Goal: Task Accomplishment & Management: Complete application form

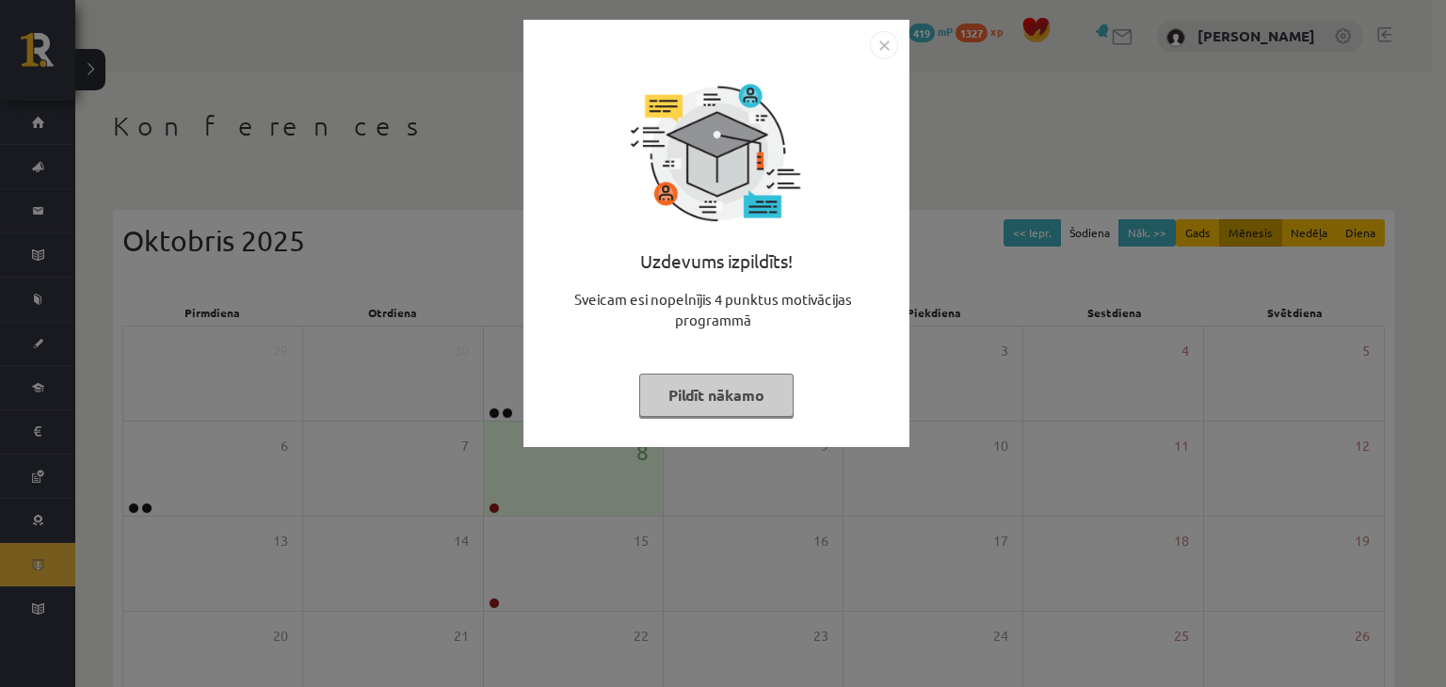
click at [763, 393] on button "Pildīt nākamo" at bounding box center [716, 395] width 154 height 43
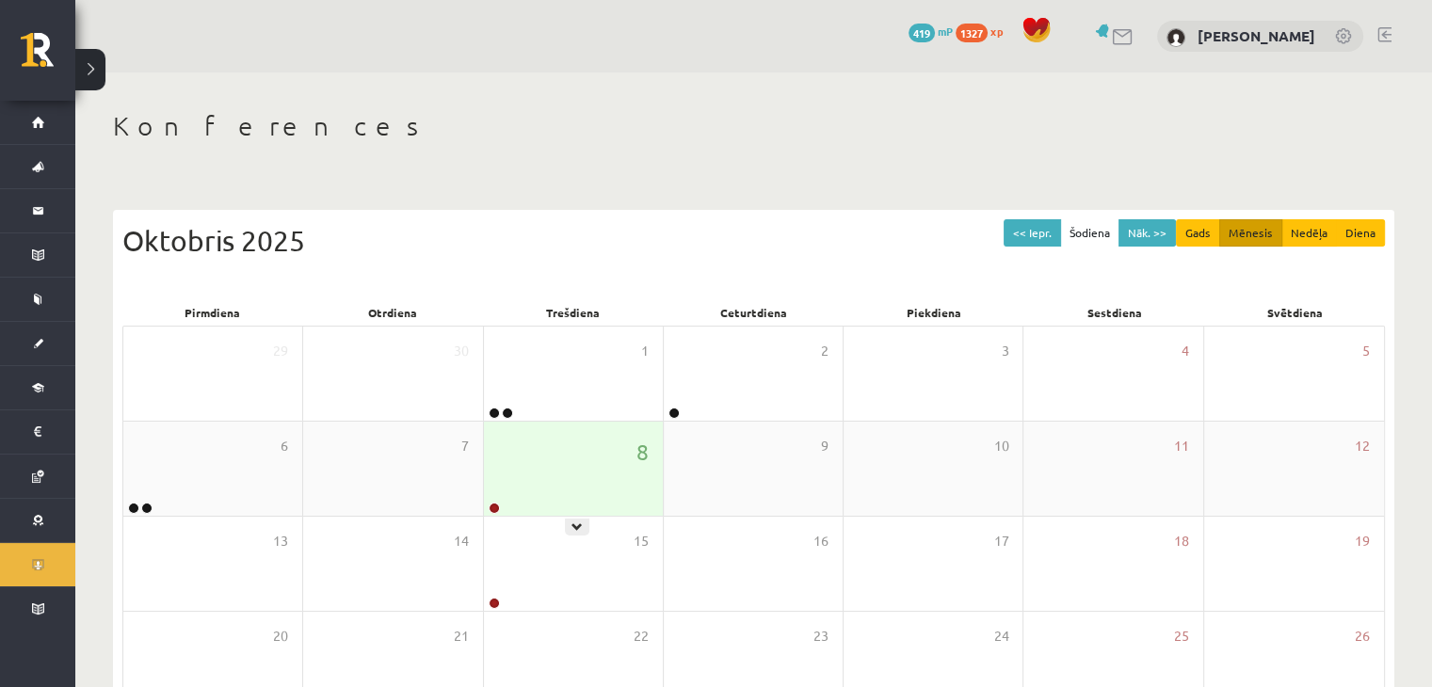
click at [624, 483] on div "8" at bounding box center [573, 469] width 179 height 94
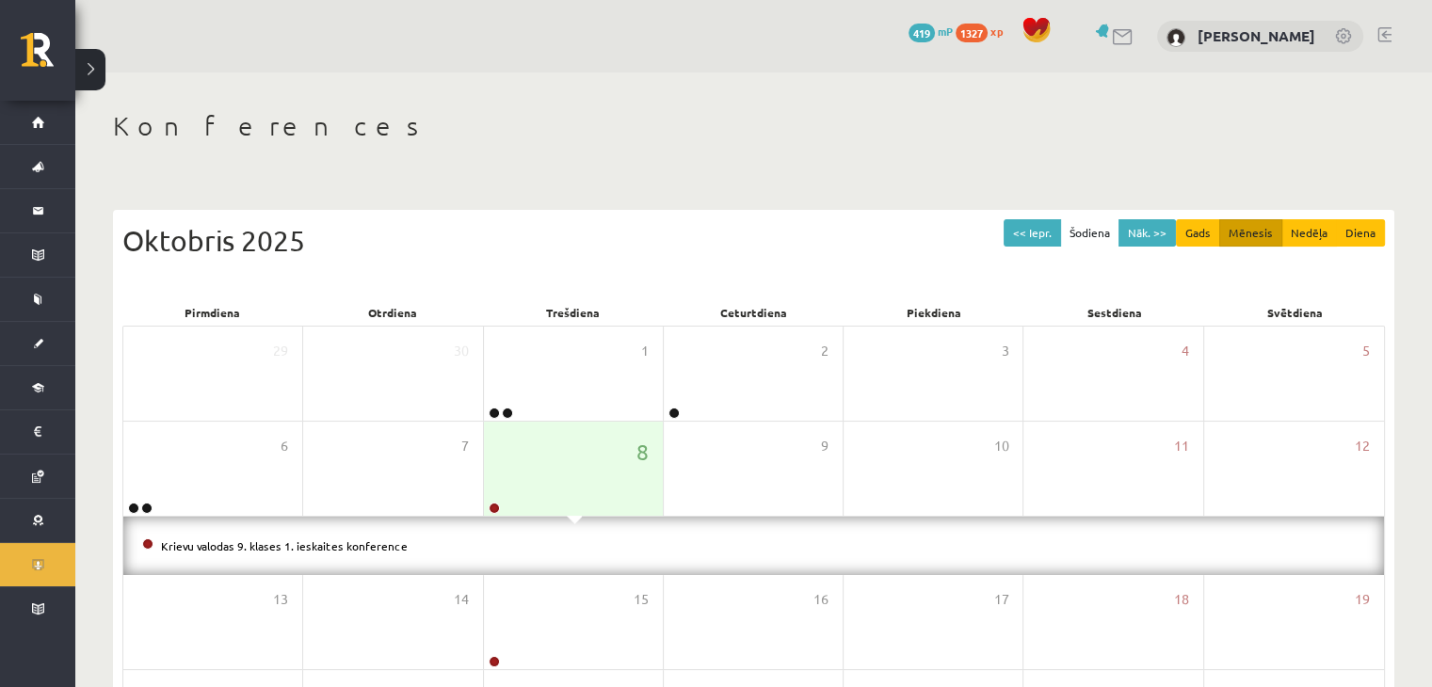
click at [372, 536] on li "Krievu valodas 9. klases 1. ieskaites konference" at bounding box center [753, 546] width 1223 height 21
click at [370, 539] on link "Krievu valodas 9. klases 1. ieskaites konference" at bounding box center [284, 545] width 247 height 15
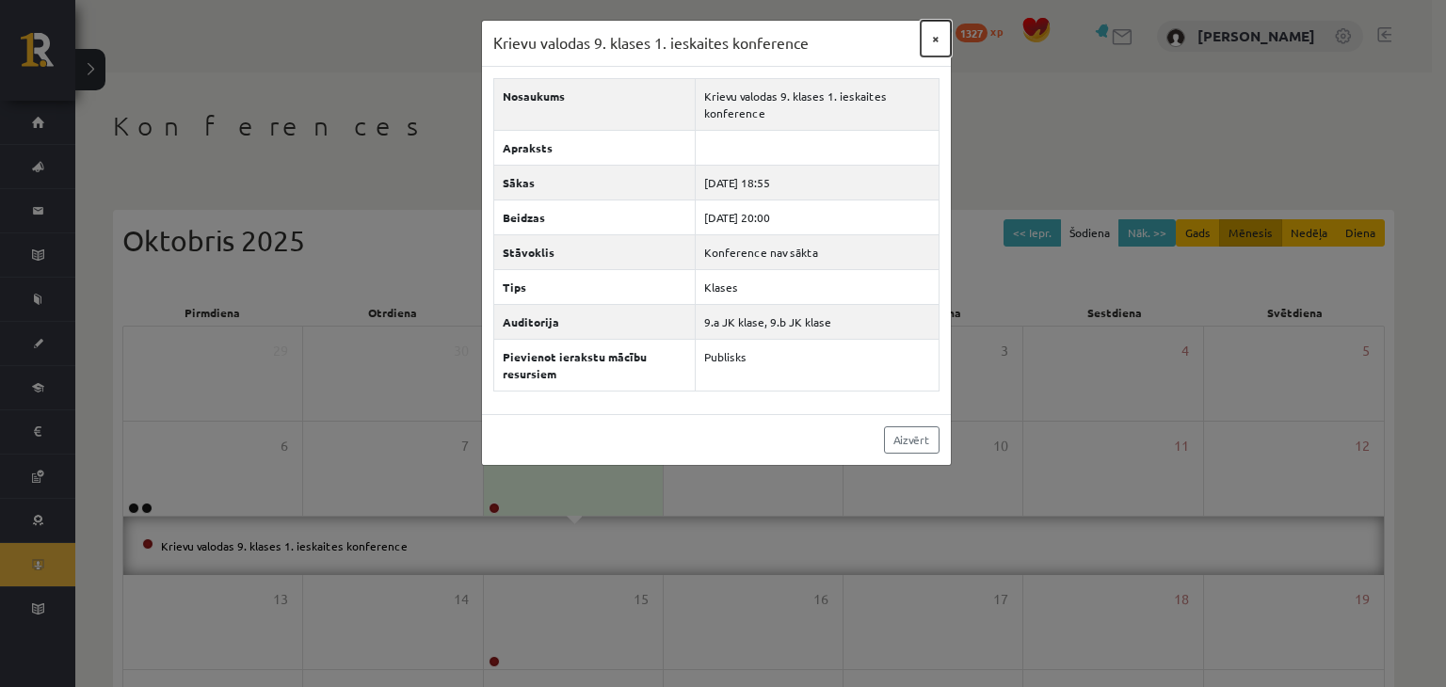
click at [929, 36] on button "×" at bounding box center [936, 39] width 30 height 36
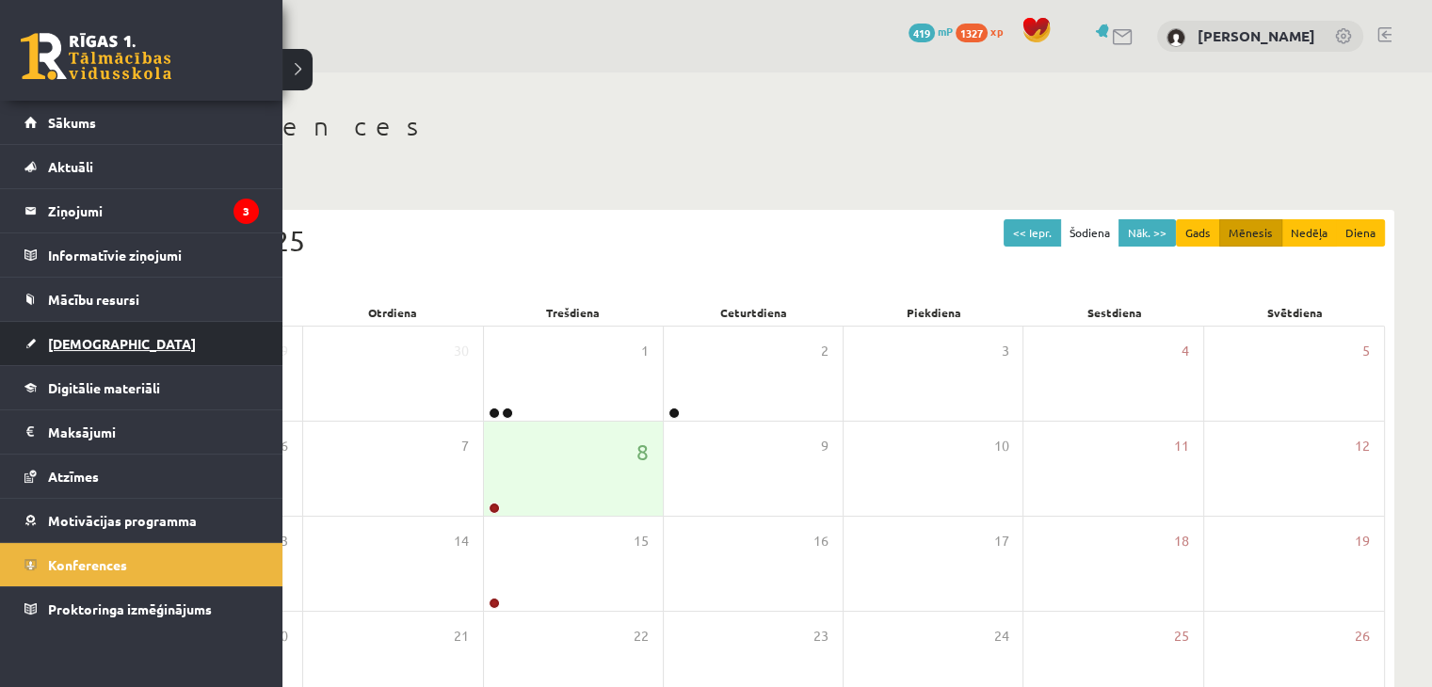
click at [53, 348] on span "[DEMOGRAPHIC_DATA]" at bounding box center [122, 343] width 148 height 17
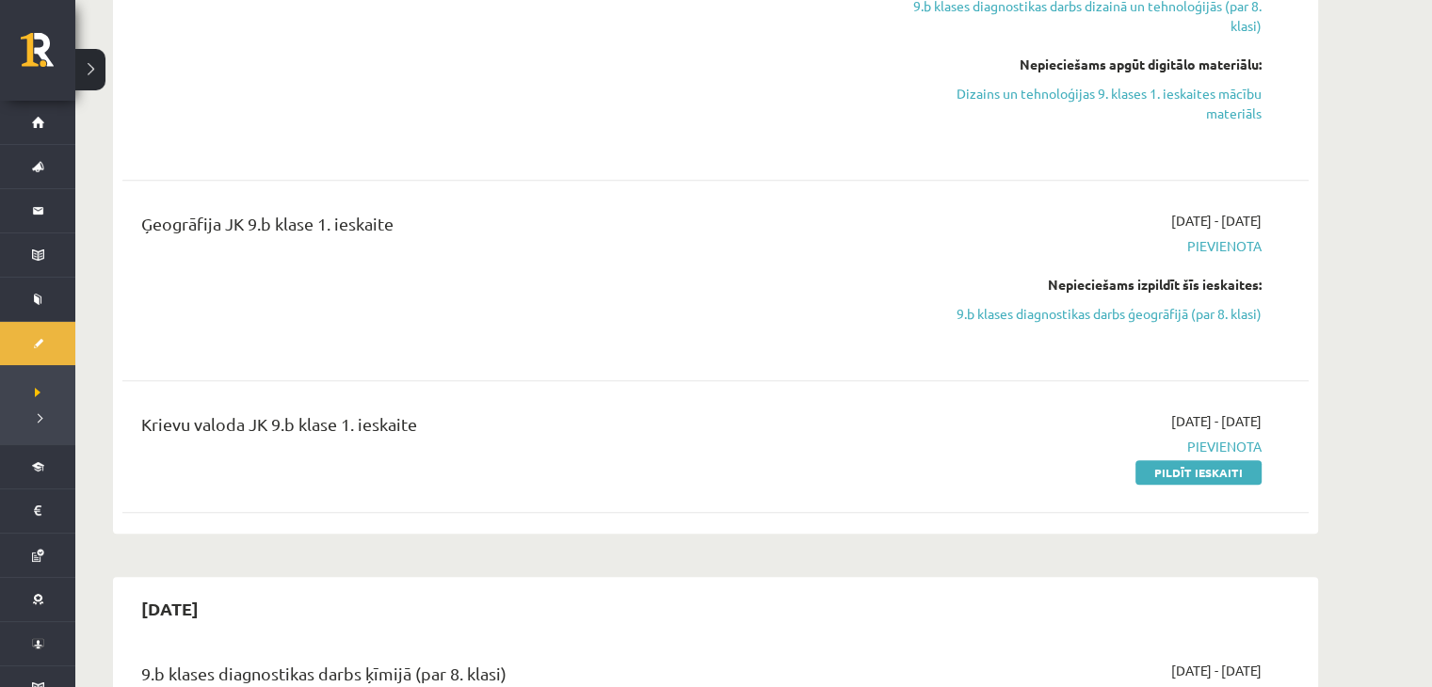
scroll to position [1412, 0]
drag, startPoint x: 1219, startPoint y: 472, endPoint x: 783, endPoint y: 91, distance: 578.5
click at [1219, 472] on link "Pildīt ieskaiti" at bounding box center [1198, 471] width 126 height 24
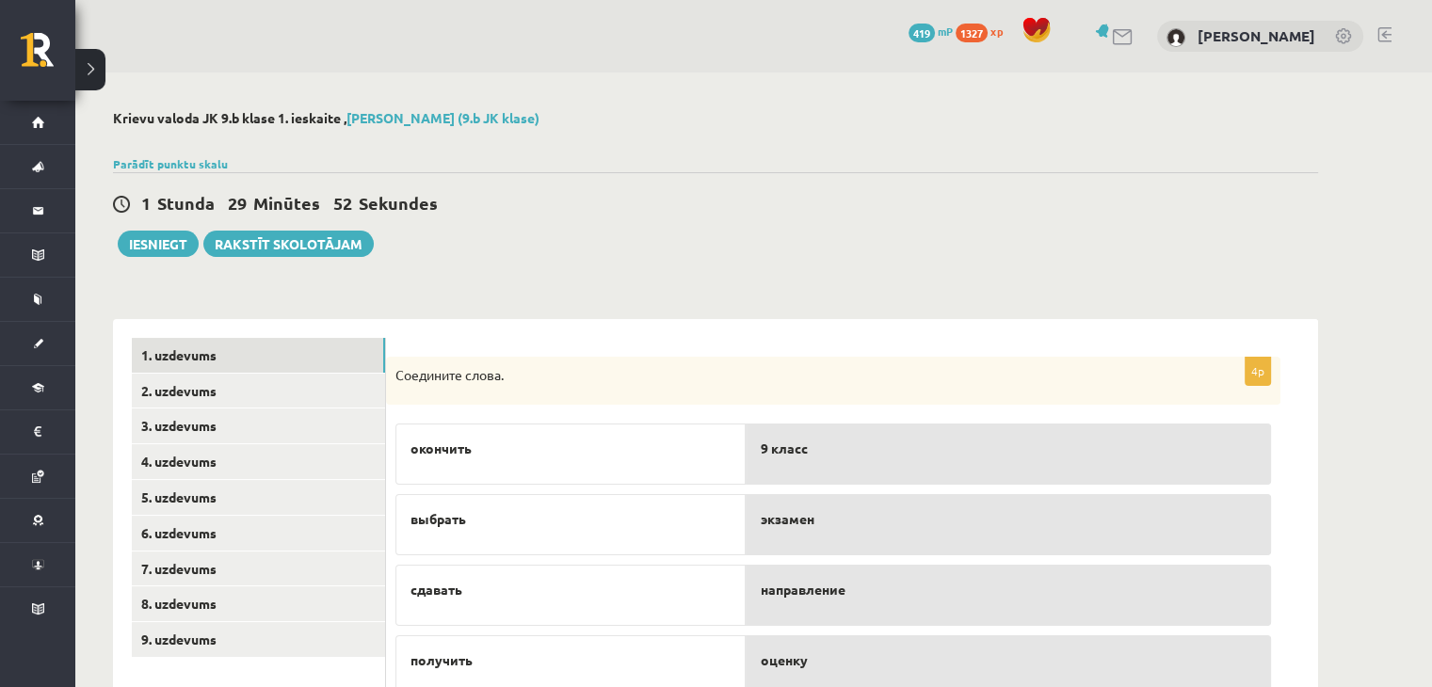
scroll to position [75, 0]
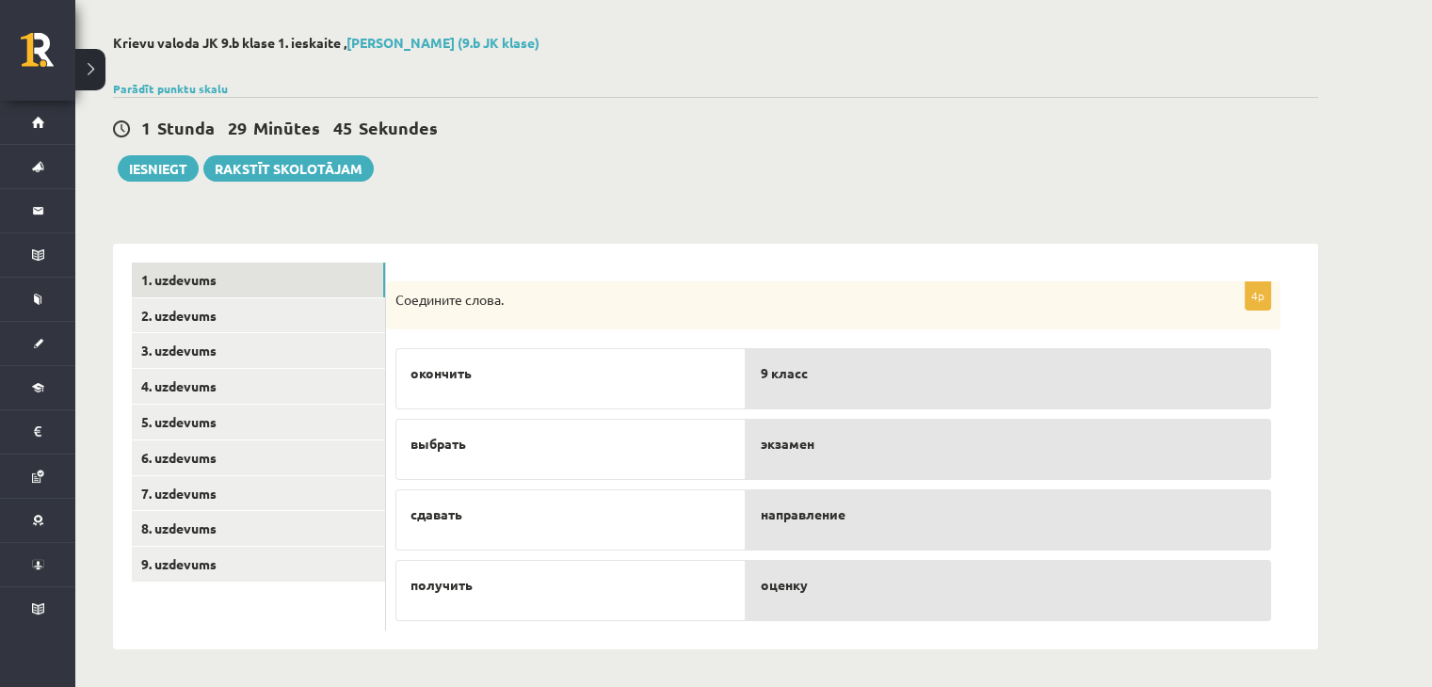
click at [721, 510] on p "сдавать" at bounding box center [570, 515] width 320 height 20
drag, startPoint x: 667, startPoint y: 517, endPoint x: 715, endPoint y: 483, distance: 58.8
click at [715, 483] on div "окончить выбрать сдавать получить" at bounding box center [570, 480] width 350 height 282
click at [825, 431] on div "экзамен" at bounding box center [1008, 449] width 525 height 61
click at [704, 515] on p "сдавать" at bounding box center [570, 515] width 320 height 20
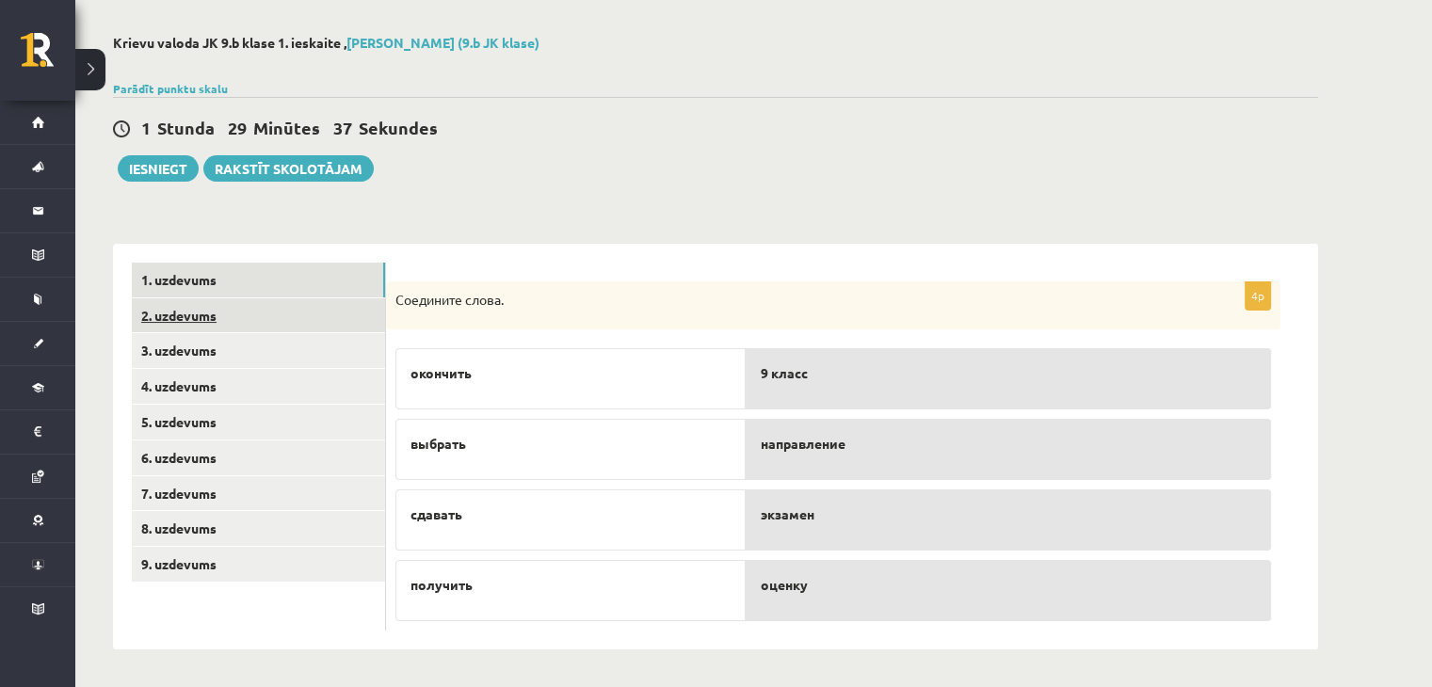
click at [320, 323] on link "2. uzdevums" at bounding box center [258, 315] width 253 height 35
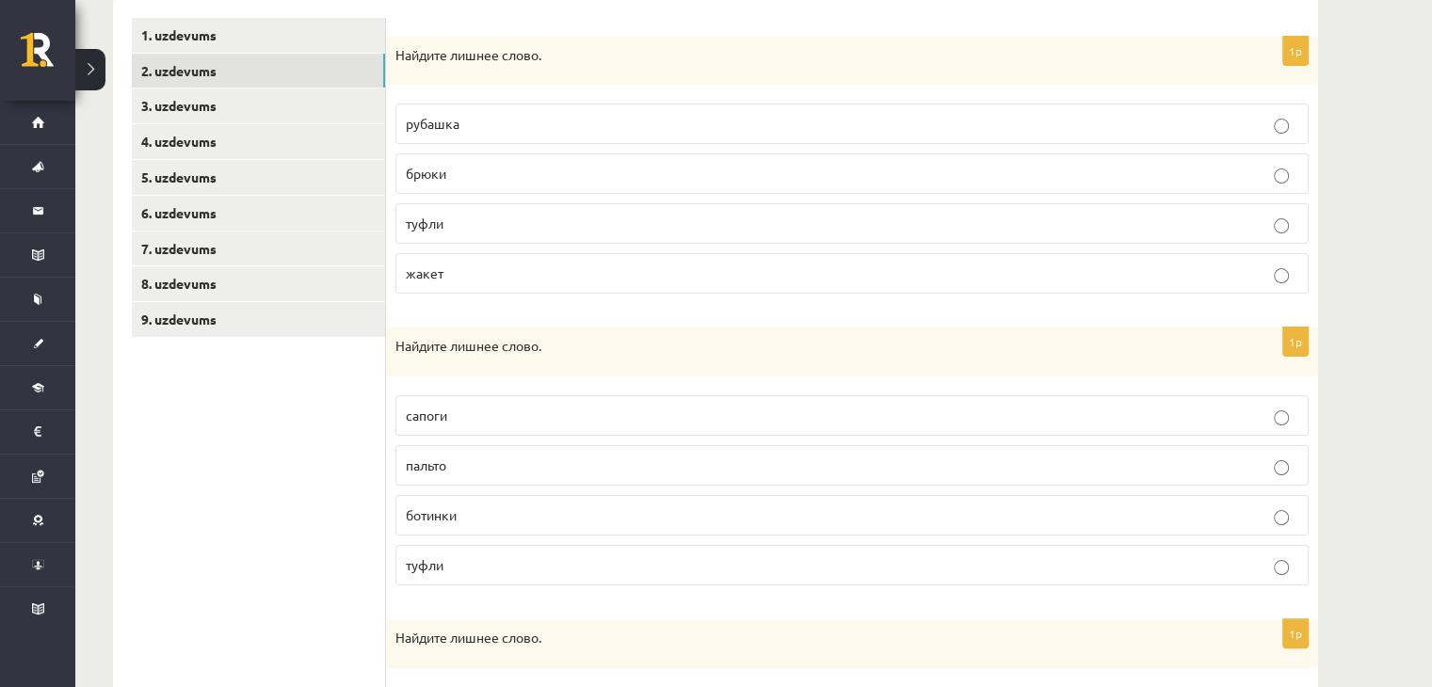
scroll to position [317, 0]
click at [570, 212] on label "туфли" at bounding box center [851, 226] width 913 height 40
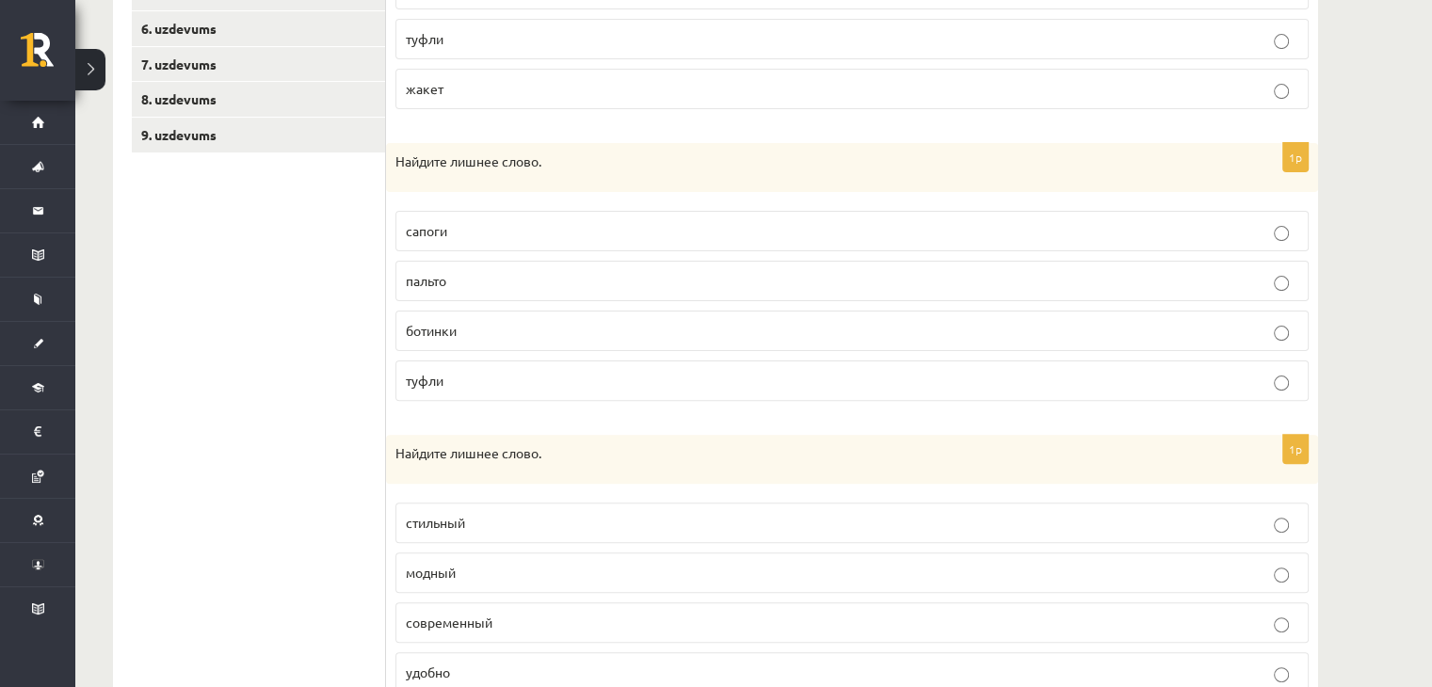
scroll to position [511, 0]
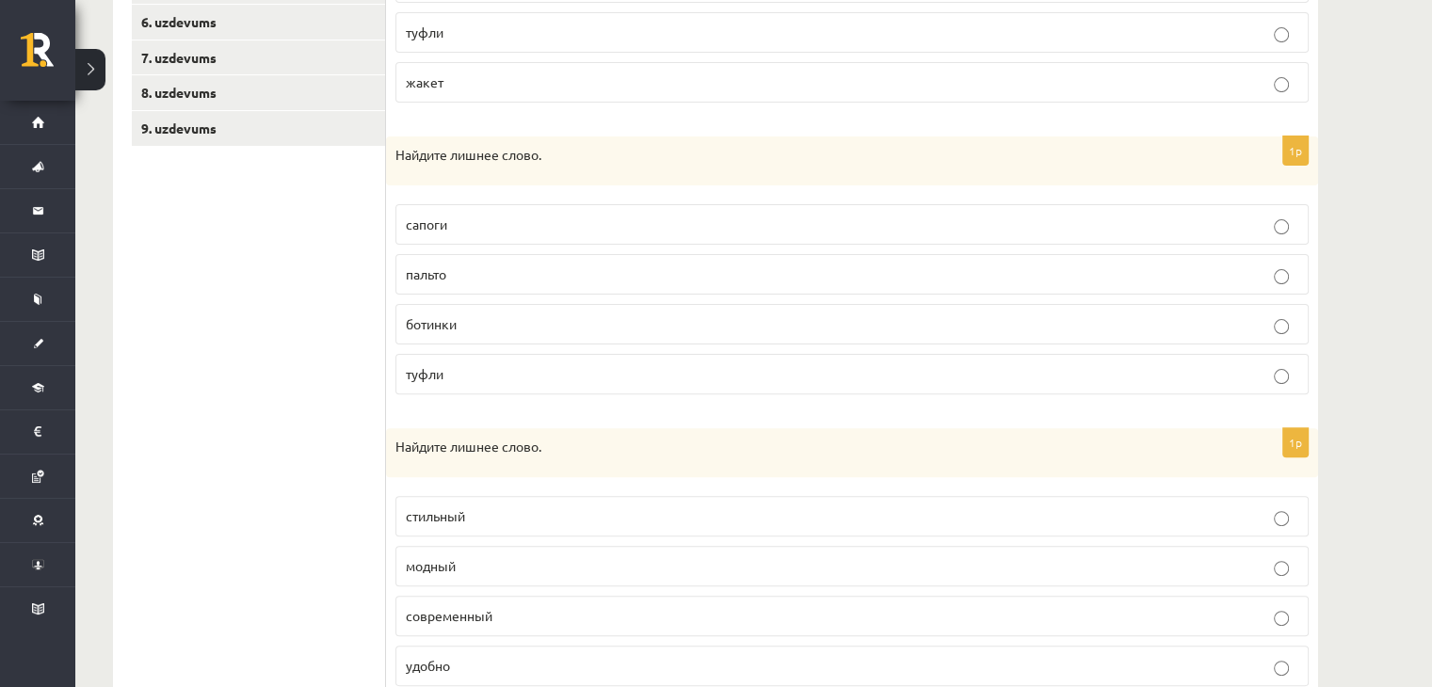
click at [486, 265] on p "пальто" at bounding box center [852, 275] width 892 height 20
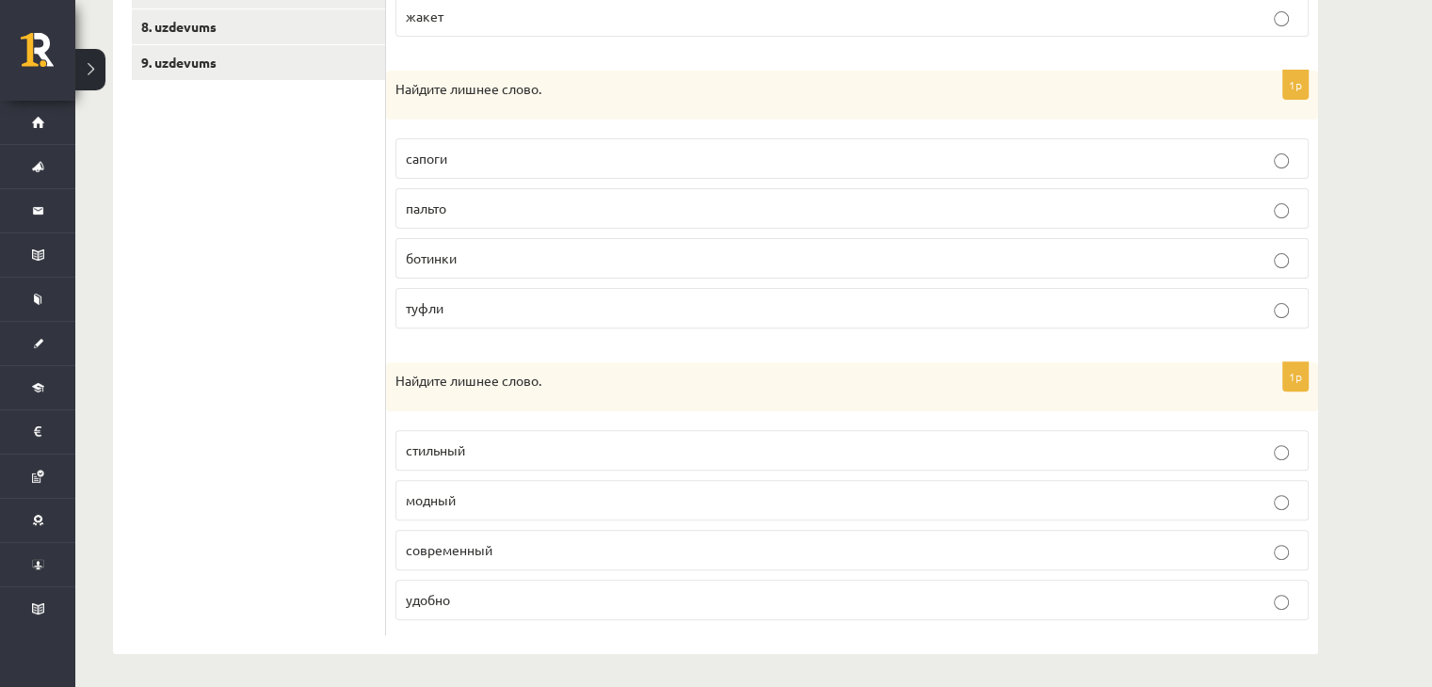
click at [472, 599] on p "удобно" at bounding box center [852, 600] width 892 height 20
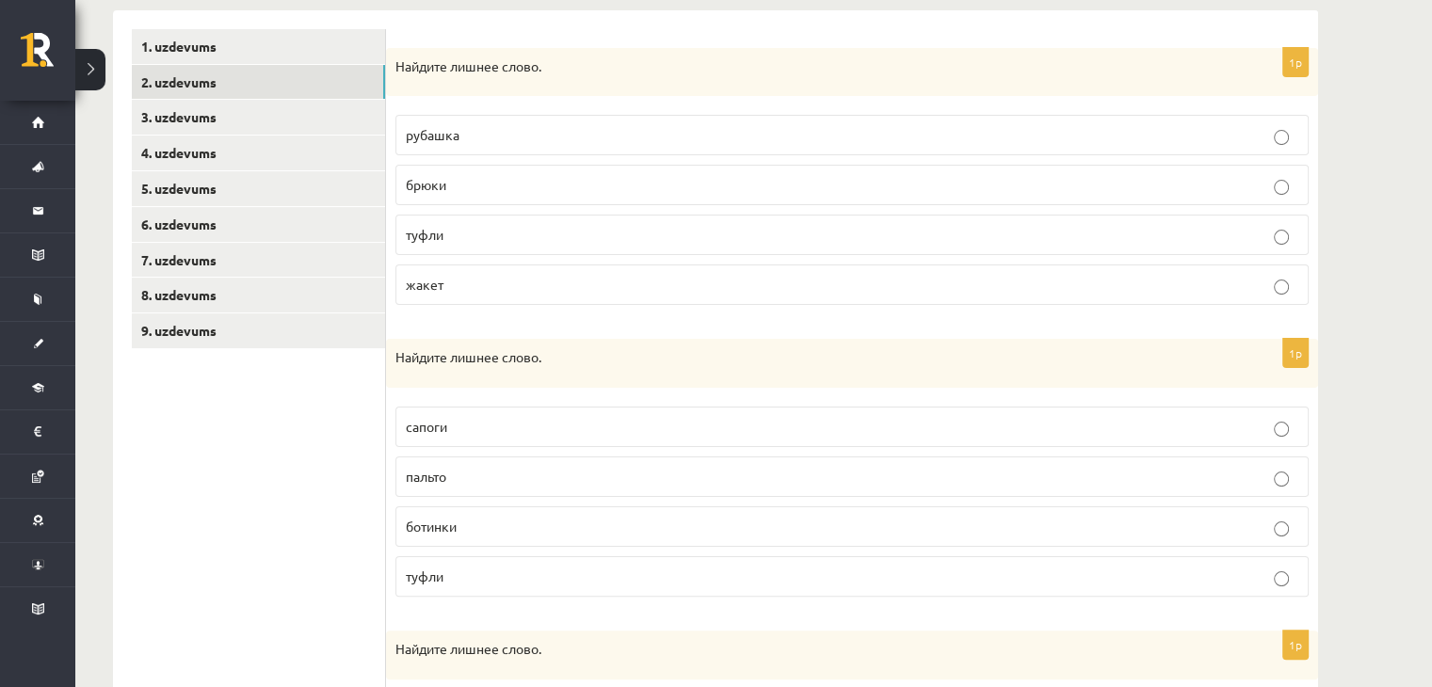
scroll to position [307, 0]
click at [235, 117] on link "3. uzdevums" at bounding box center [258, 119] width 253 height 35
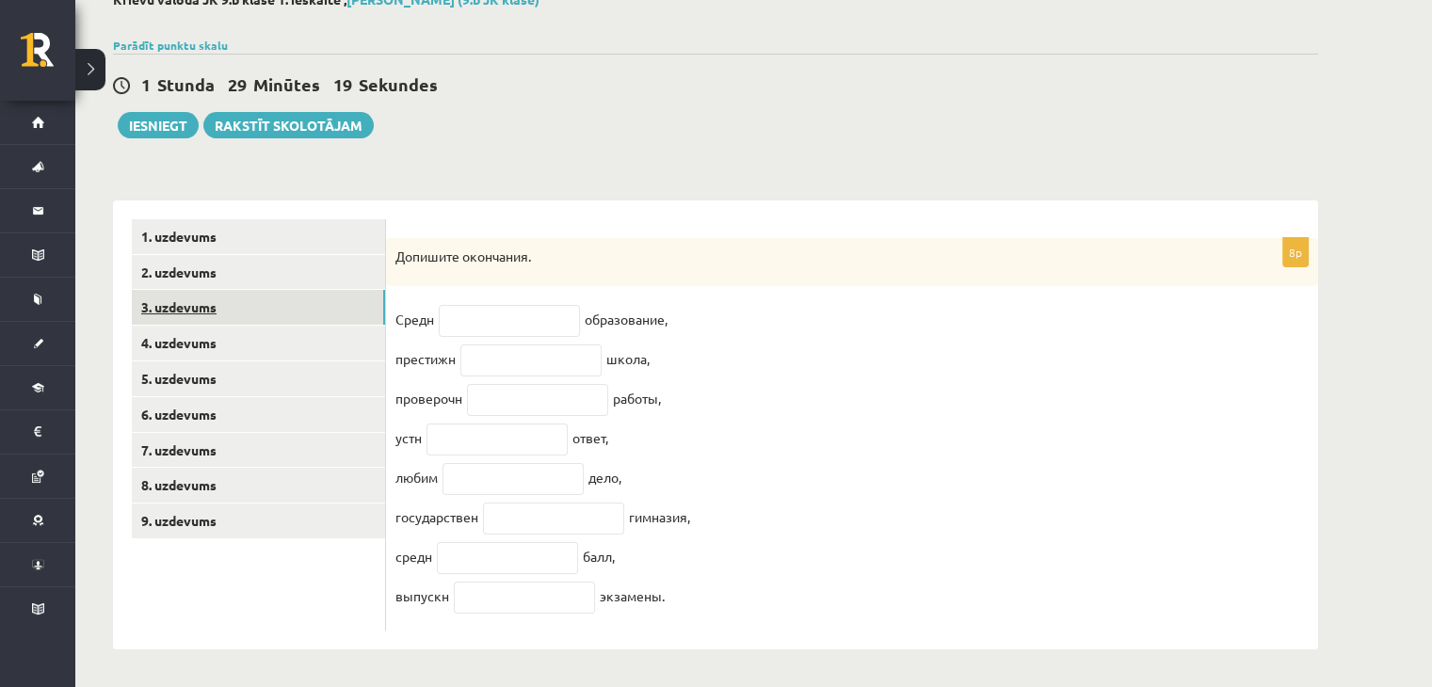
scroll to position [133, 0]
click at [539, 310] on input "text" at bounding box center [509, 321] width 141 height 32
type input "**"
click at [522, 348] on input "text" at bounding box center [530, 361] width 141 height 32
type input "*"
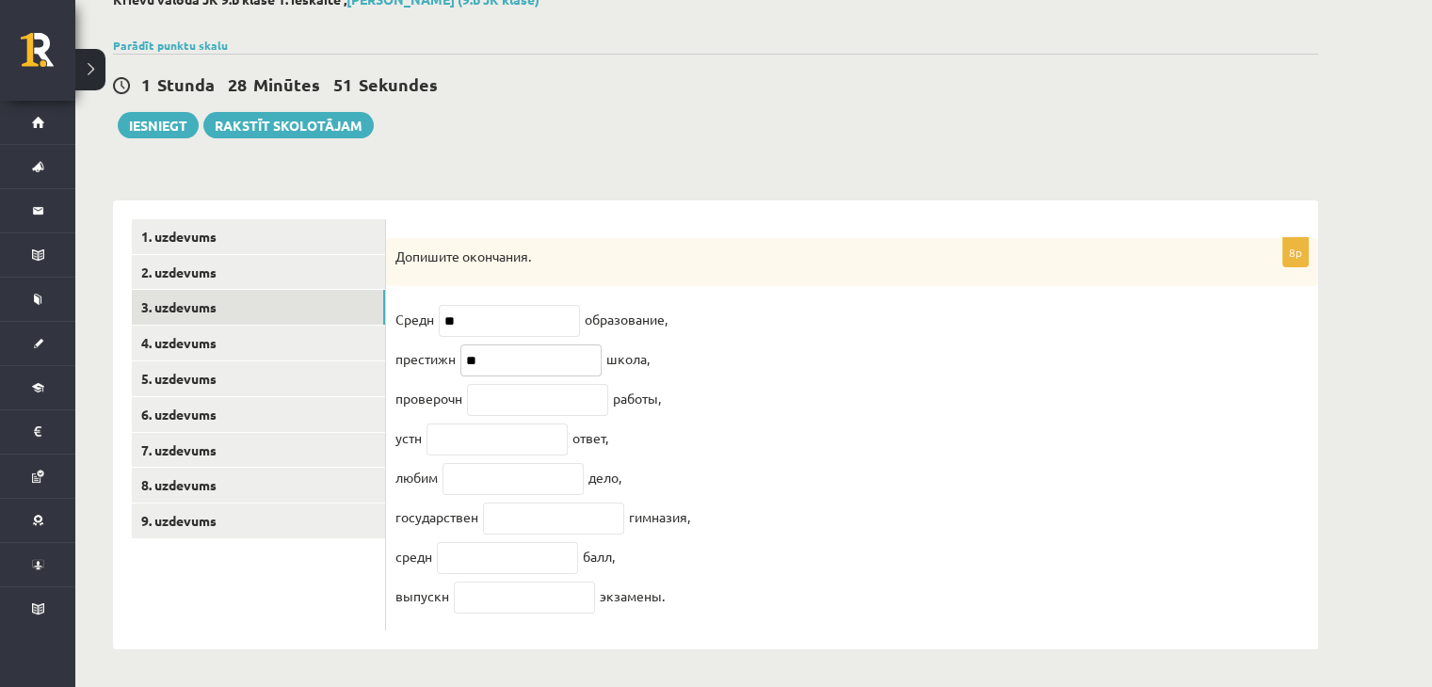
type input "**"
click at [522, 399] on input "text" at bounding box center [537, 400] width 141 height 32
type input "*"
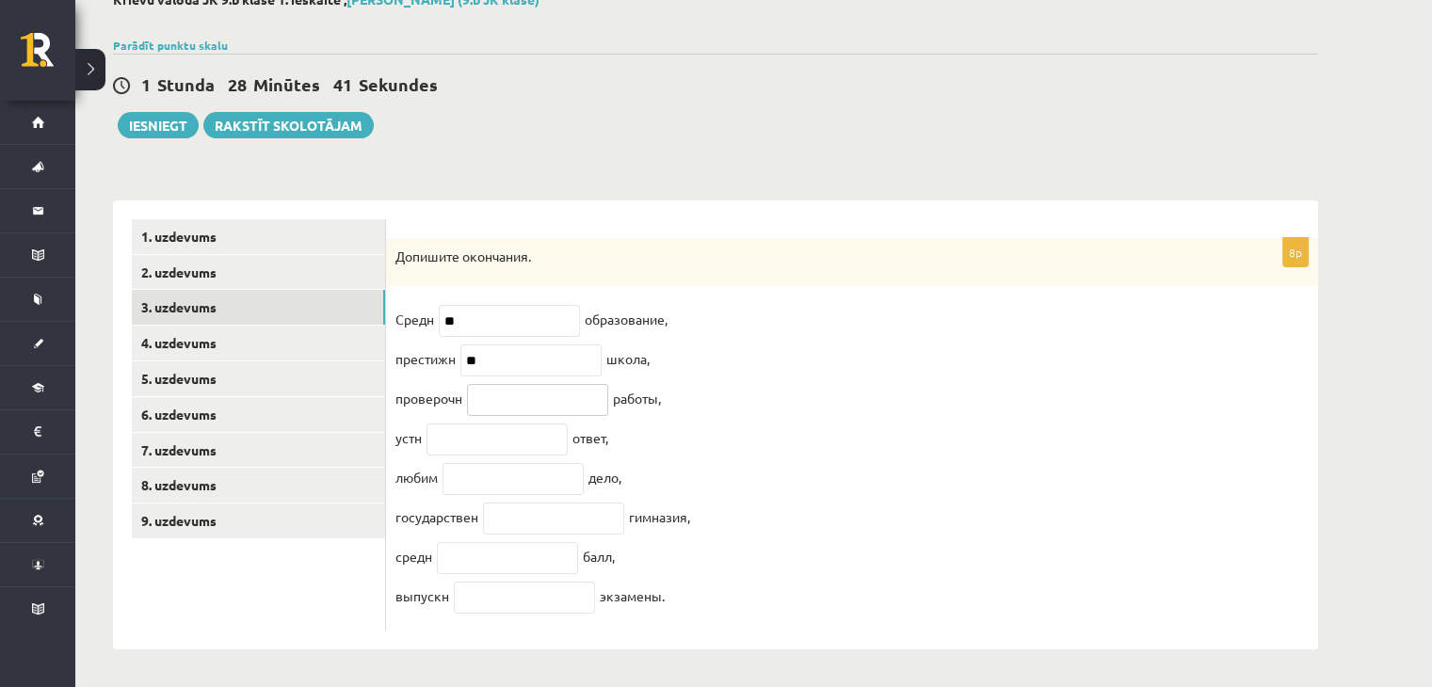
type input "*"
type input "**"
click at [495, 429] on input "text" at bounding box center [496, 440] width 141 height 32
type input "**"
click at [497, 466] on input "text" at bounding box center [512, 479] width 141 height 32
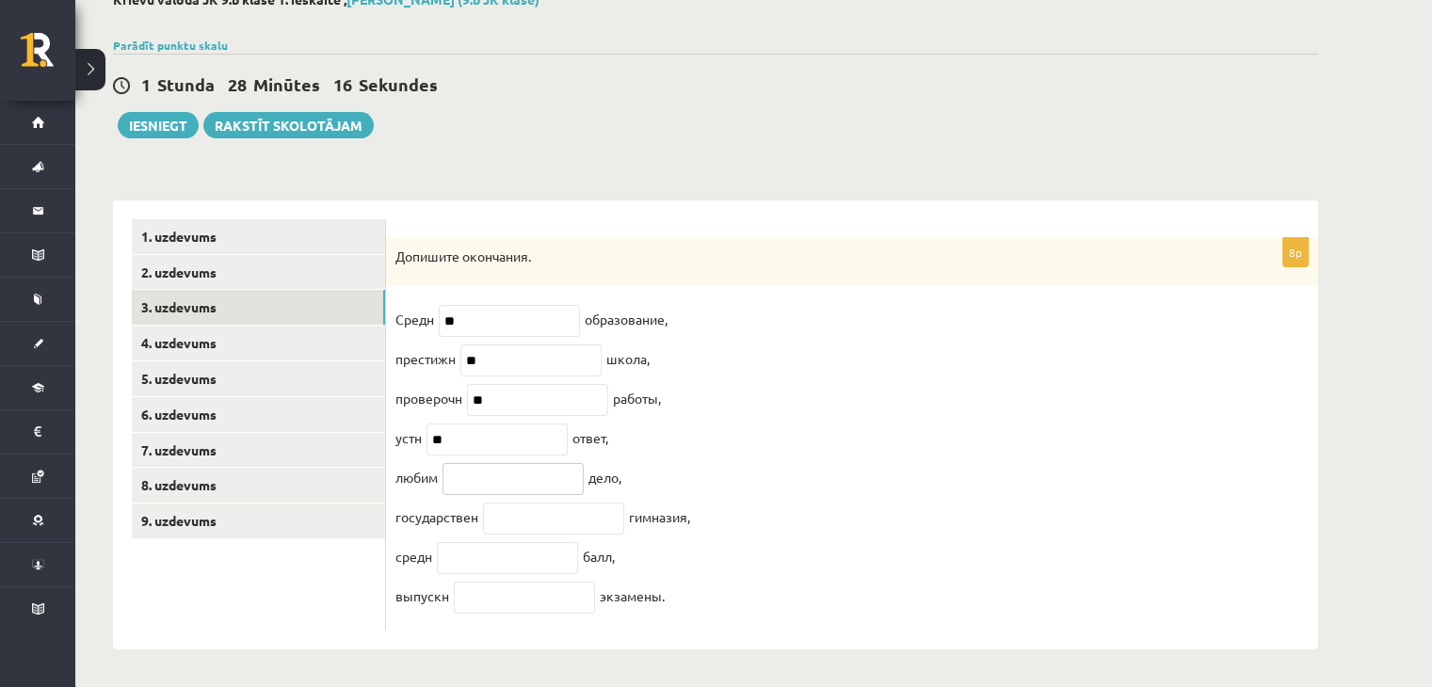
type input "*"
type input "**"
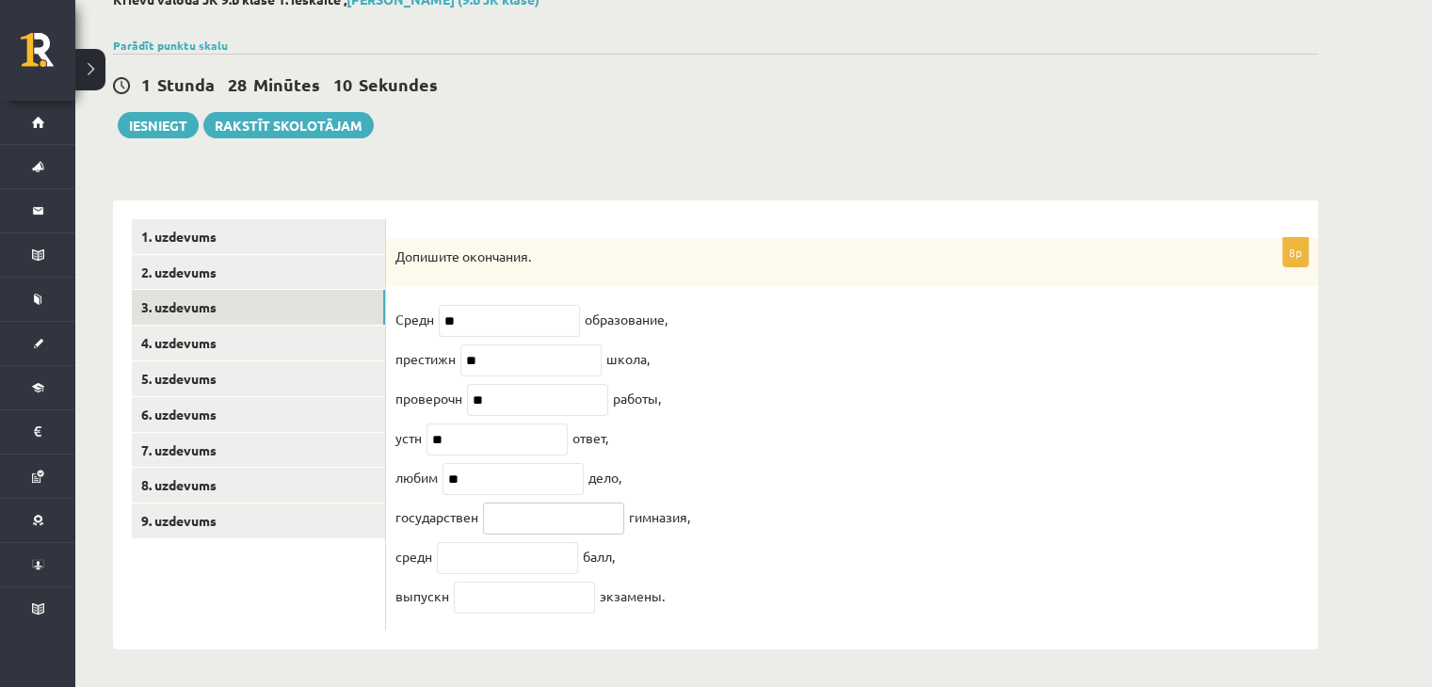
click at [518, 511] on input "text" at bounding box center [553, 519] width 141 height 32
type input "**"
click at [492, 551] on input "text" at bounding box center [507, 558] width 141 height 32
type input "*"
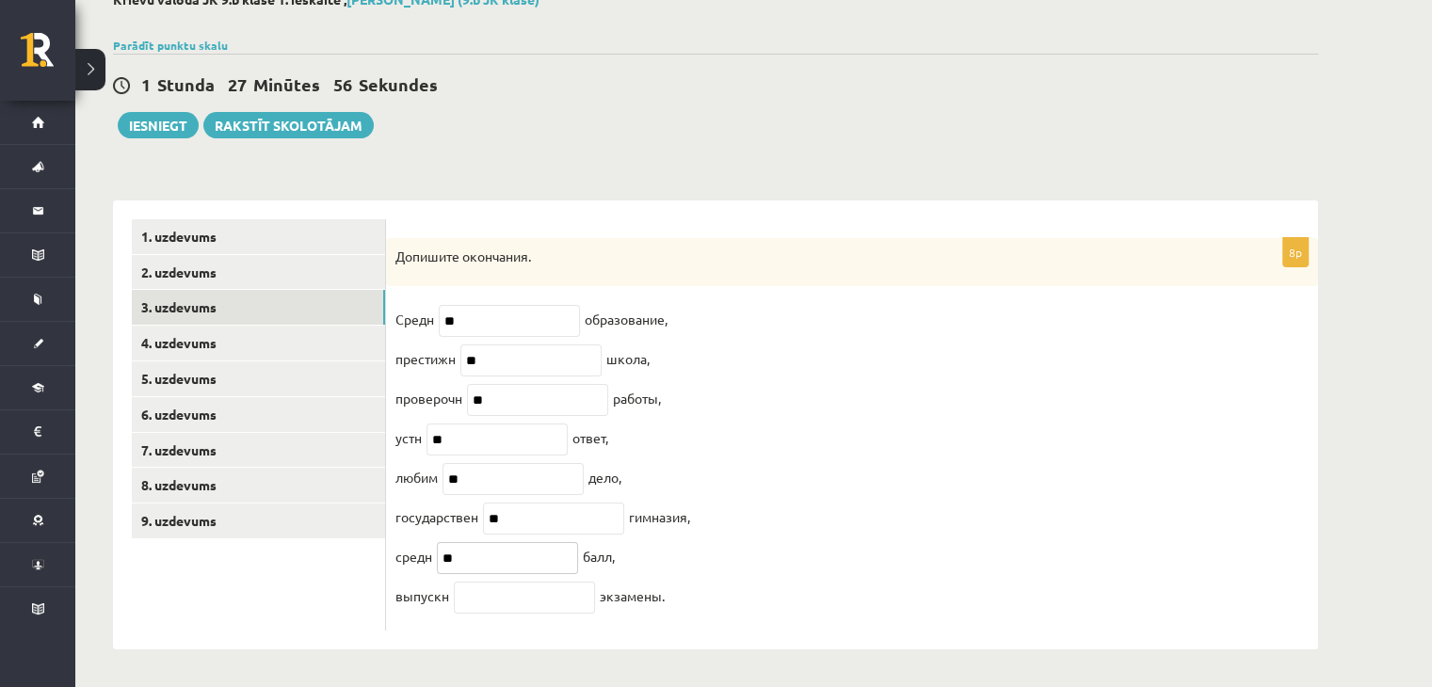
type input "**"
click at [501, 600] on input "text" at bounding box center [524, 598] width 141 height 32
type input "*"
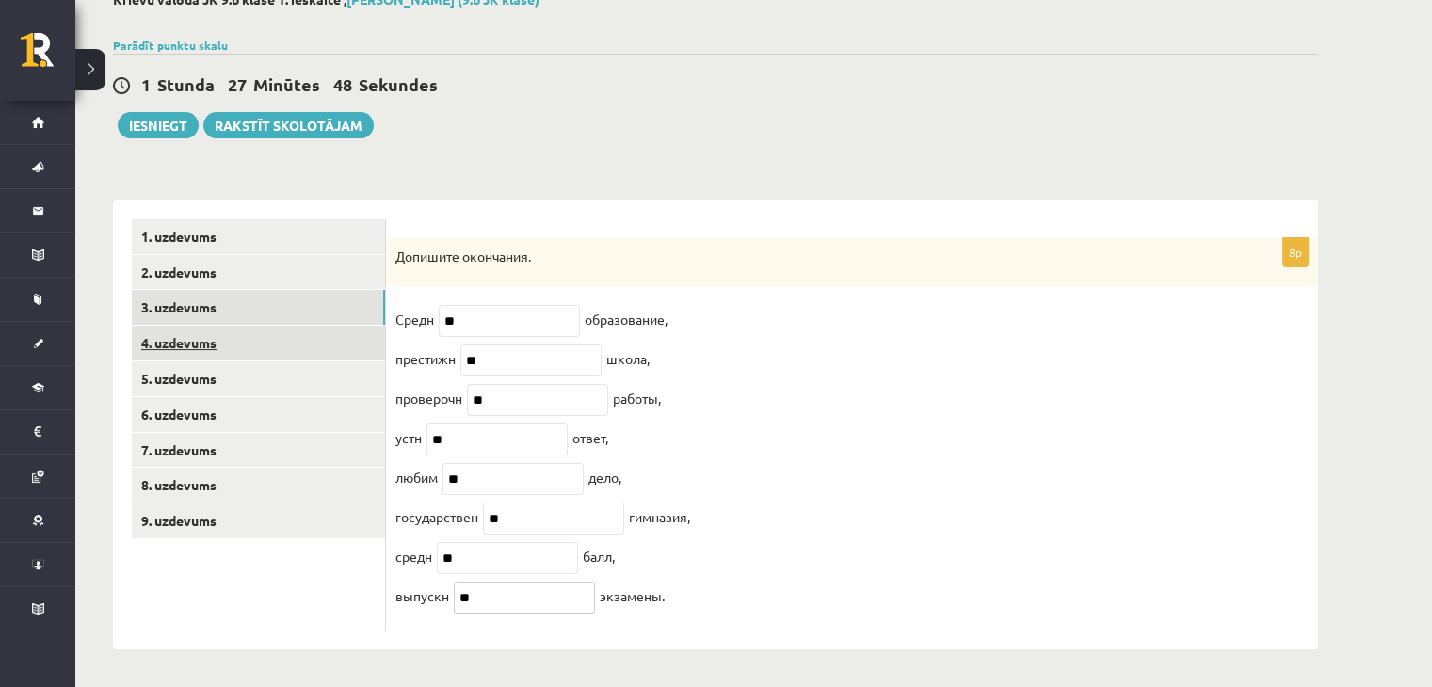
type input "**"
click at [256, 329] on link "4. uzdevums" at bounding box center [258, 343] width 253 height 35
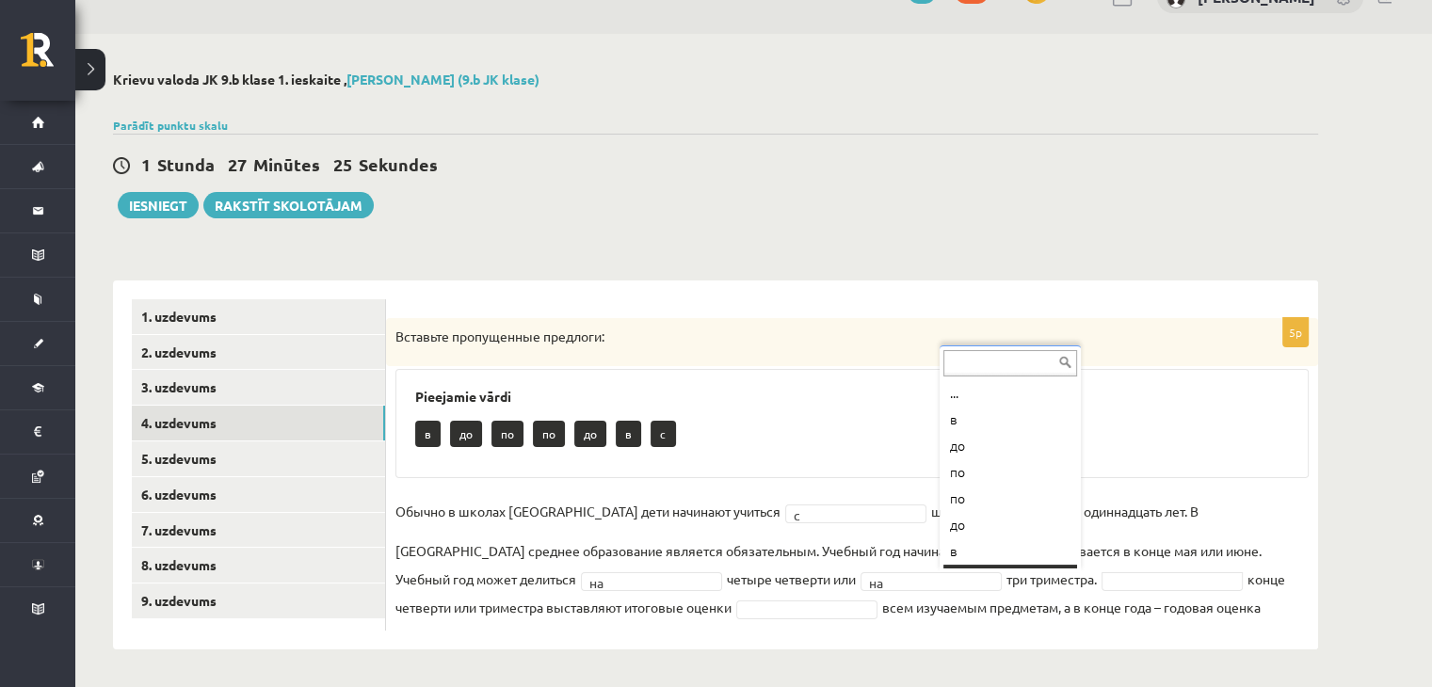
scroll to position [23, 0]
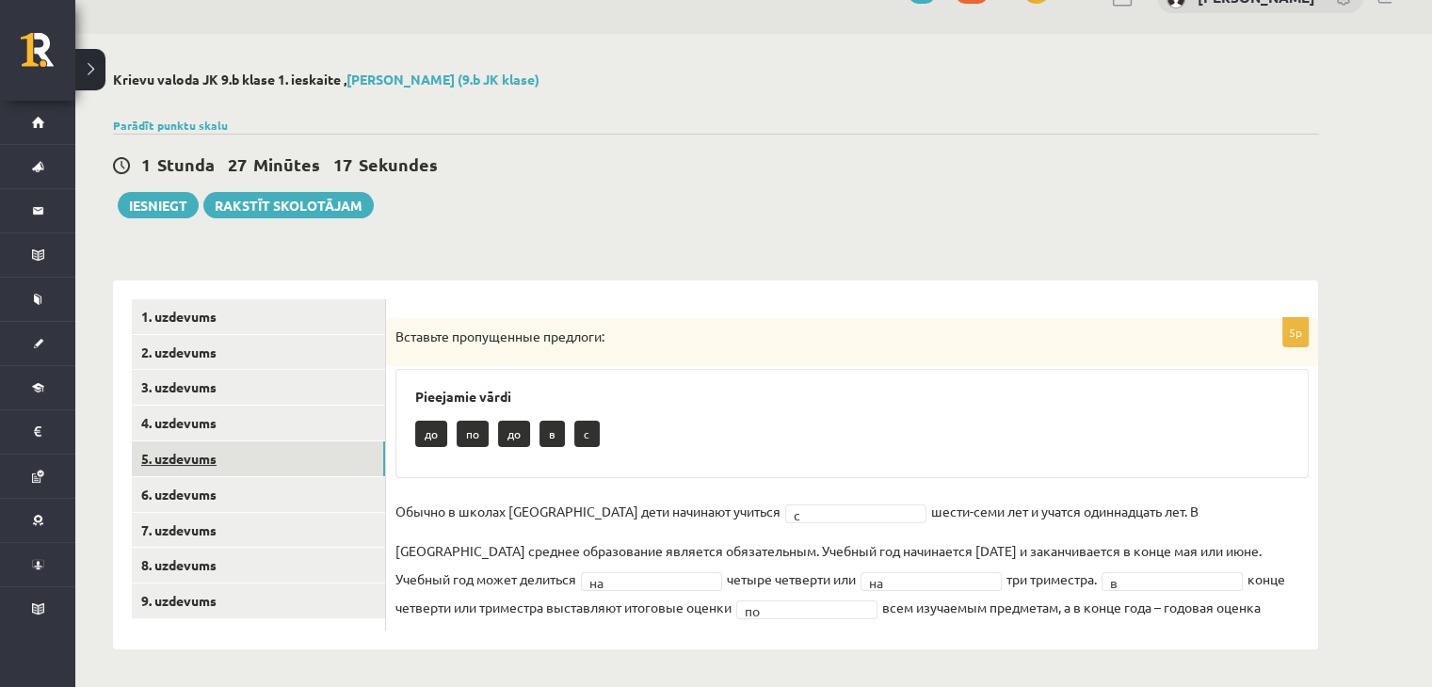
click at [320, 458] on link "5. uzdevums" at bounding box center [258, 459] width 253 height 35
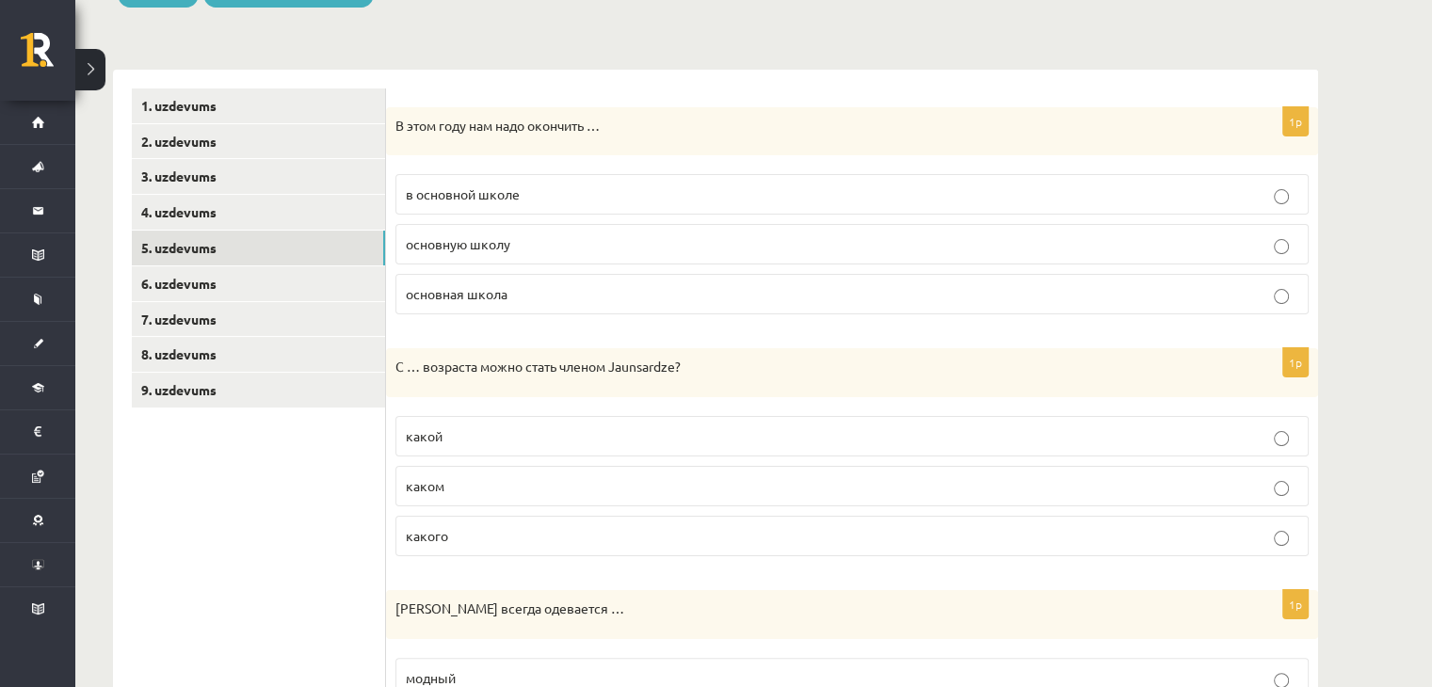
scroll to position [258, 0]
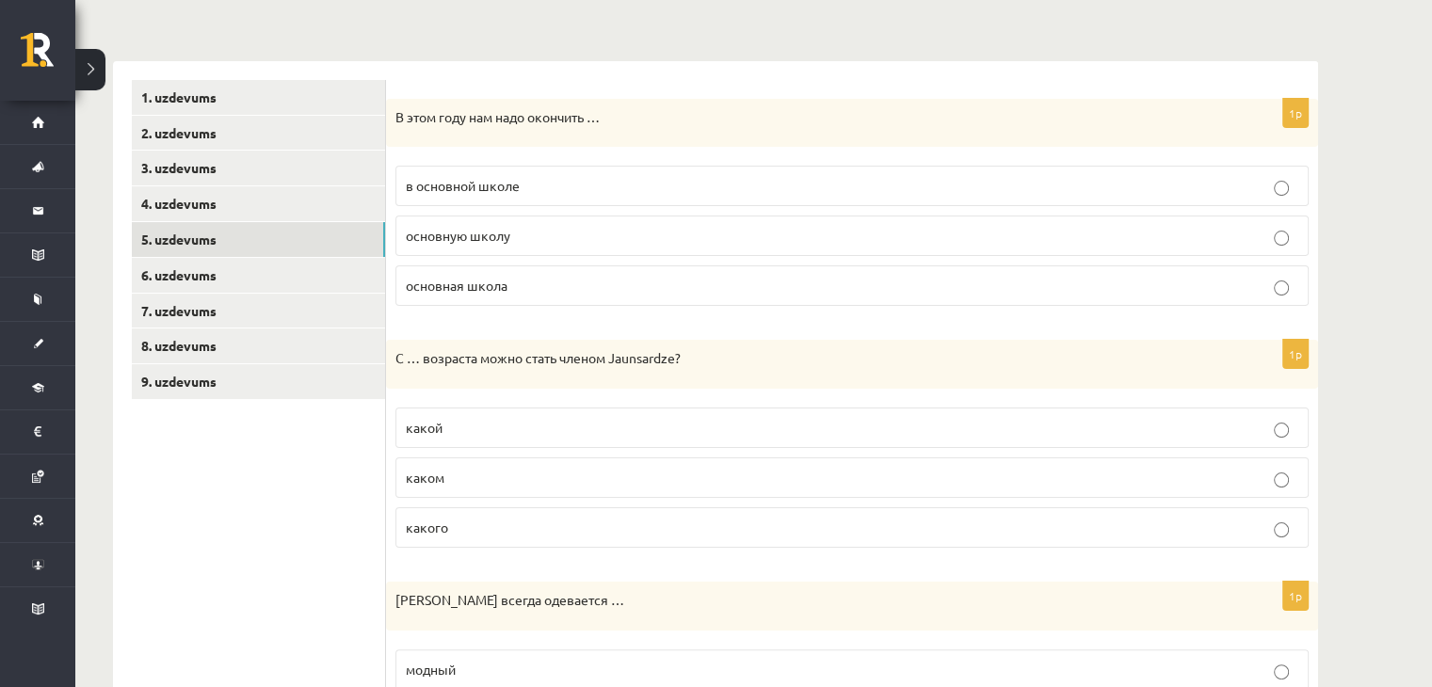
click at [614, 184] on p "в основной школе" at bounding box center [852, 186] width 892 height 20
click at [598, 238] on p "основную школу" at bounding box center [852, 236] width 892 height 20
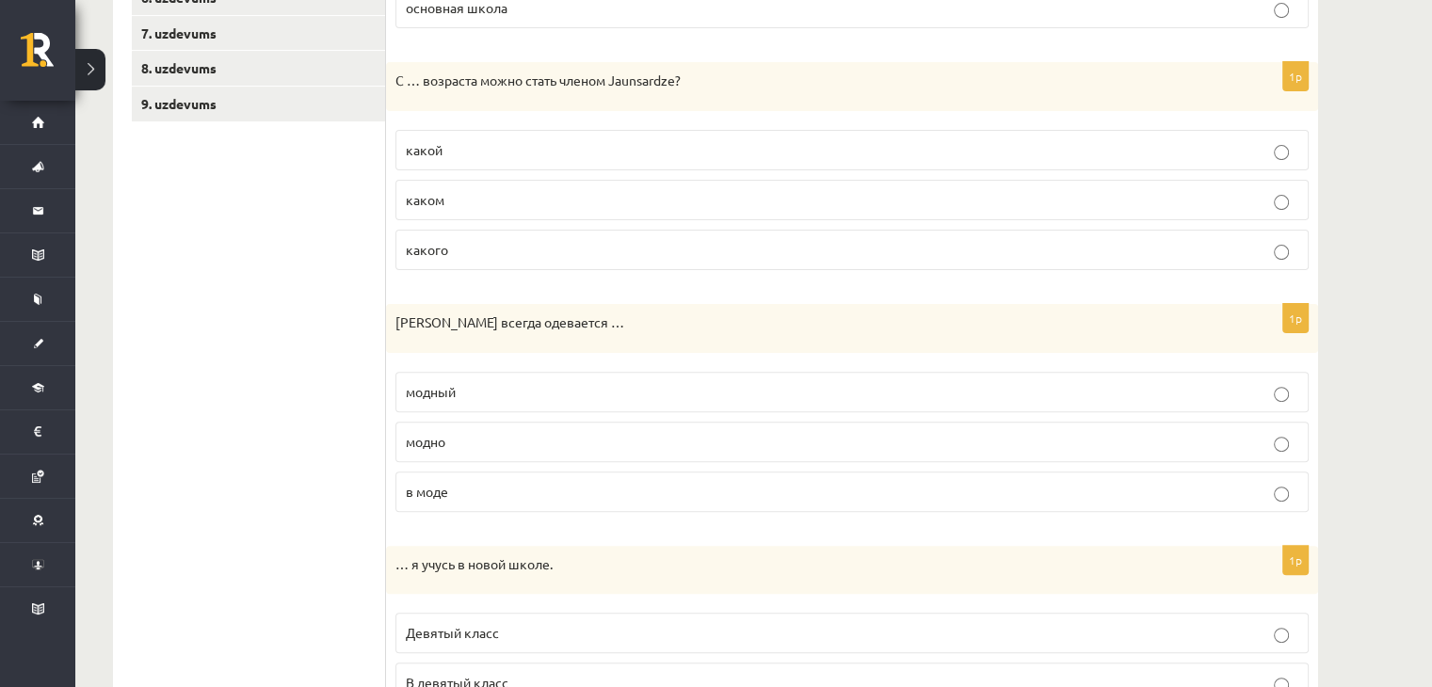
scroll to position [540, 0]
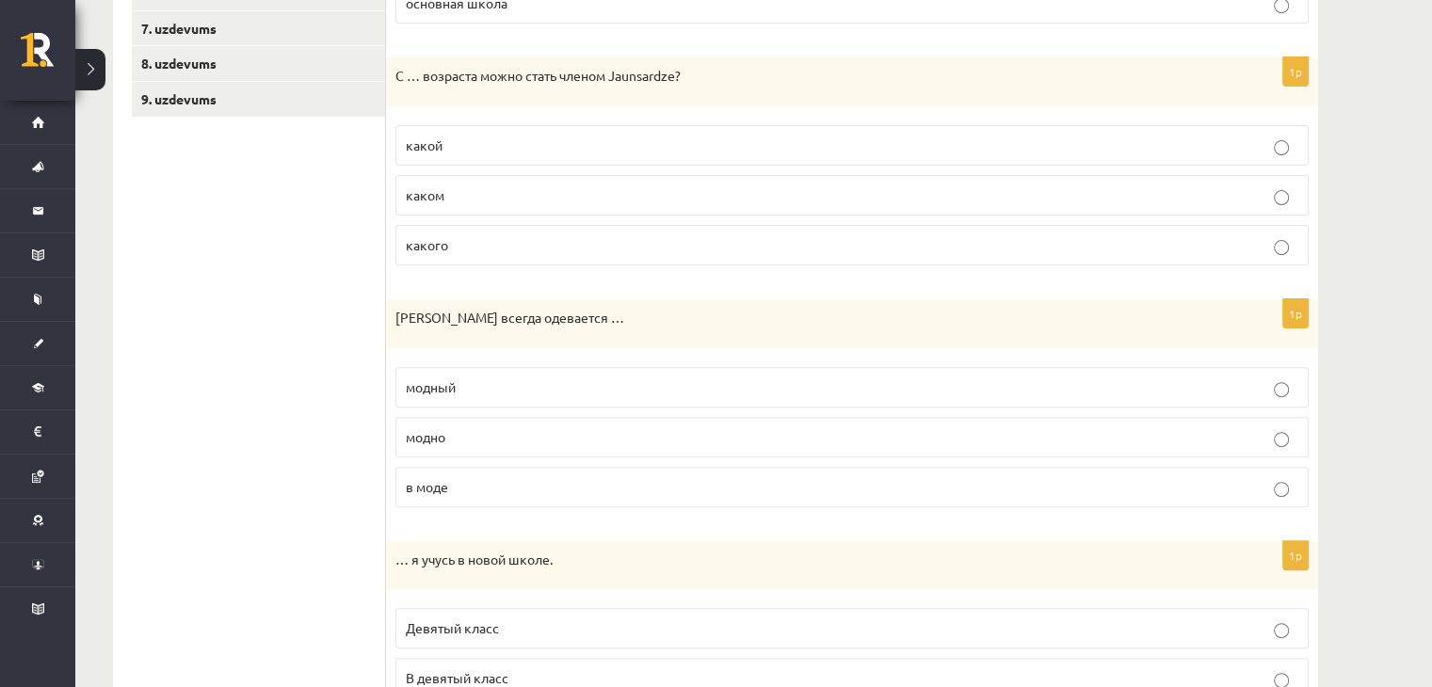
click at [549, 239] on p "какого" at bounding box center [852, 245] width 892 height 20
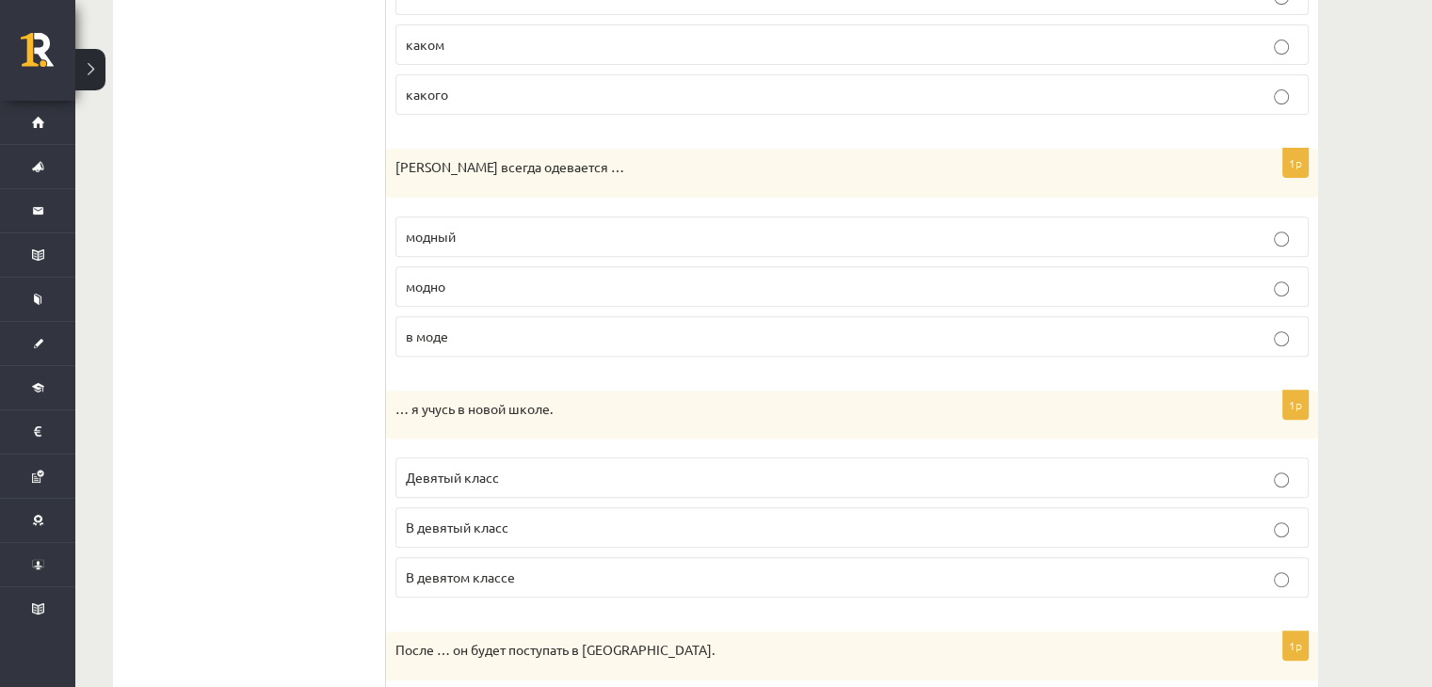
scroll to position [699, 0]
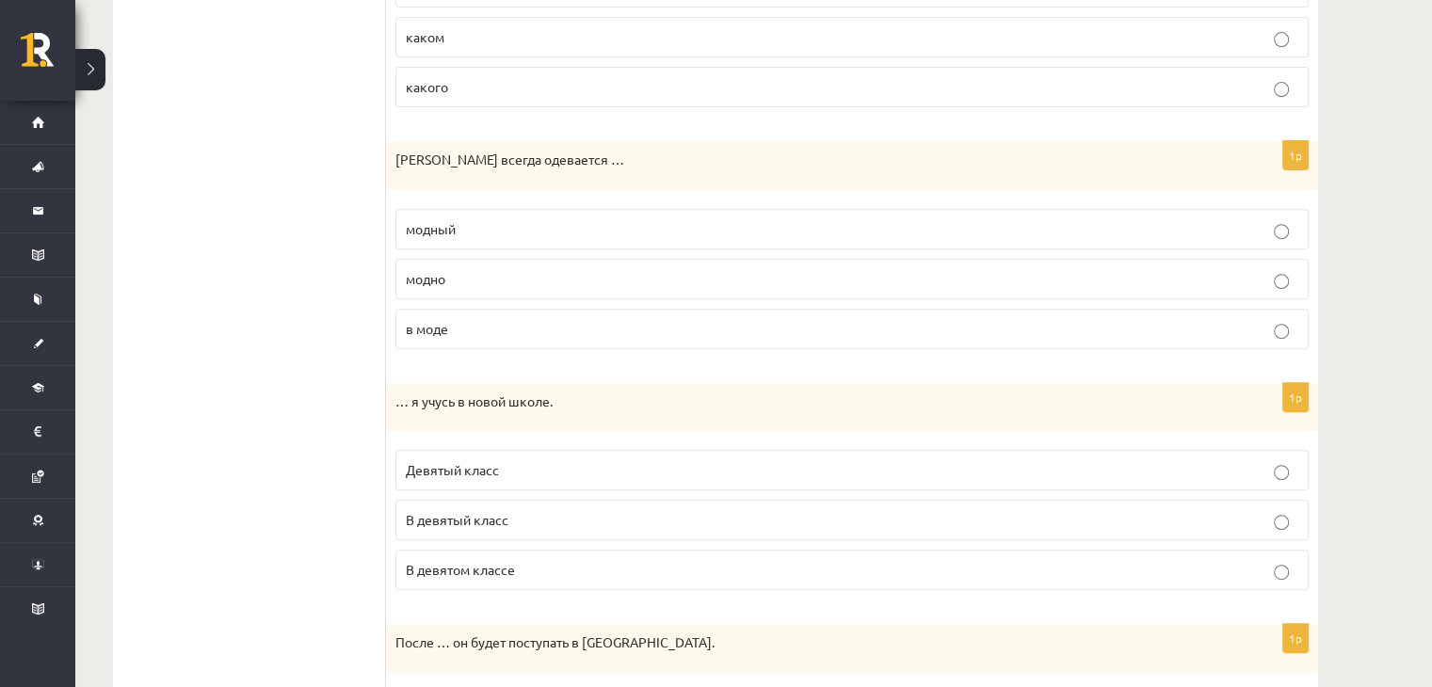
click at [512, 276] on p "модно" at bounding box center [852, 279] width 892 height 20
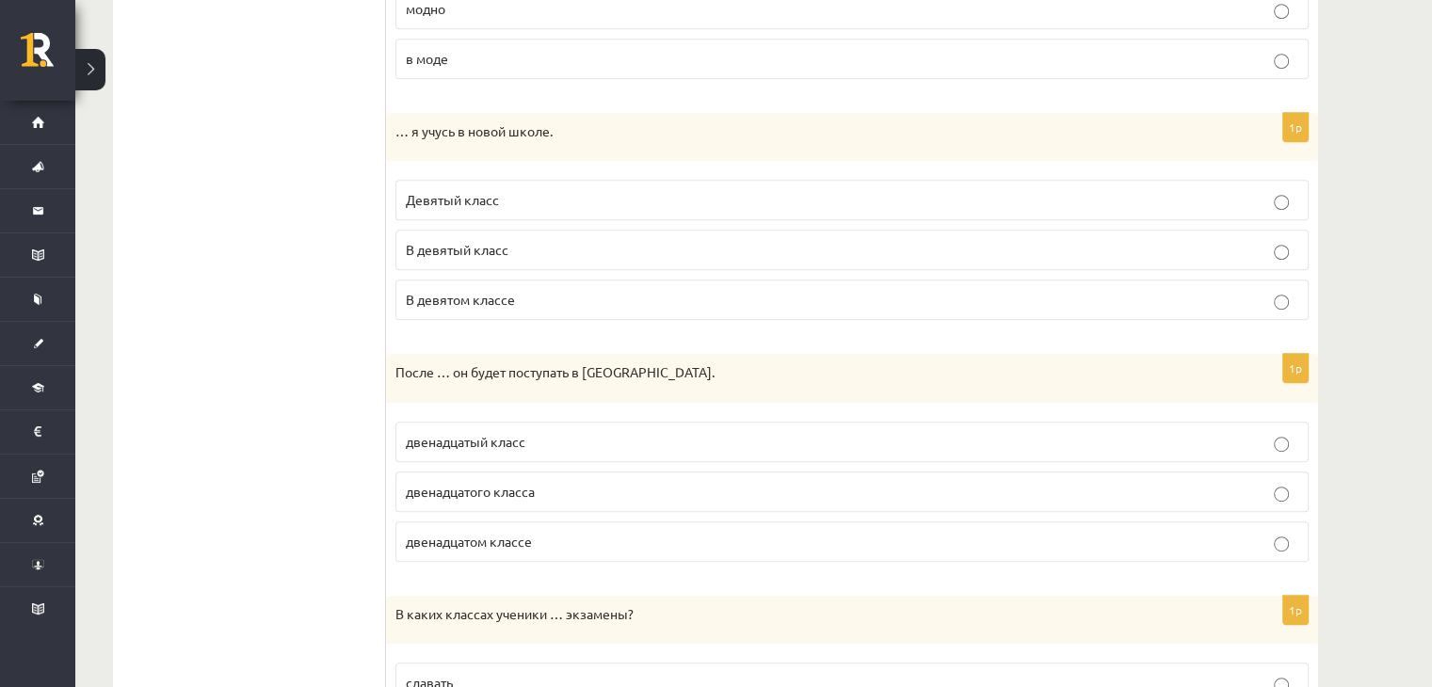
scroll to position [970, 0]
click at [488, 306] on label "В девятом классе" at bounding box center [851, 299] width 913 height 40
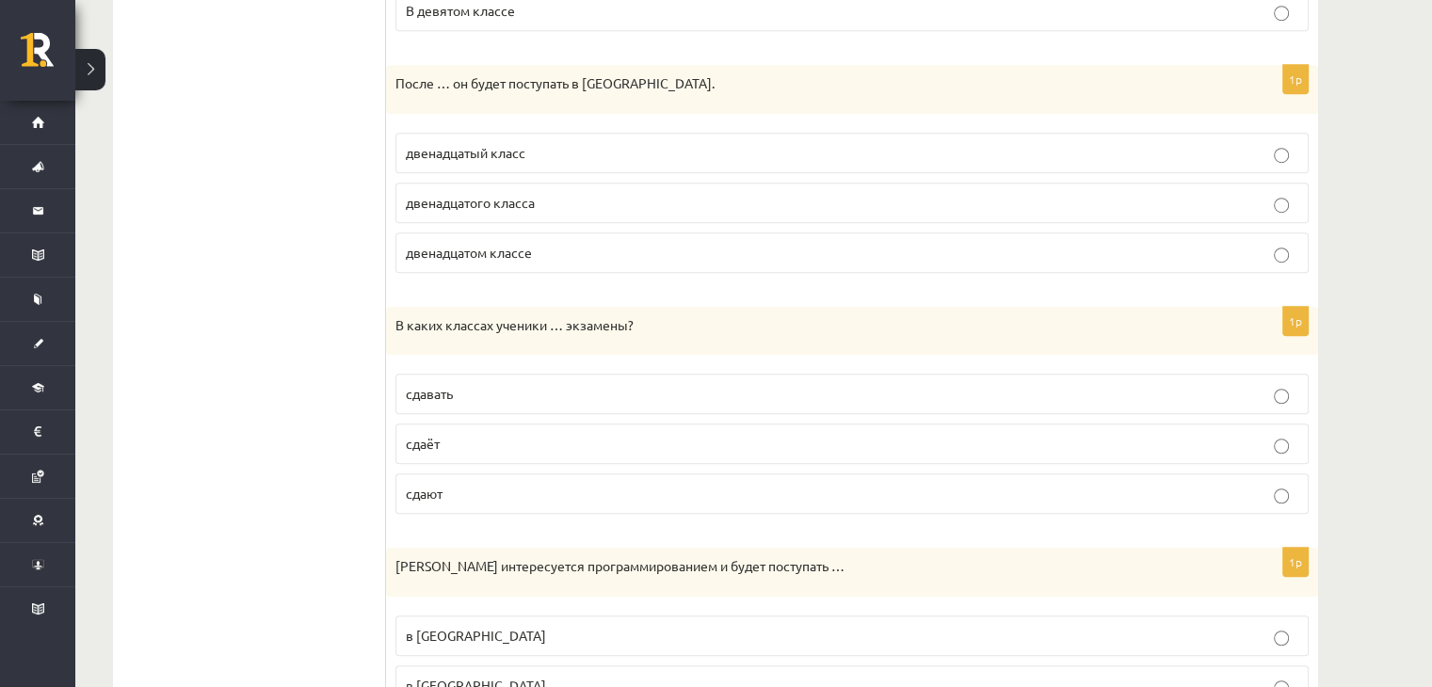
scroll to position [1262, 0]
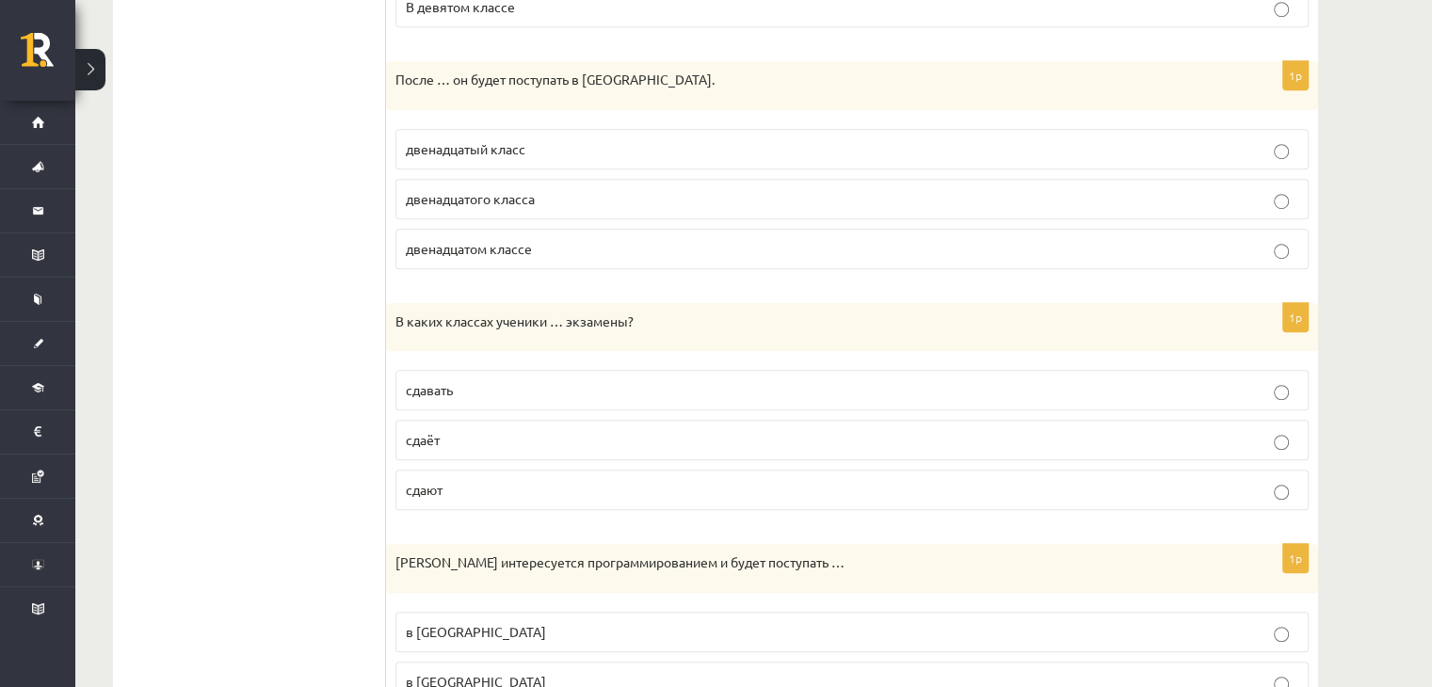
click at [486, 200] on span "двенадцатого класса" at bounding box center [470, 198] width 129 height 17
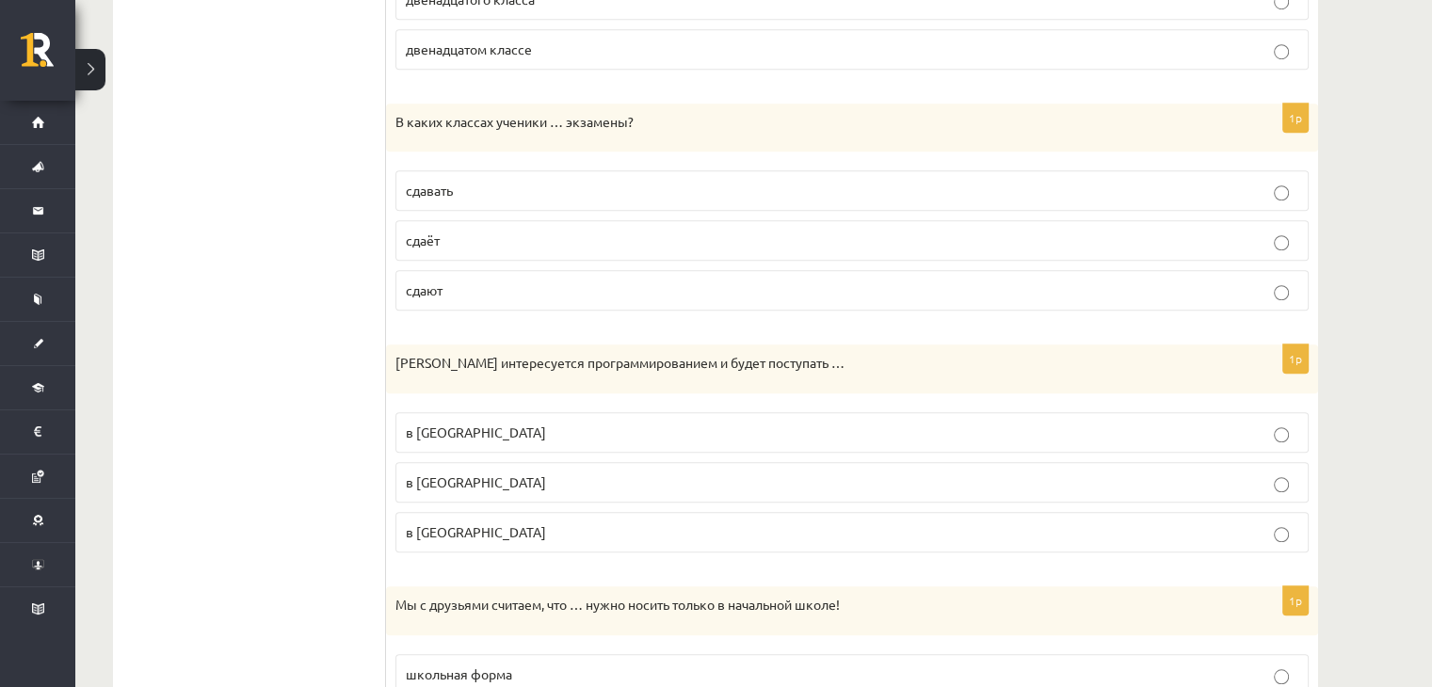
scroll to position [1467, 0]
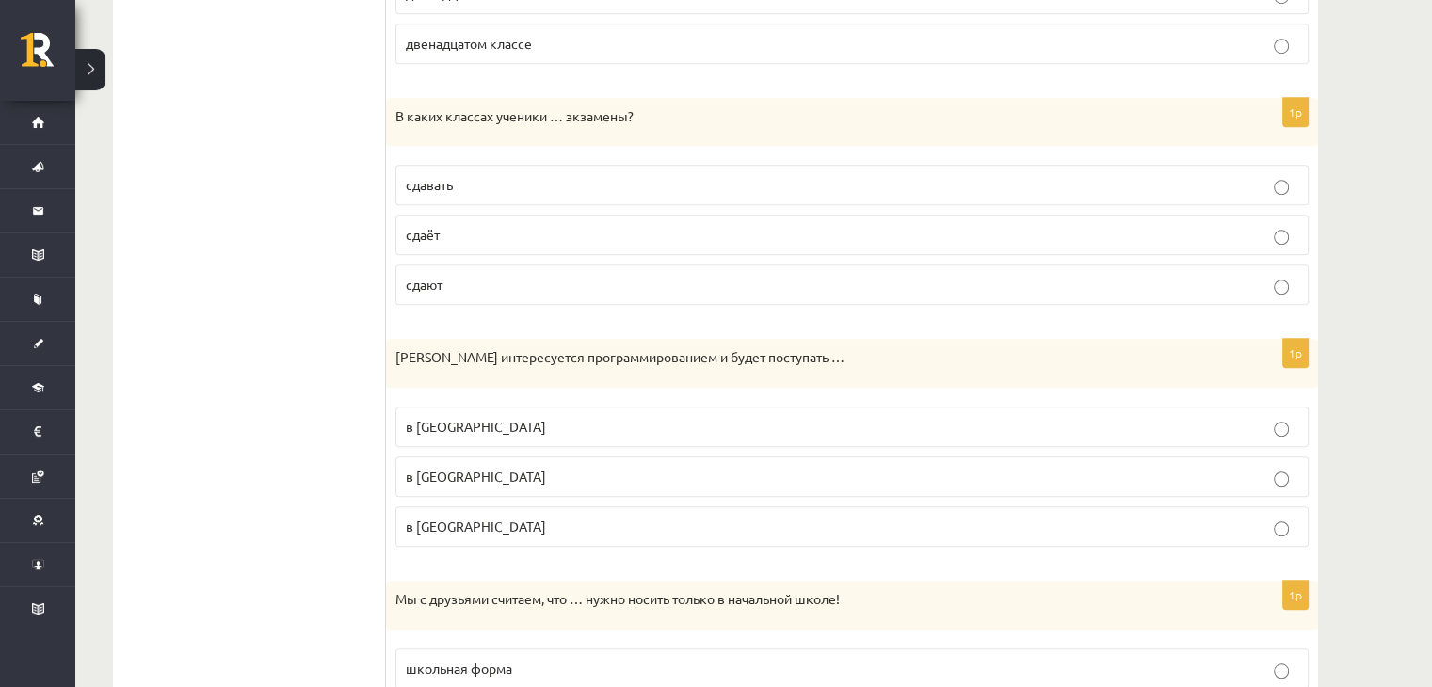
click at [467, 275] on p "сдают" at bounding box center [852, 285] width 892 height 20
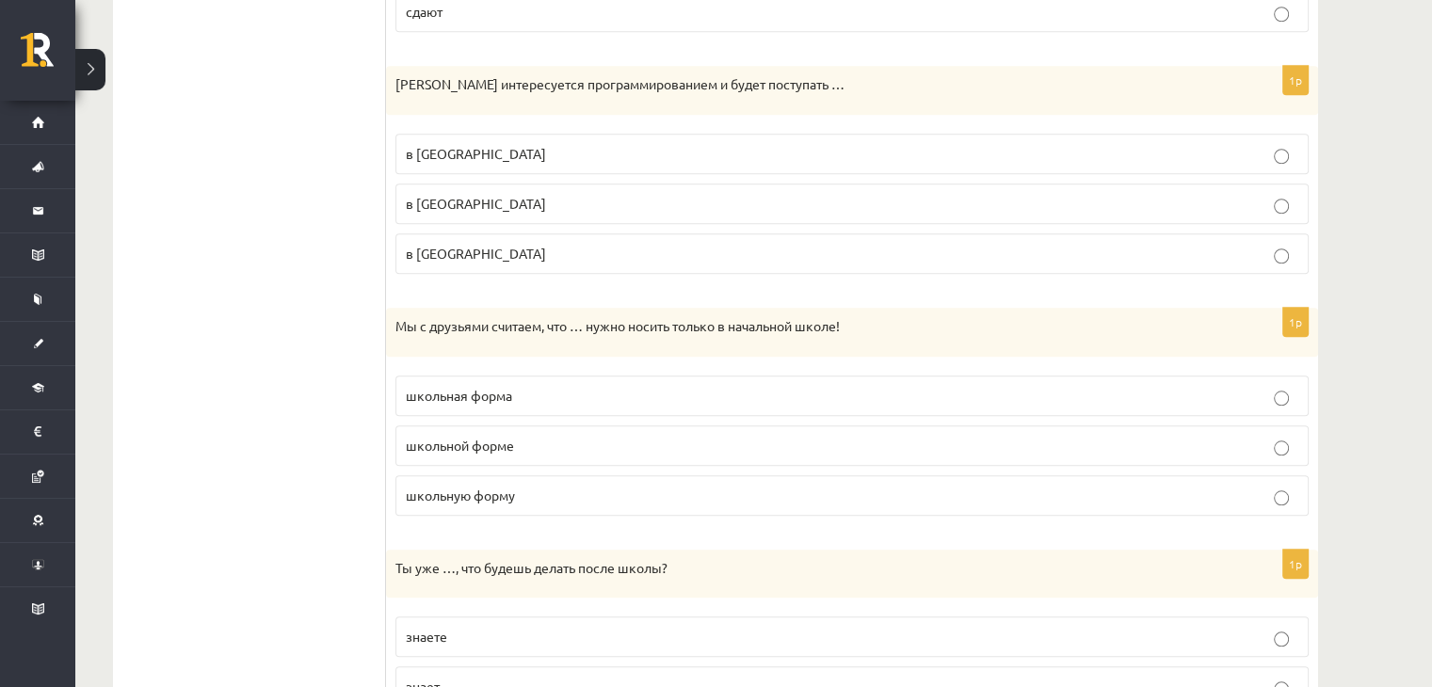
scroll to position [1753, 0]
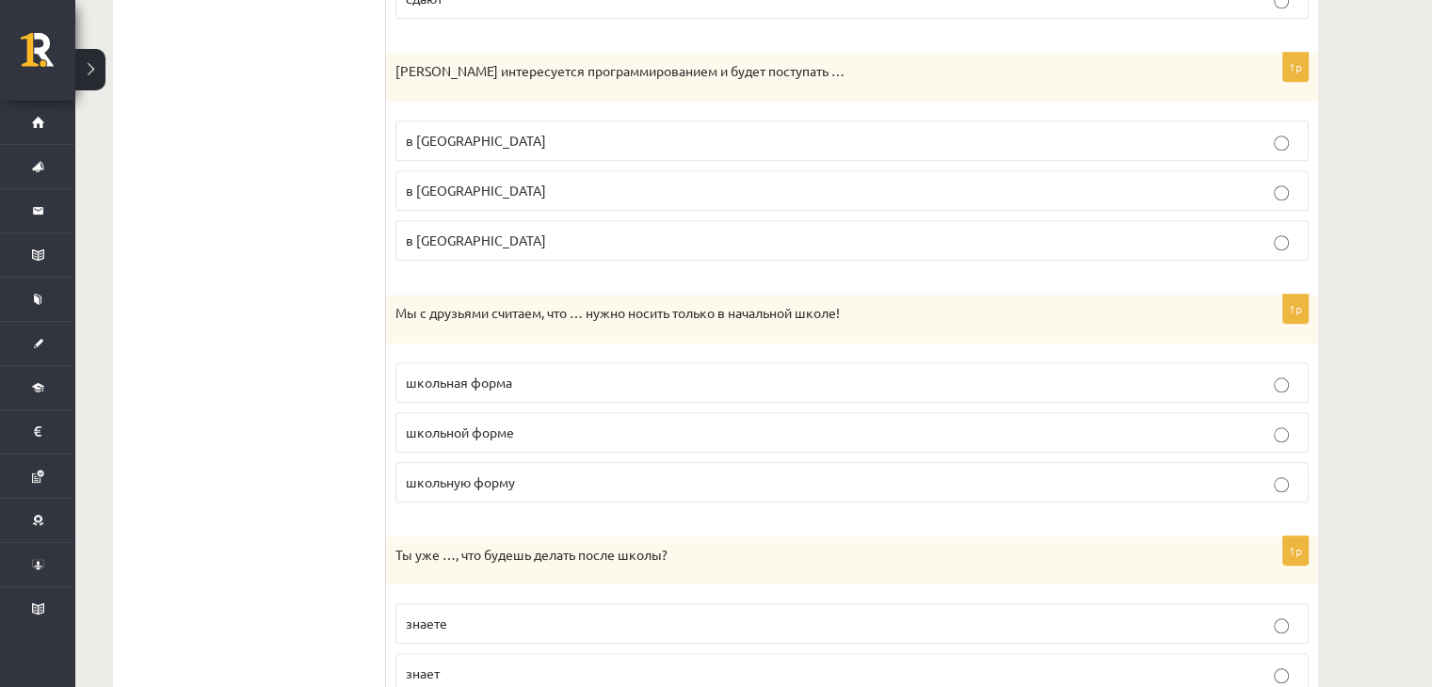
click at [478, 182] on span "в [GEOGRAPHIC_DATA]" at bounding box center [476, 190] width 140 height 17
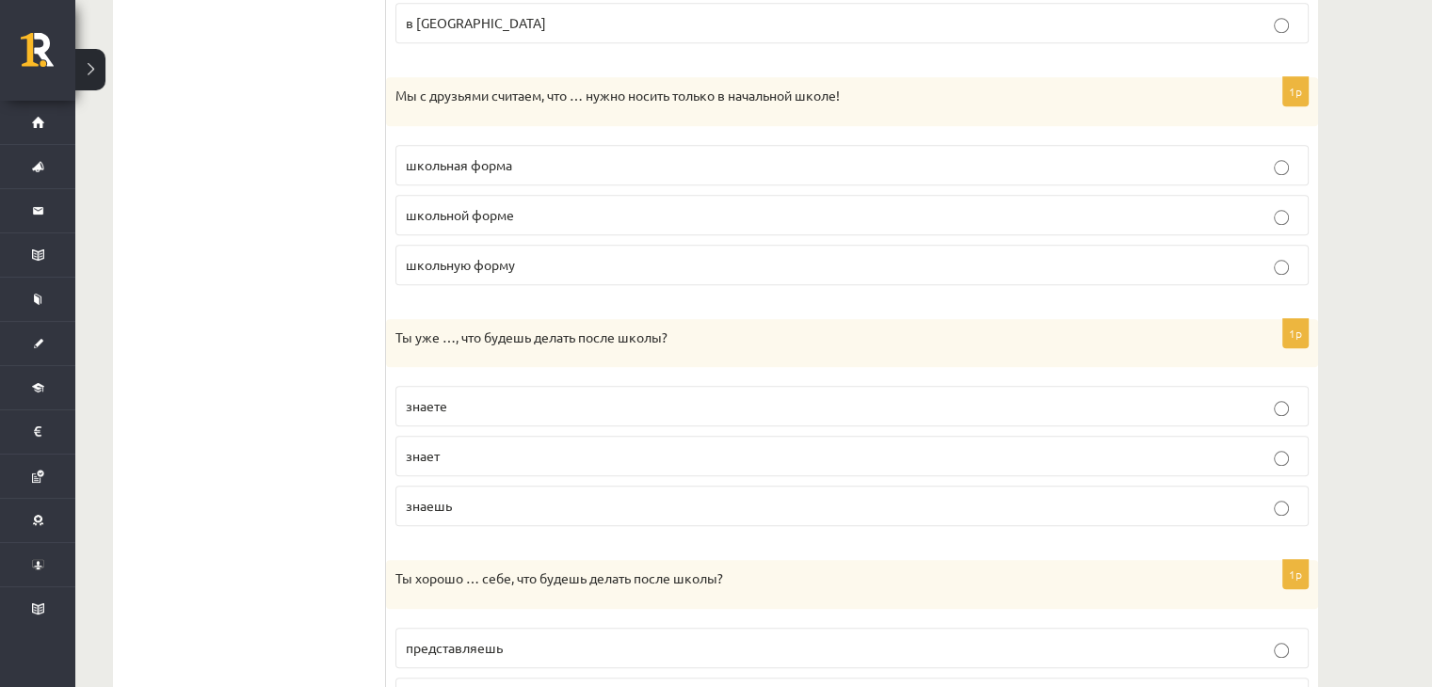
scroll to position [1975, 0]
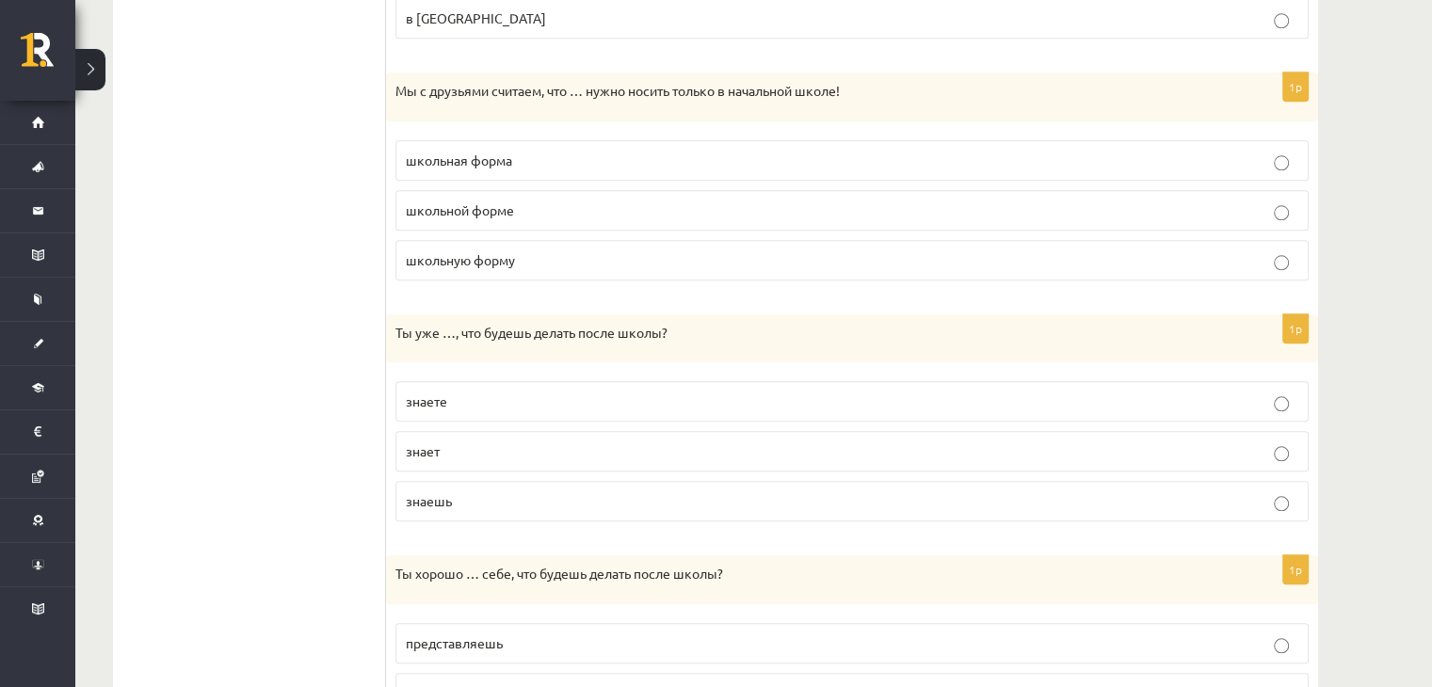
click at [507, 240] on label "школьную форму" at bounding box center [851, 260] width 913 height 40
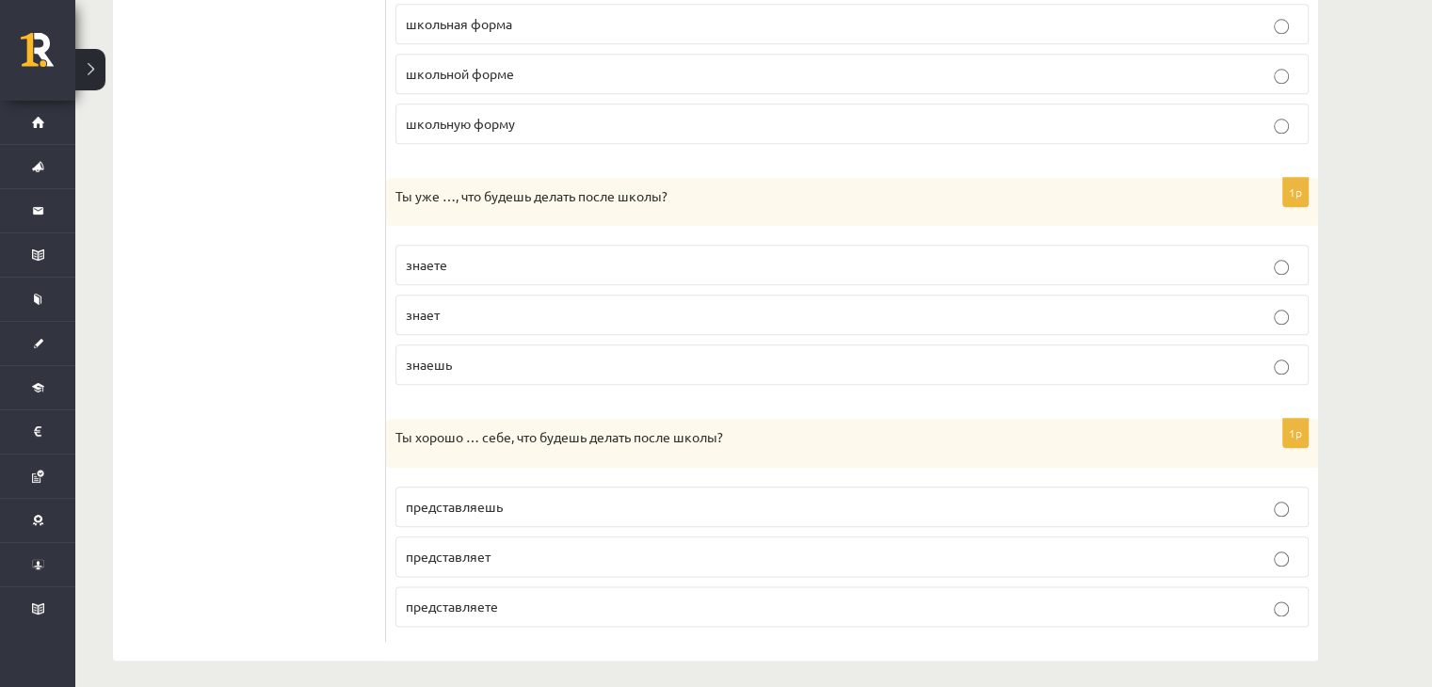
click at [476, 355] on p "знаешь" at bounding box center [852, 365] width 892 height 20
click at [491, 498] on span "представляешь" at bounding box center [454, 506] width 97 height 17
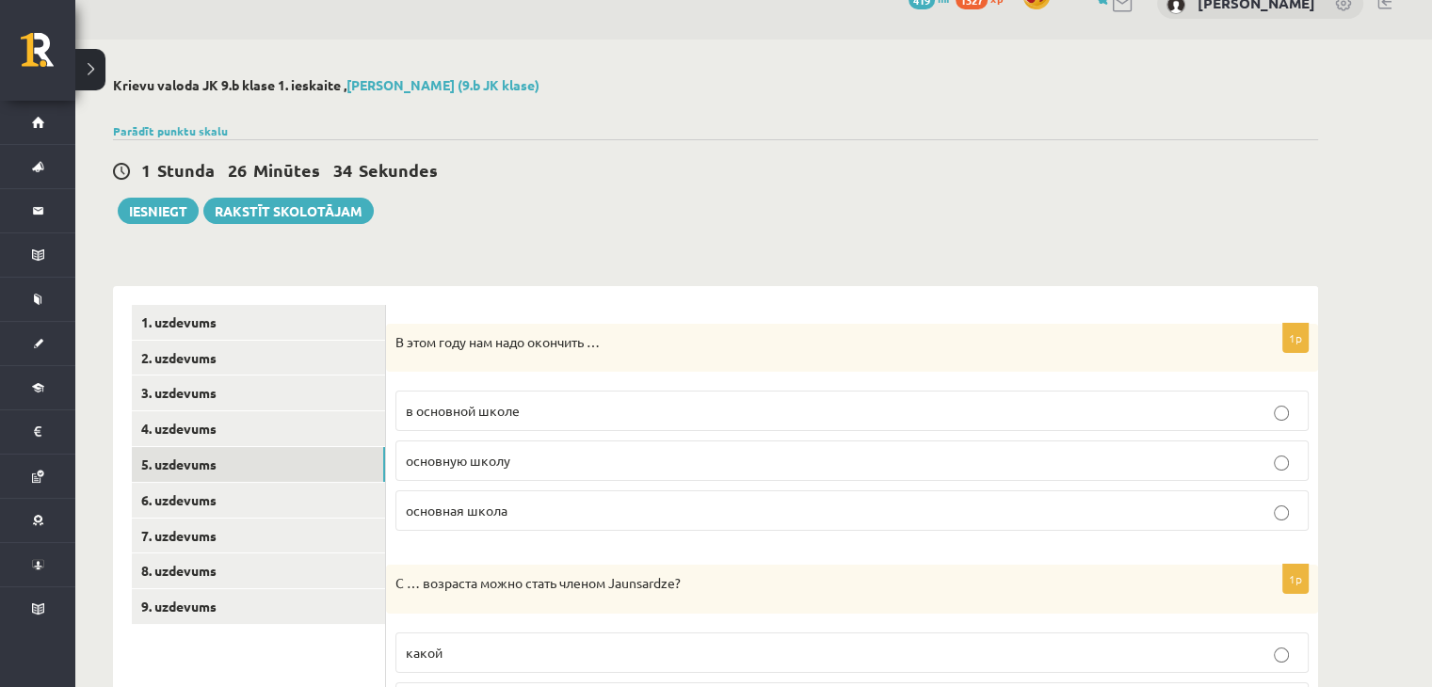
scroll to position [0, 0]
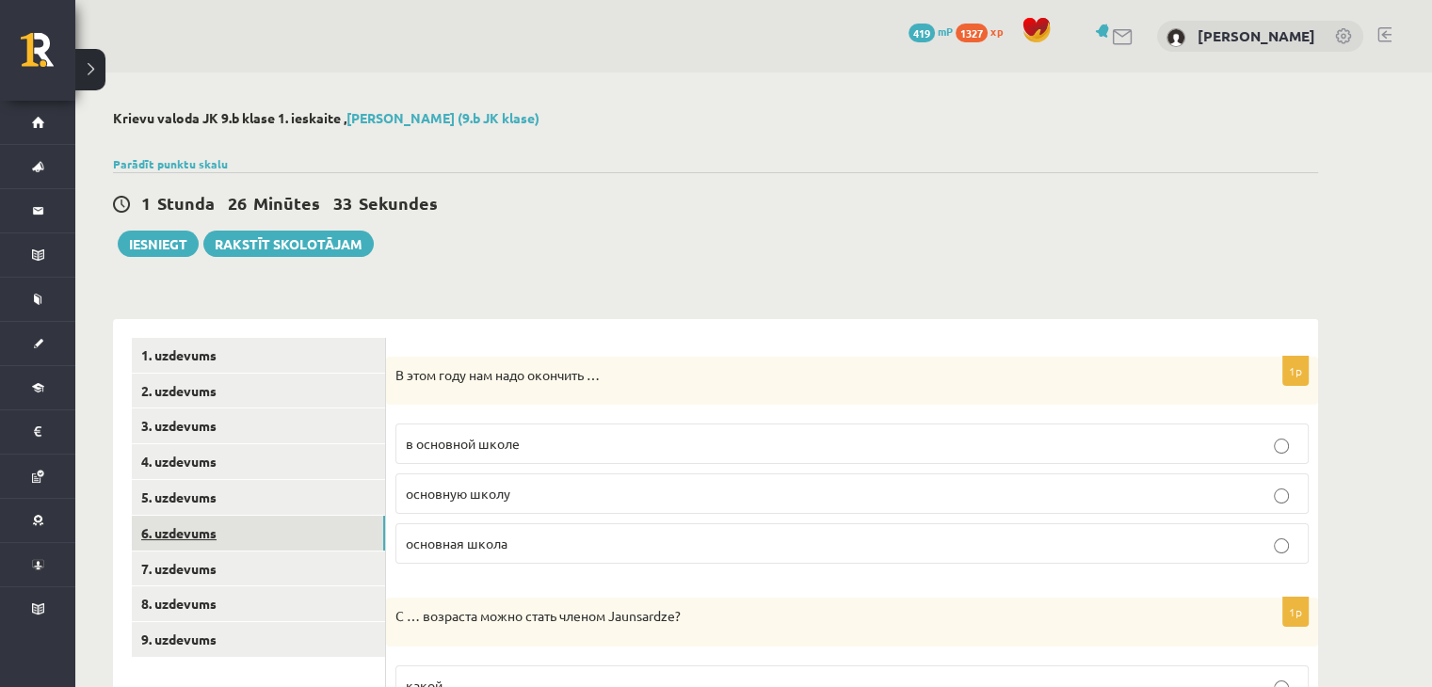
click at [245, 528] on link "6. uzdevums" at bounding box center [258, 533] width 253 height 35
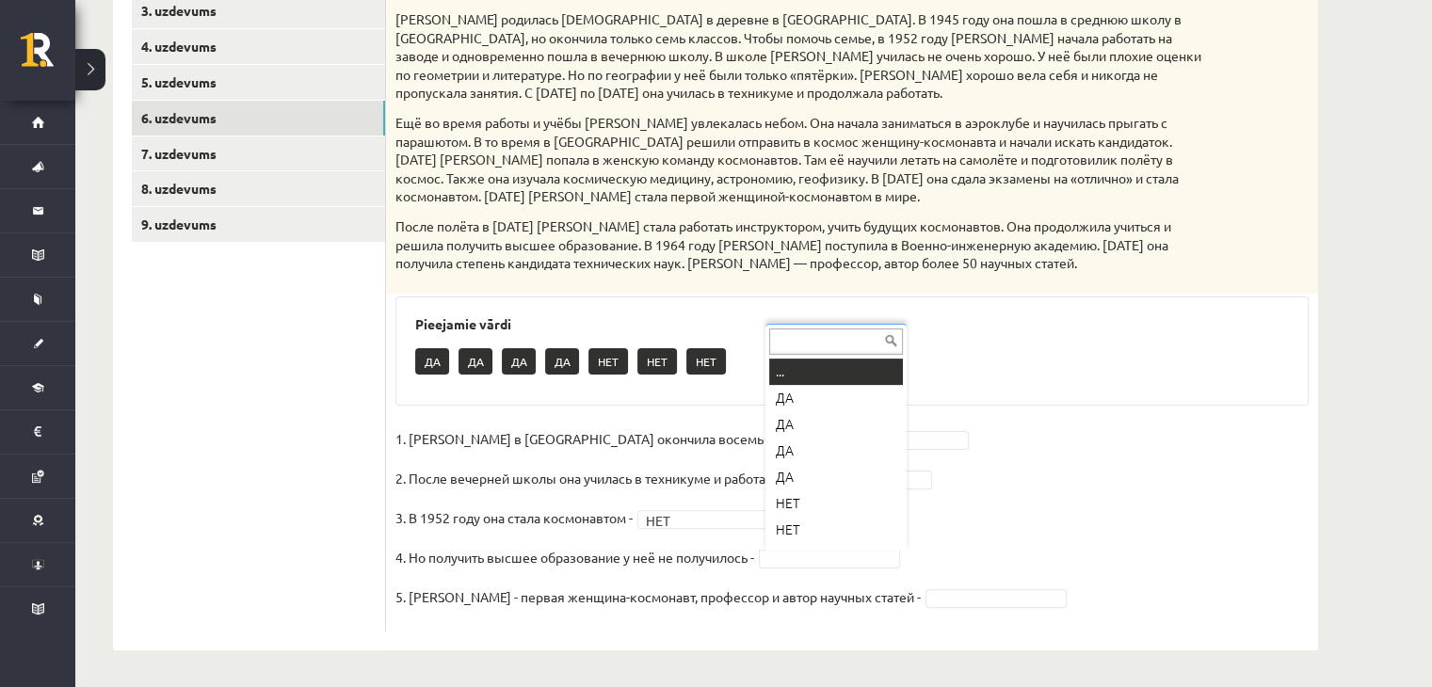
scroll to position [23, 0]
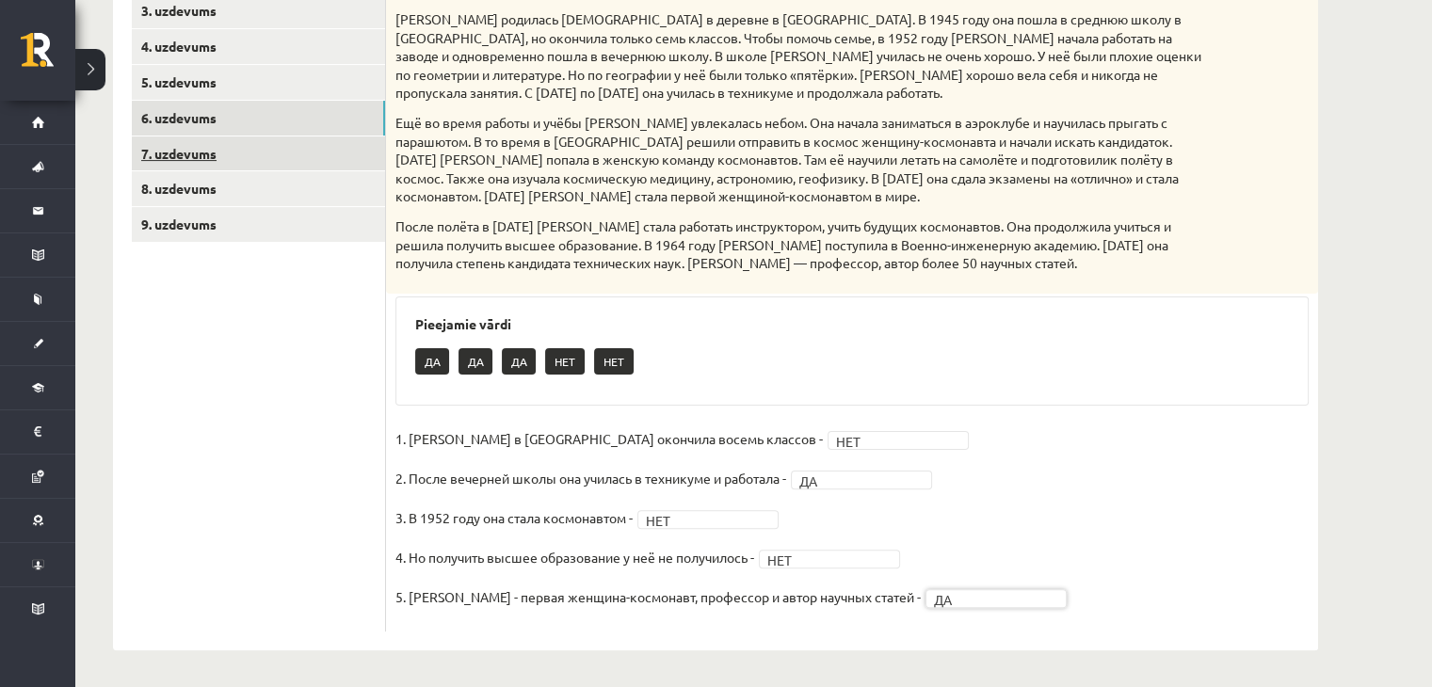
click at [320, 163] on link "7. uzdevums" at bounding box center [258, 154] width 253 height 35
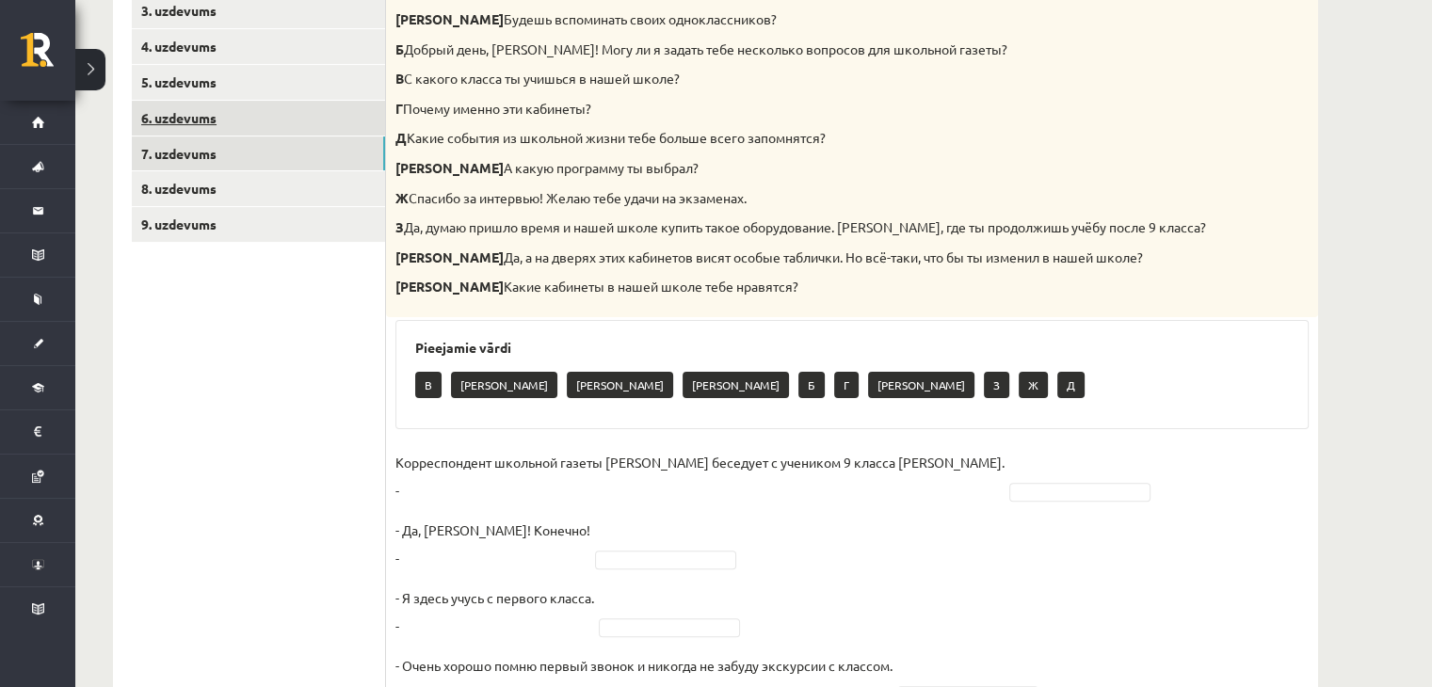
click at [311, 125] on link "6. uzdevums" at bounding box center [258, 118] width 253 height 35
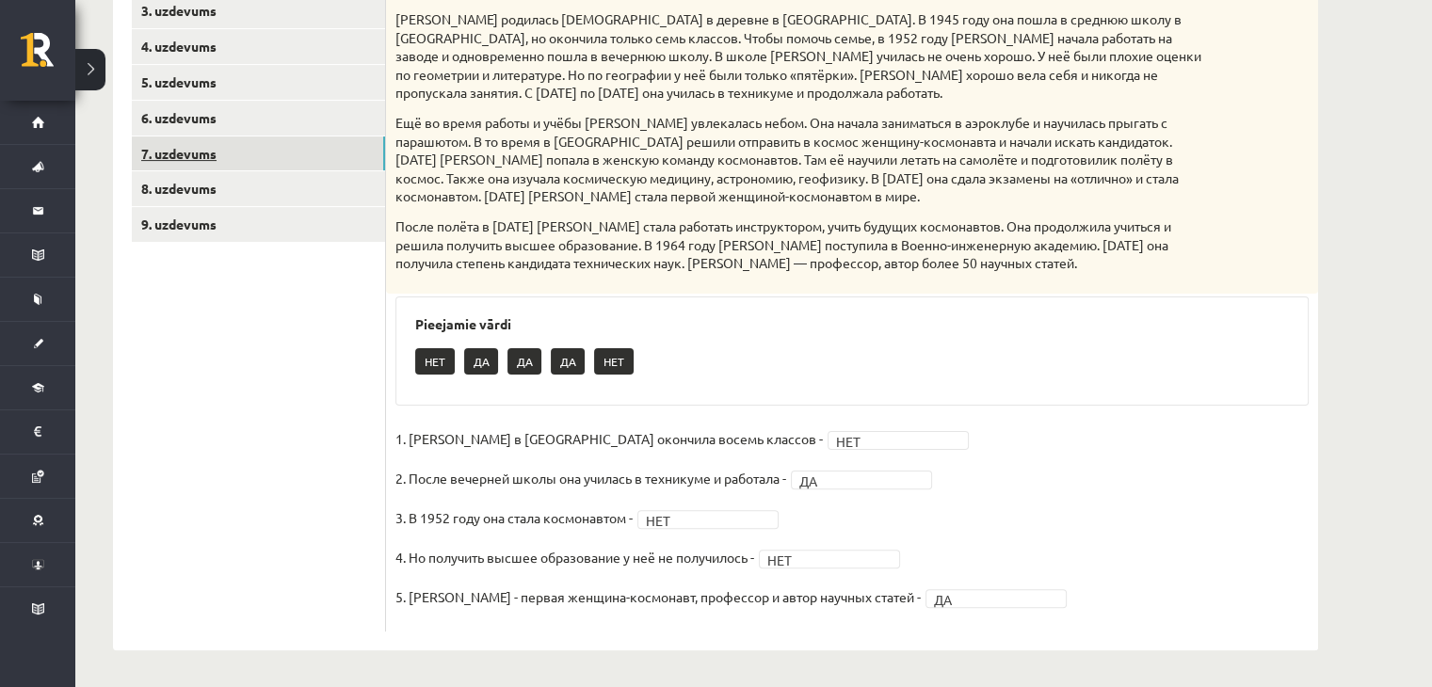
click at [300, 144] on link "7. uzdevums" at bounding box center [258, 154] width 253 height 35
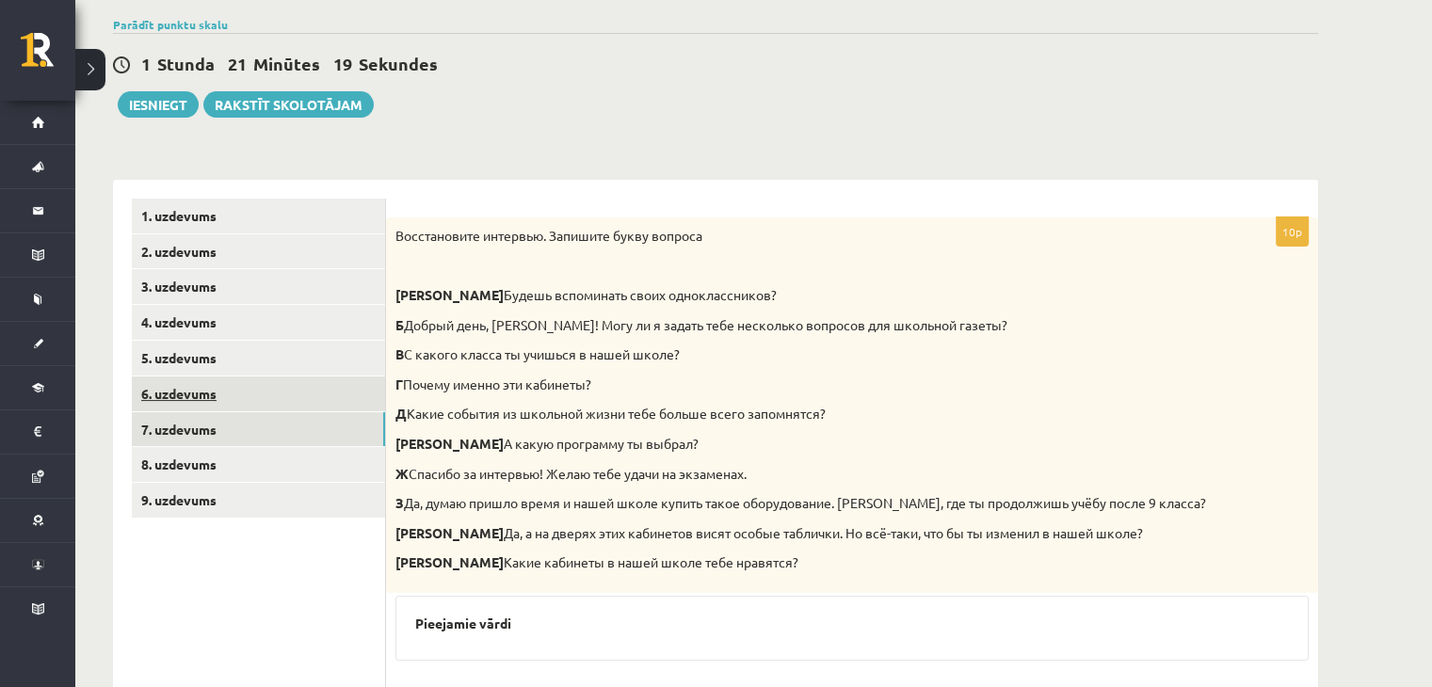
scroll to position [127, 0]
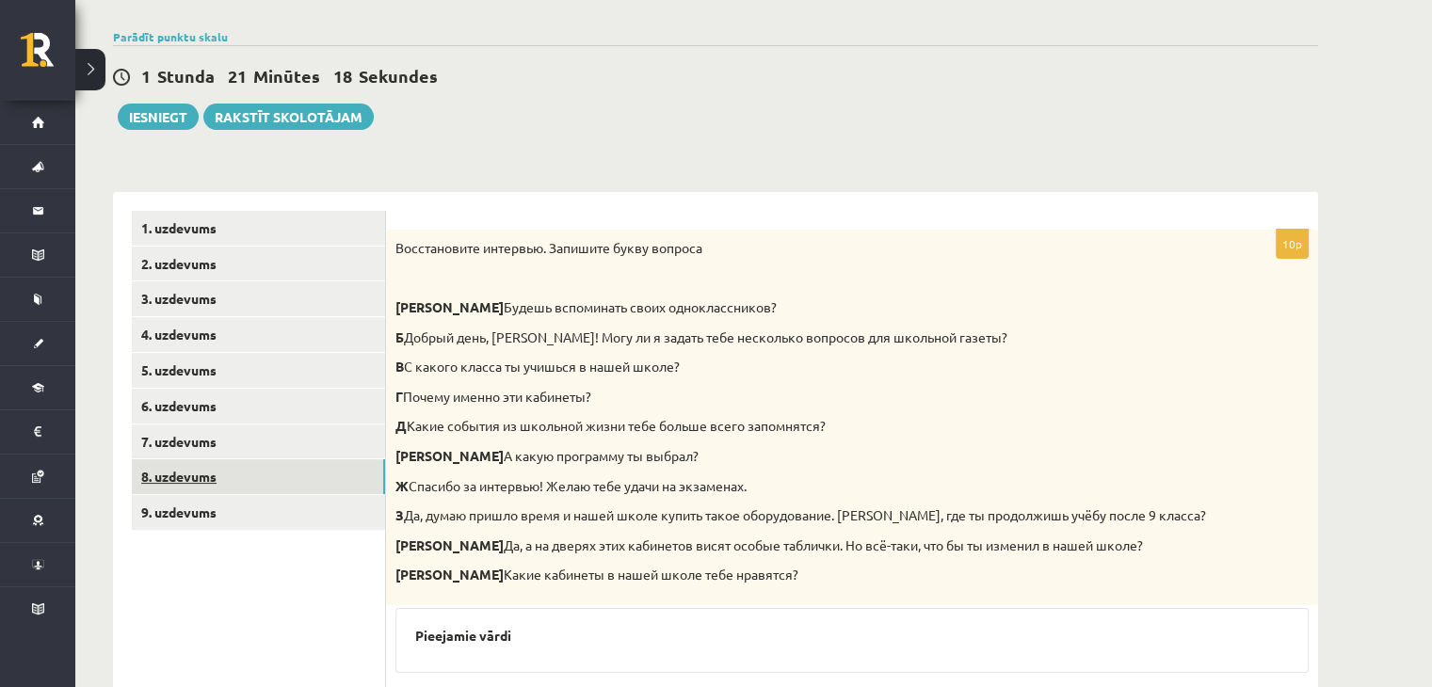
click at [251, 474] on link "8. uzdevums" at bounding box center [258, 476] width 253 height 35
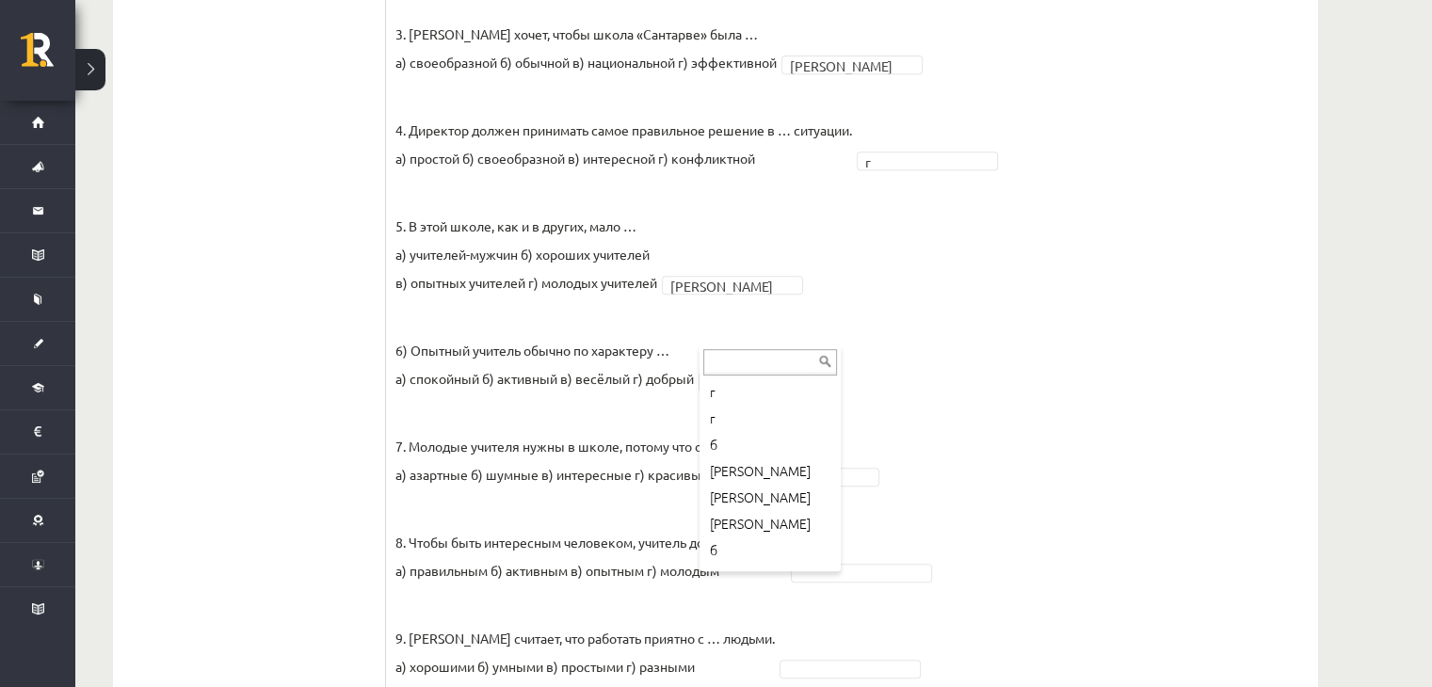
scroll to position [185, 0]
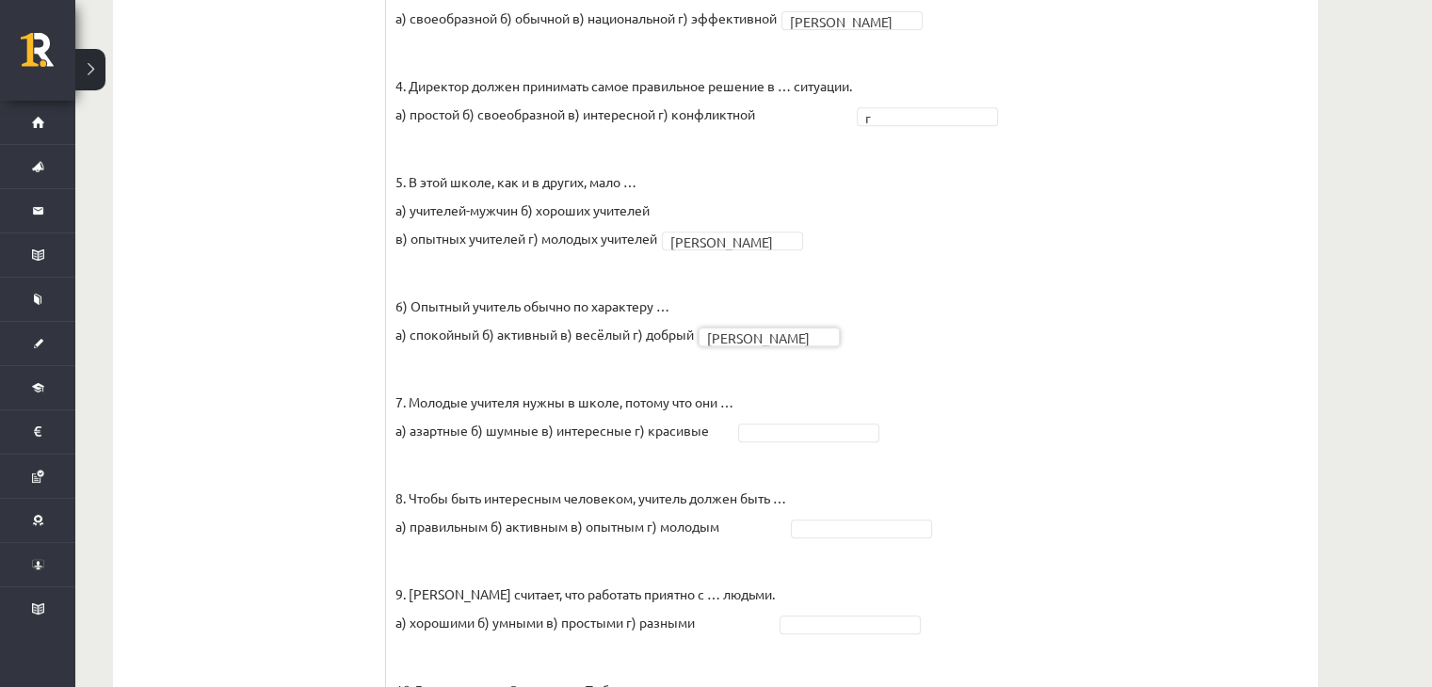
drag, startPoint x: 729, startPoint y: 496, endPoint x: 657, endPoint y: 433, distance: 95.4
click at [657, 433] on p "7. Молодые учителя нужны в школе, потому что они … а) азартные б) шумные в) инт…" at bounding box center [564, 402] width 338 height 85
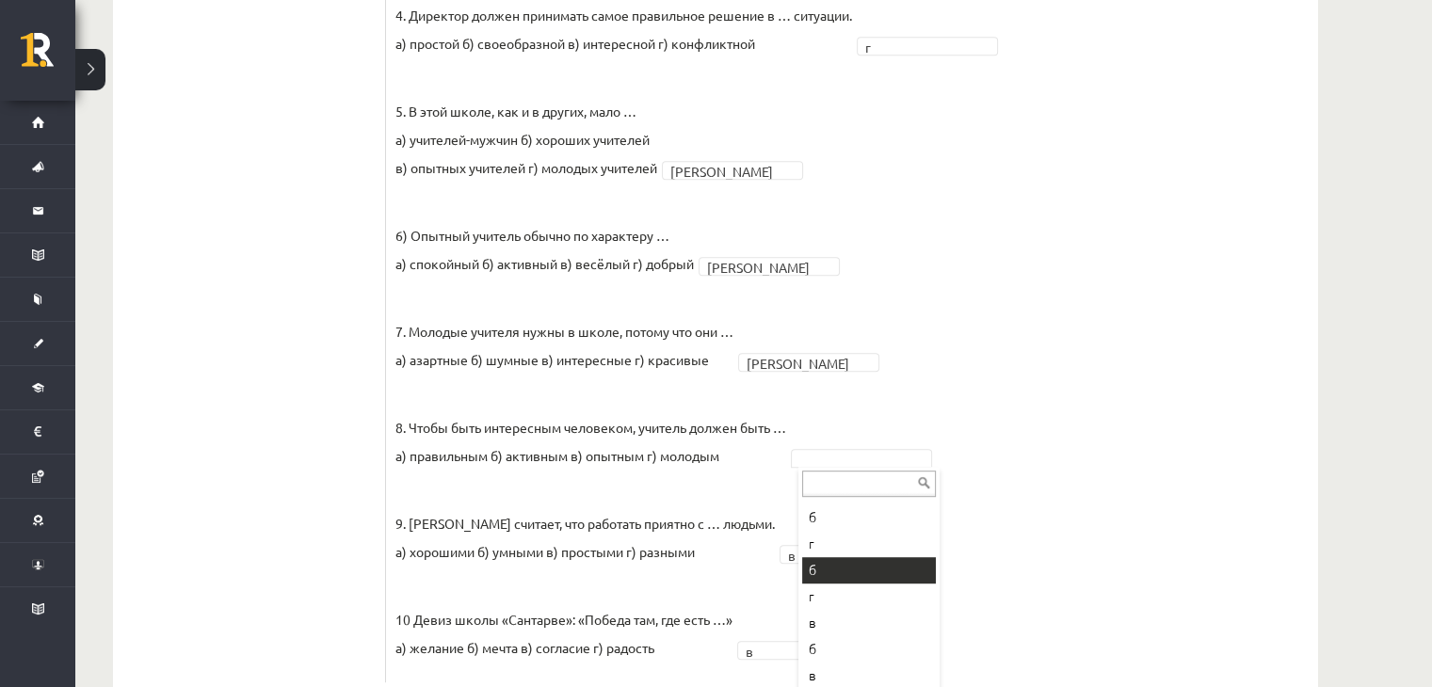
scroll to position [895, 0]
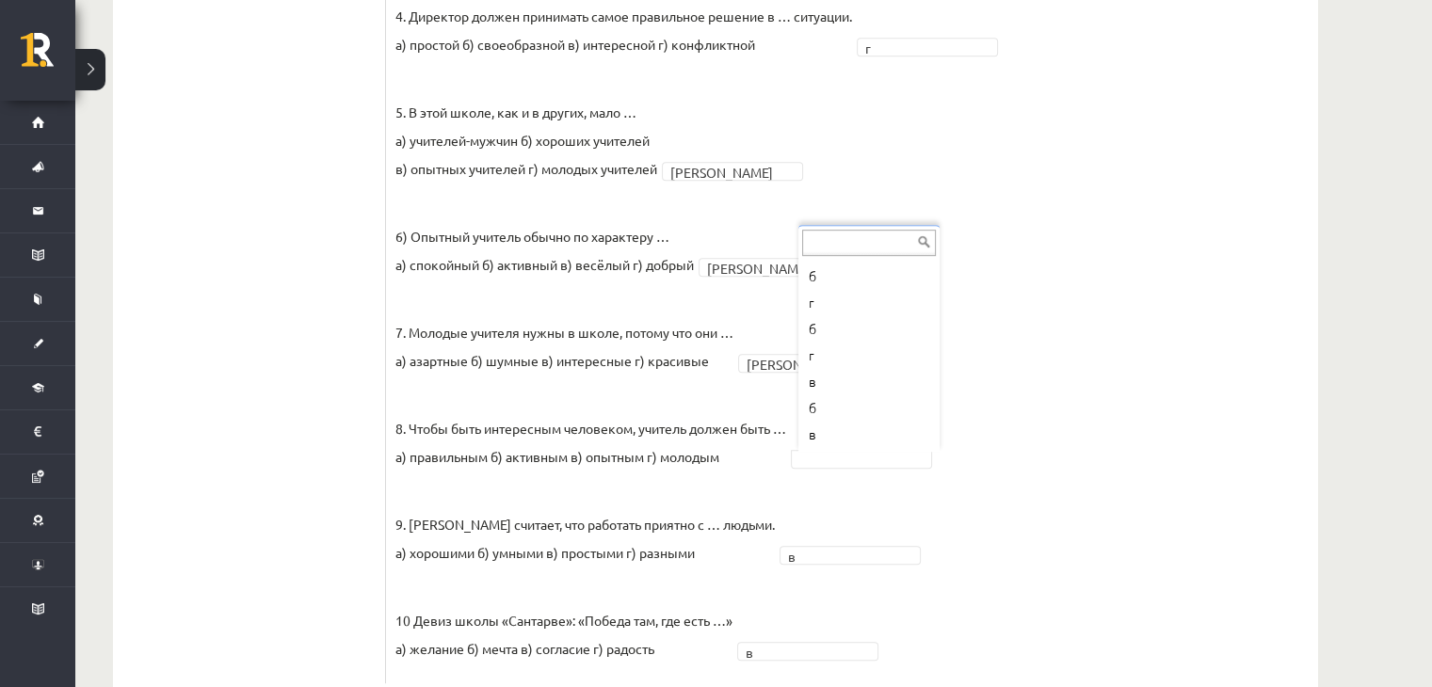
drag, startPoint x: 845, startPoint y: 497, endPoint x: 810, endPoint y: 454, distance: 56.2
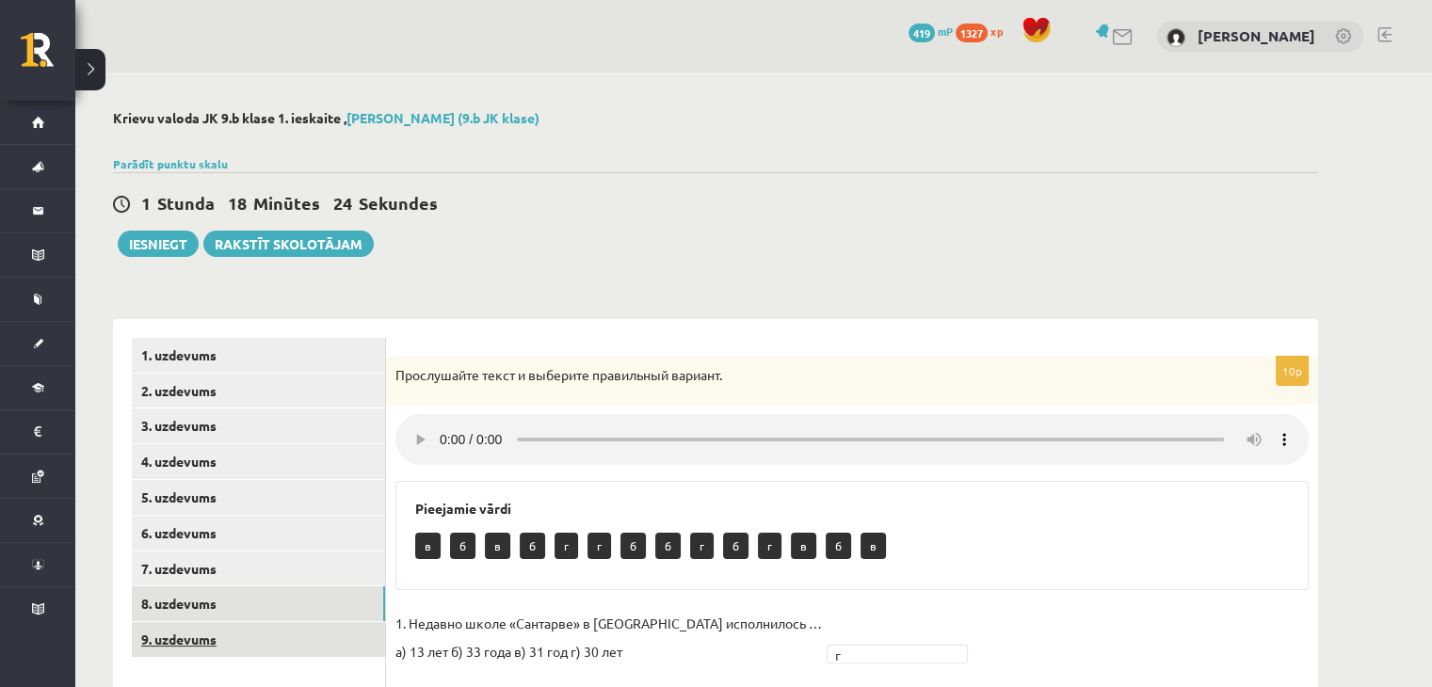
click at [222, 637] on link "9. uzdevums" at bounding box center [258, 639] width 253 height 35
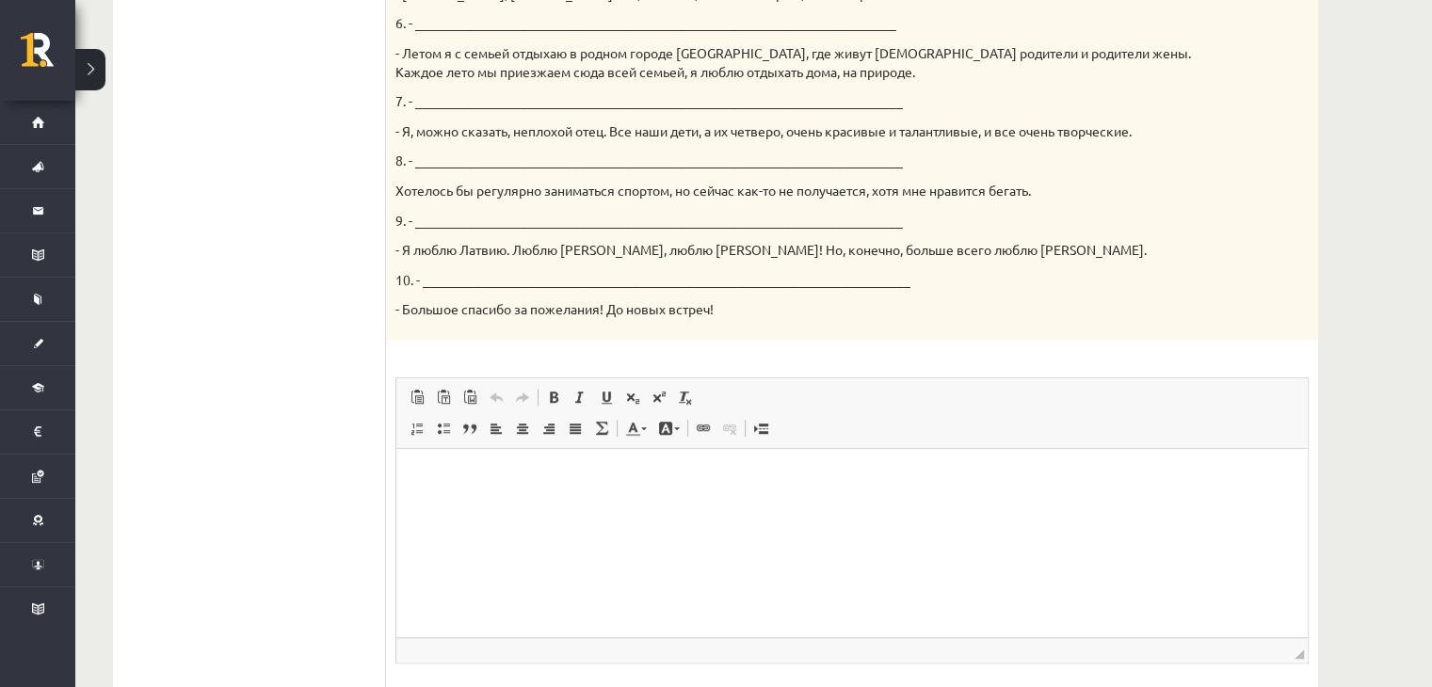
scroll to position [1005, 0]
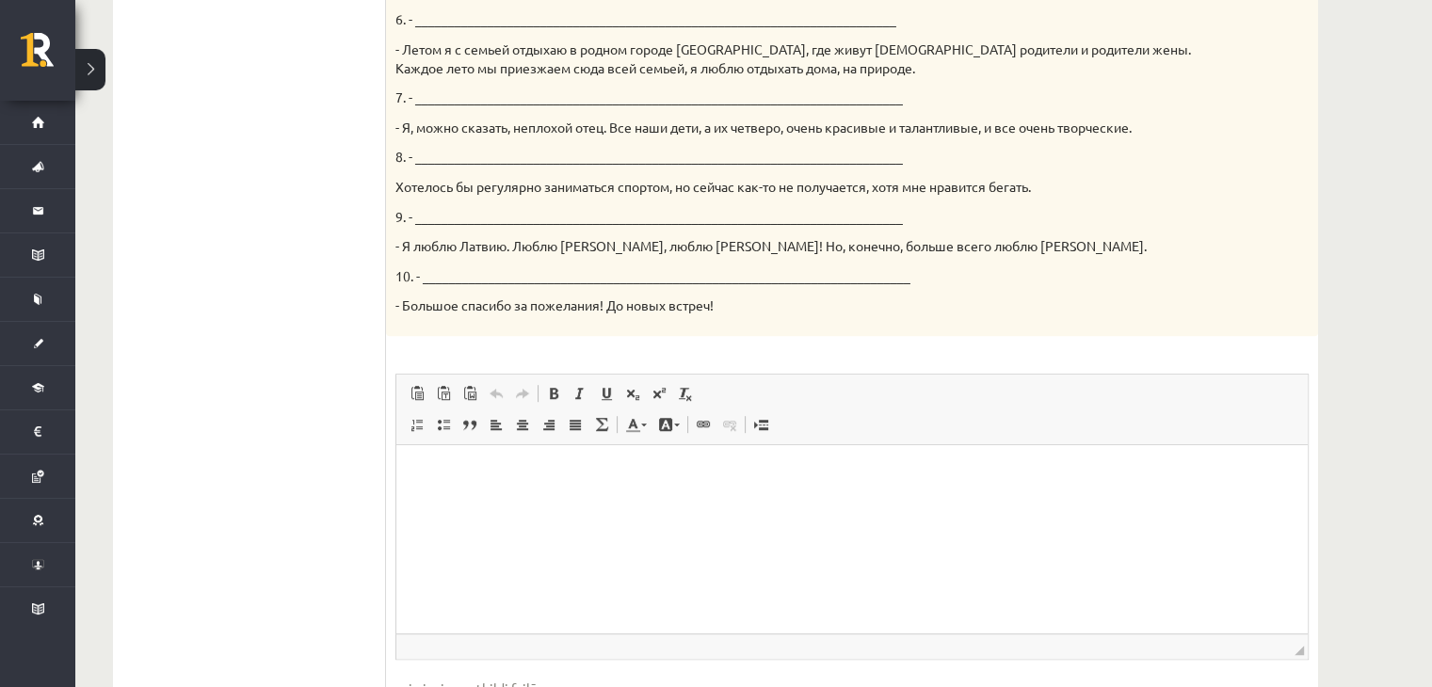
click at [575, 483] on html at bounding box center [851, 473] width 911 height 57
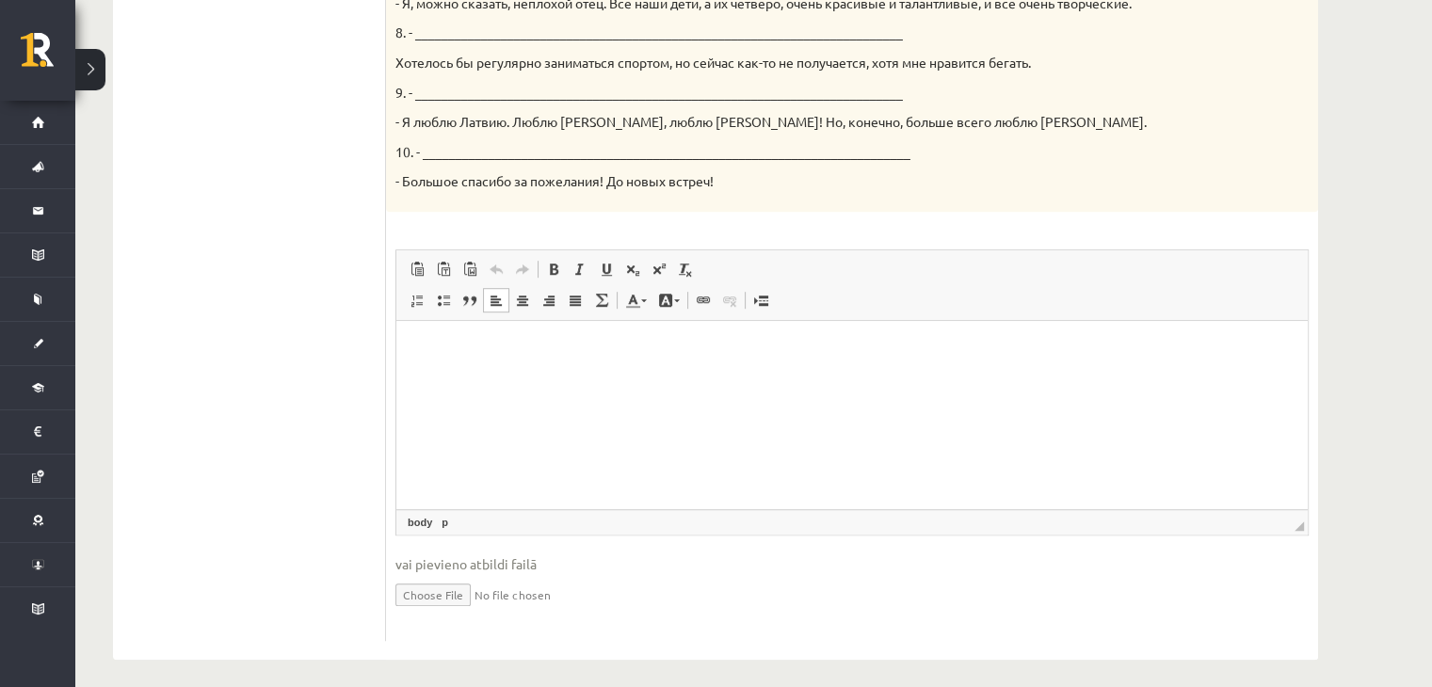
scroll to position [1140, 0]
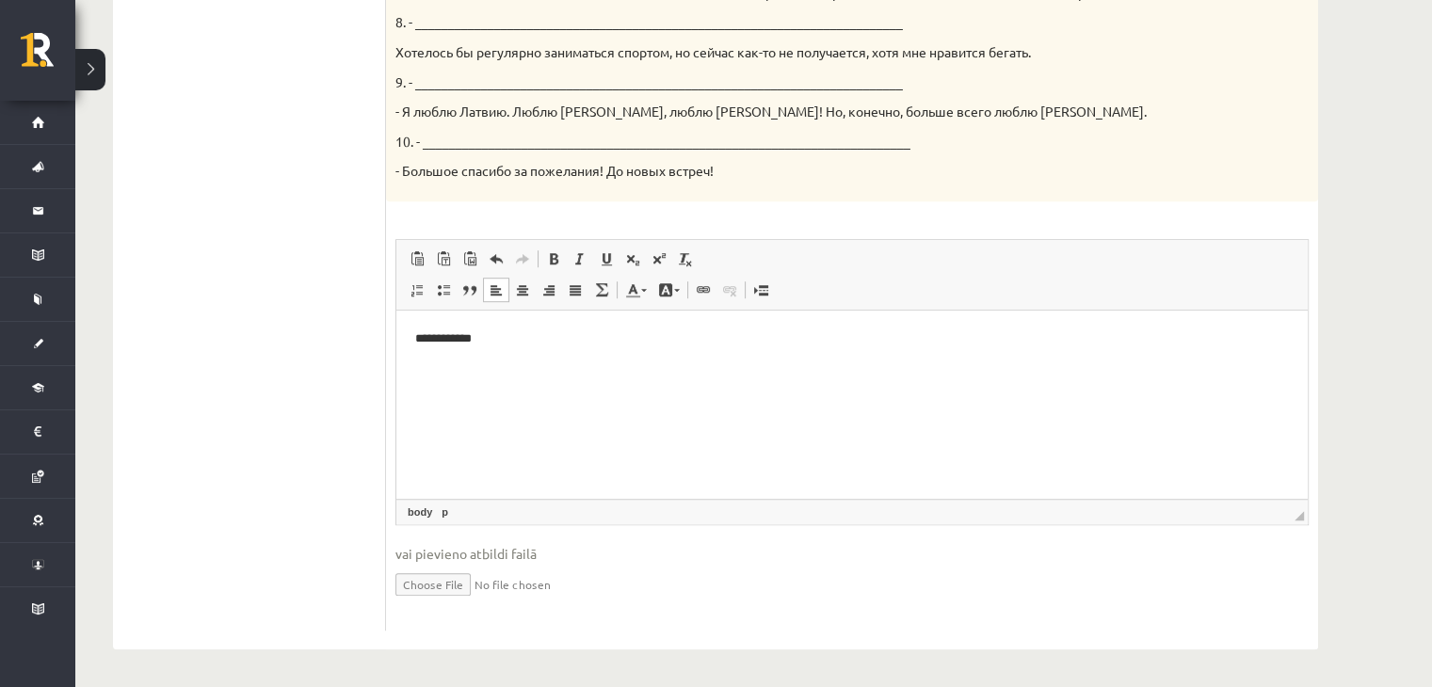
click at [453, 340] on p "**********" at bounding box center [852, 339] width 875 height 20
click at [498, 336] on p "**********" at bounding box center [852, 339] width 875 height 20
click at [1069, 368] on html "**********" at bounding box center [851, 339] width 911 height 57
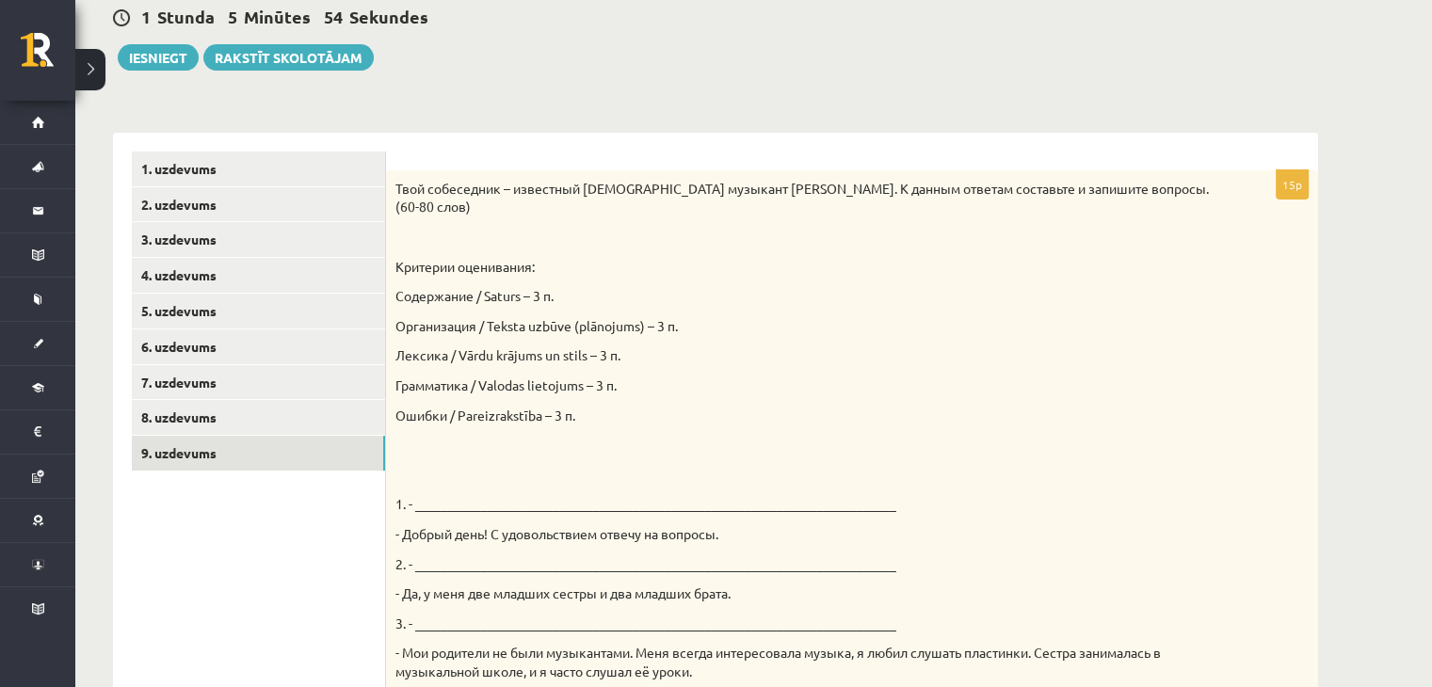
scroll to position [185, 0]
click at [173, 63] on button "Iesniegt" at bounding box center [158, 59] width 81 height 26
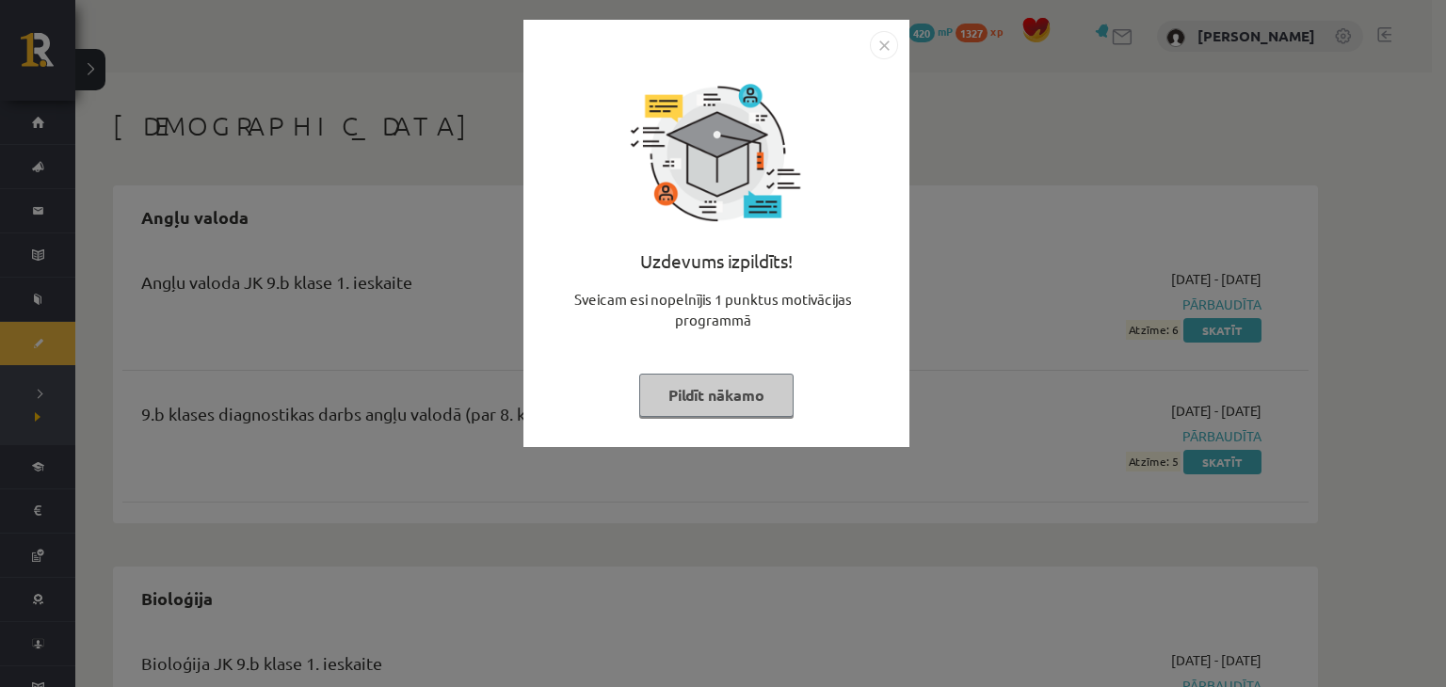
click at [761, 388] on button "Pildīt nākamo" at bounding box center [716, 395] width 154 height 43
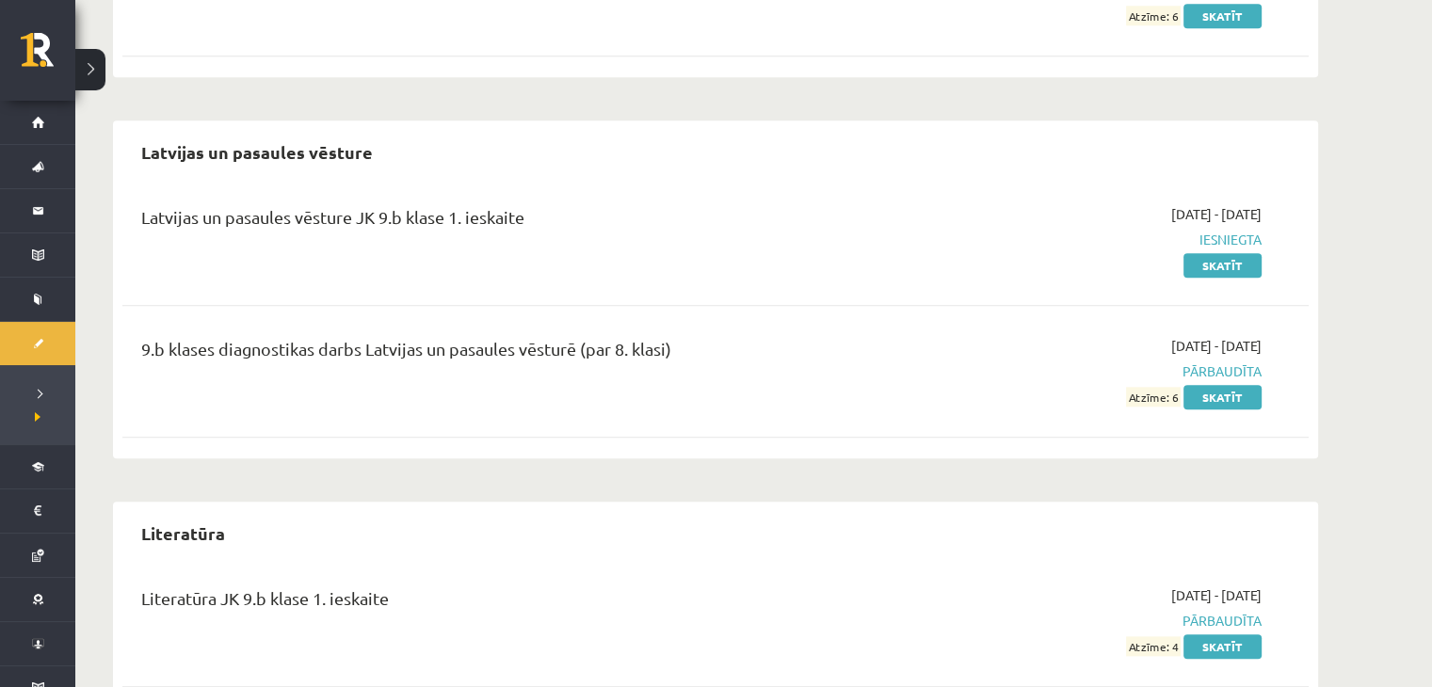
scroll to position [1972, 0]
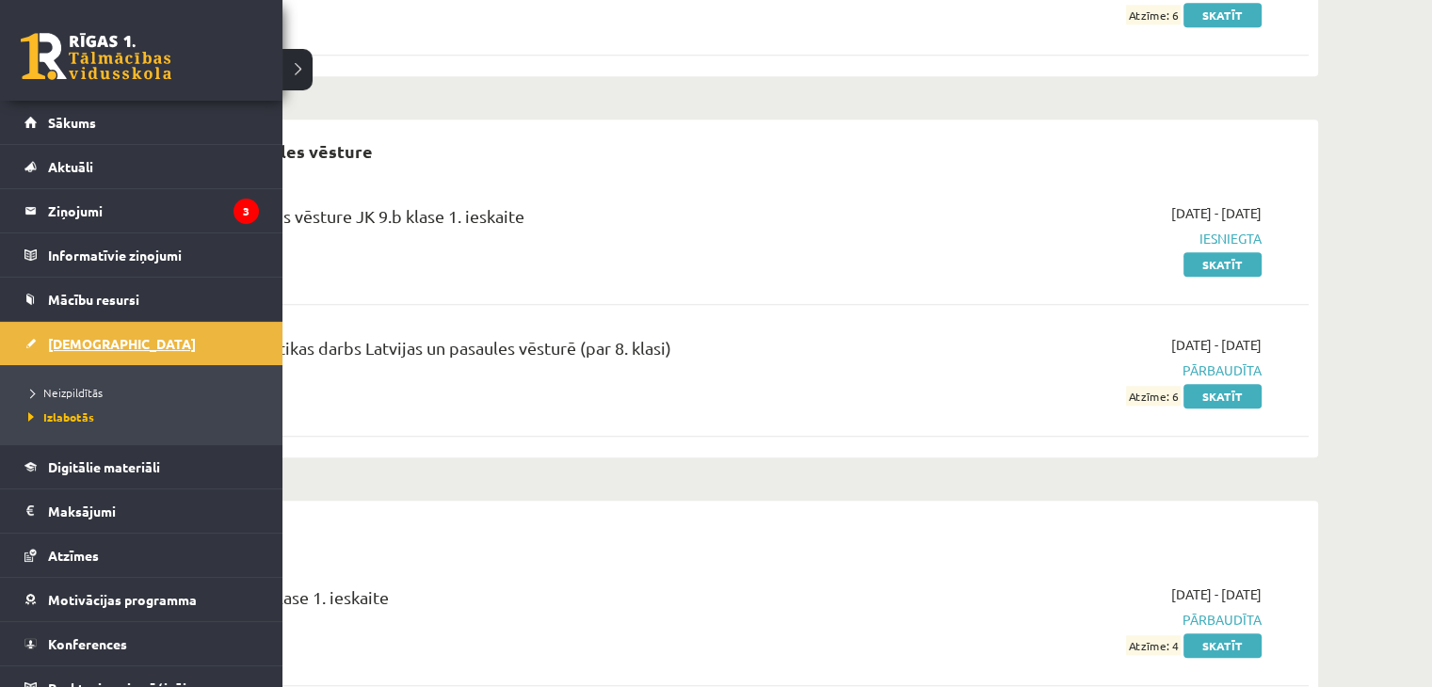
click at [49, 348] on span "[DEMOGRAPHIC_DATA]" at bounding box center [122, 343] width 148 height 17
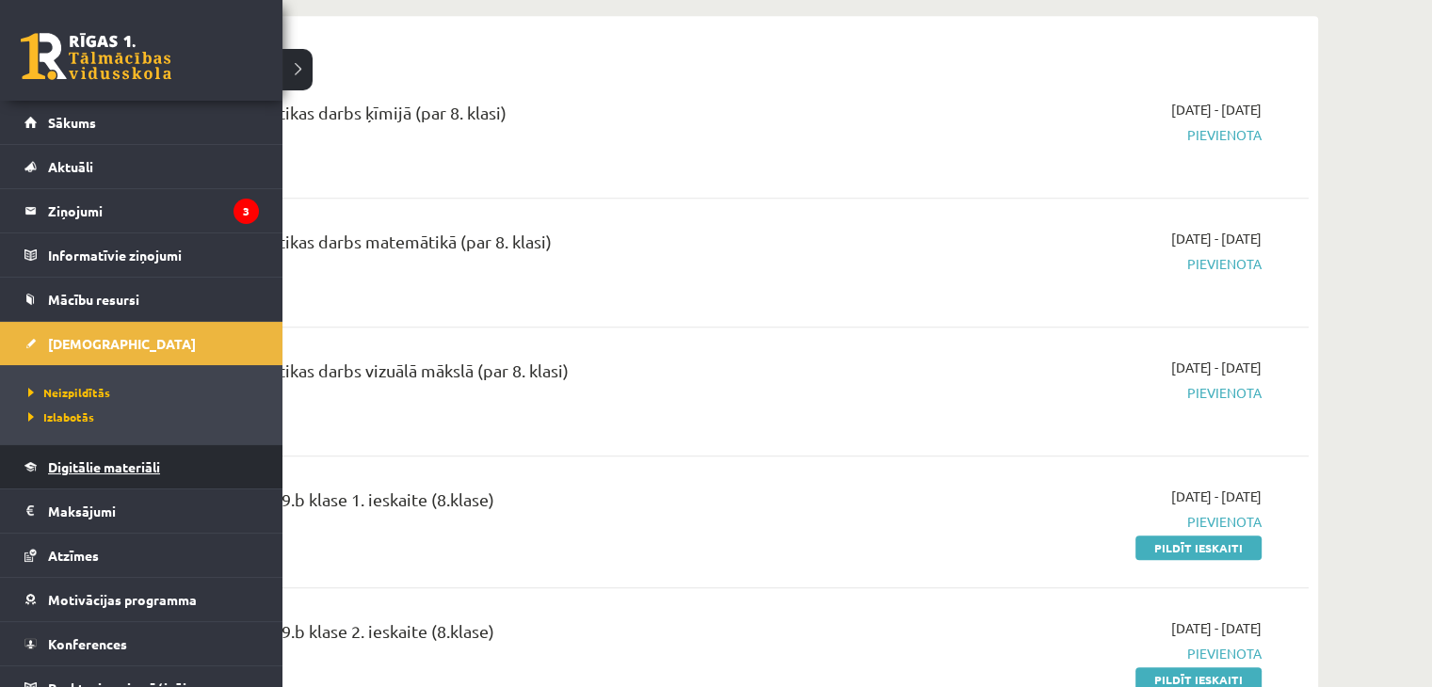
click at [79, 463] on span "Digitālie materiāli" at bounding box center [104, 466] width 112 height 17
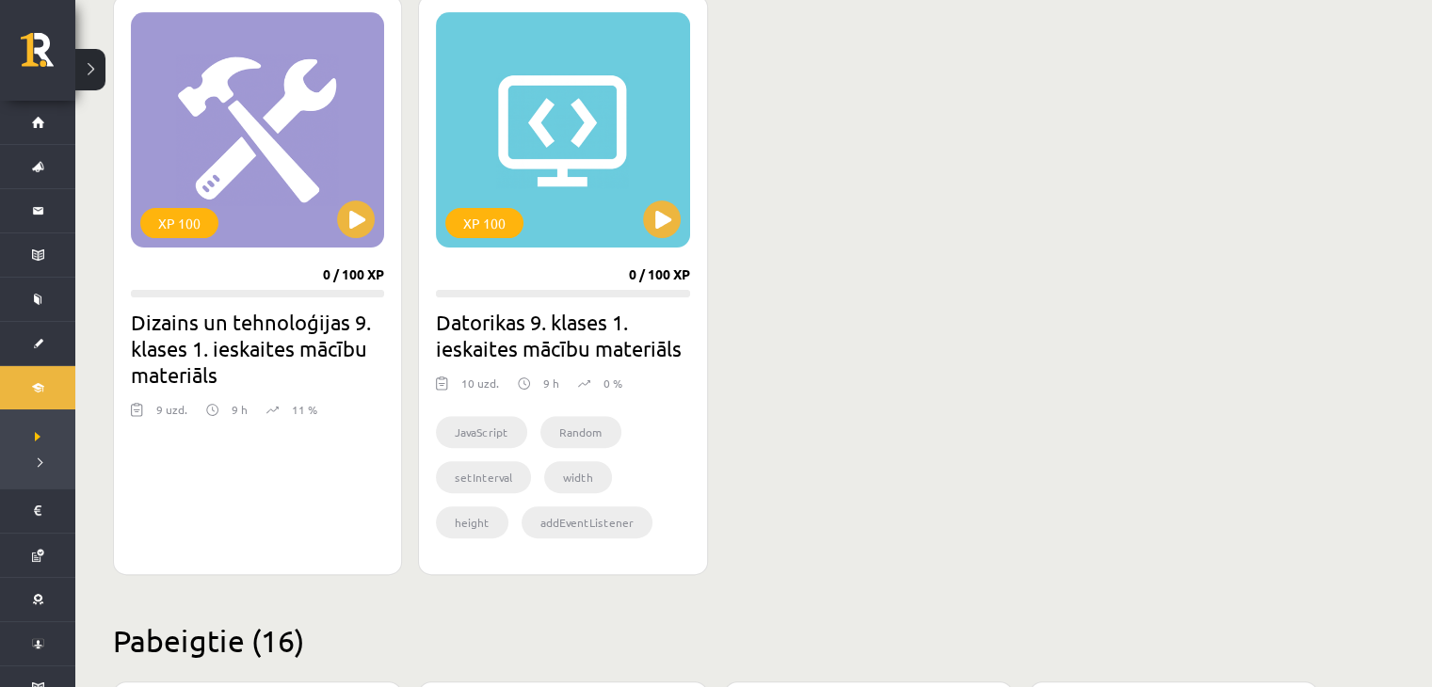
scroll to position [545, 0]
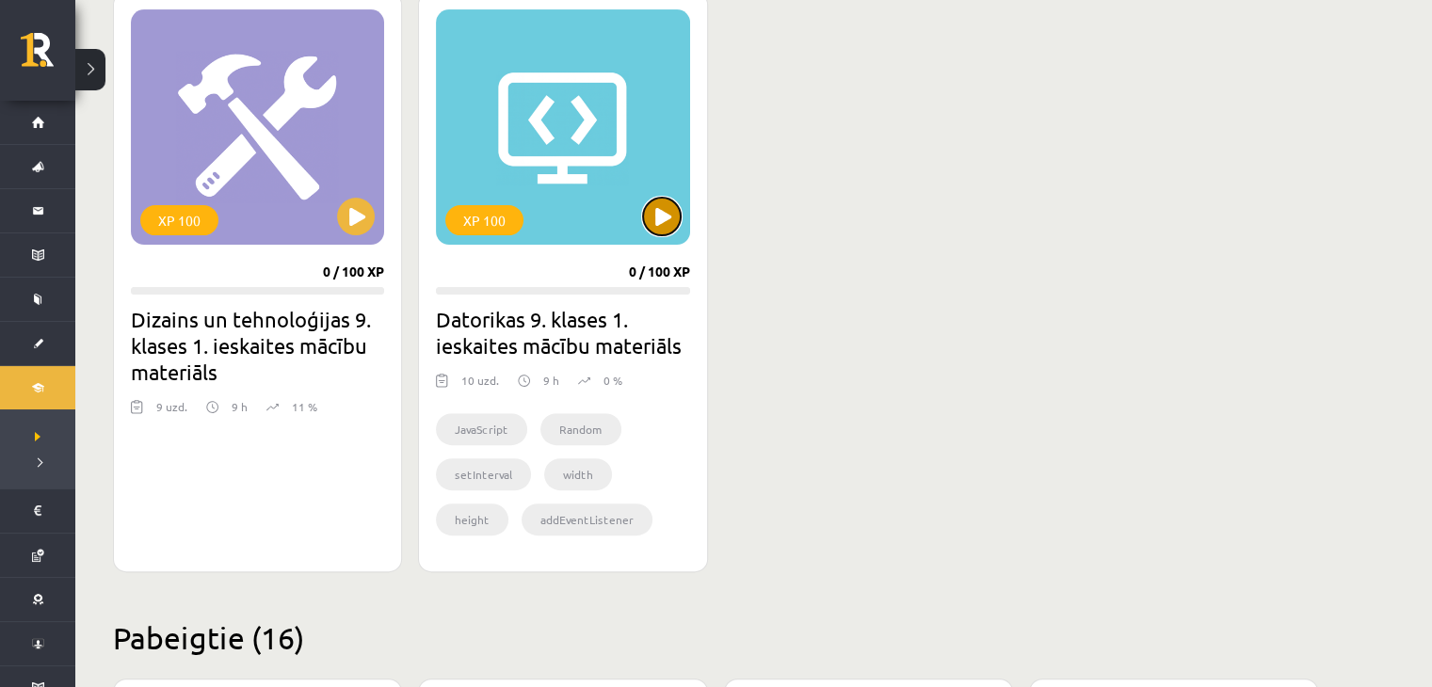
click at [670, 201] on button at bounding box center [662, 217] width 38 height 38
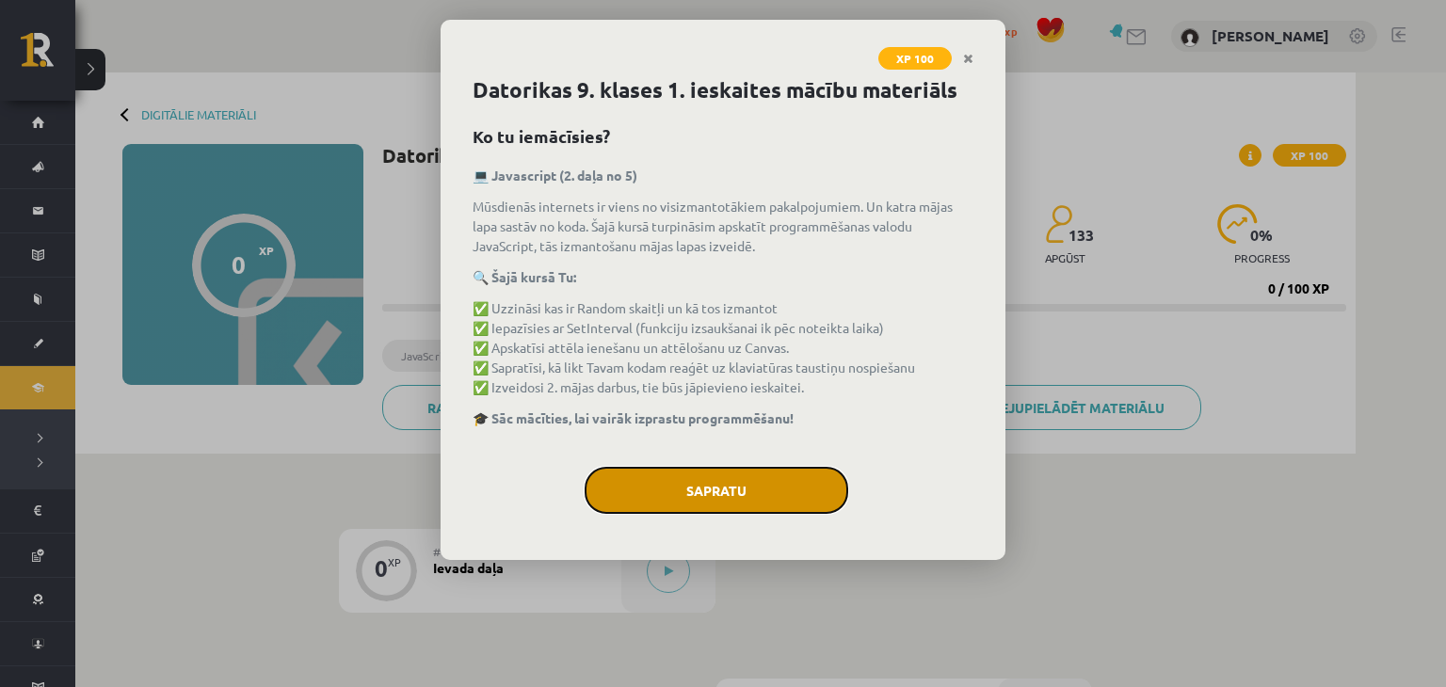
click at [629, 472] on button "Sapratu" at bounding box center [717, 490] width 264 height 47
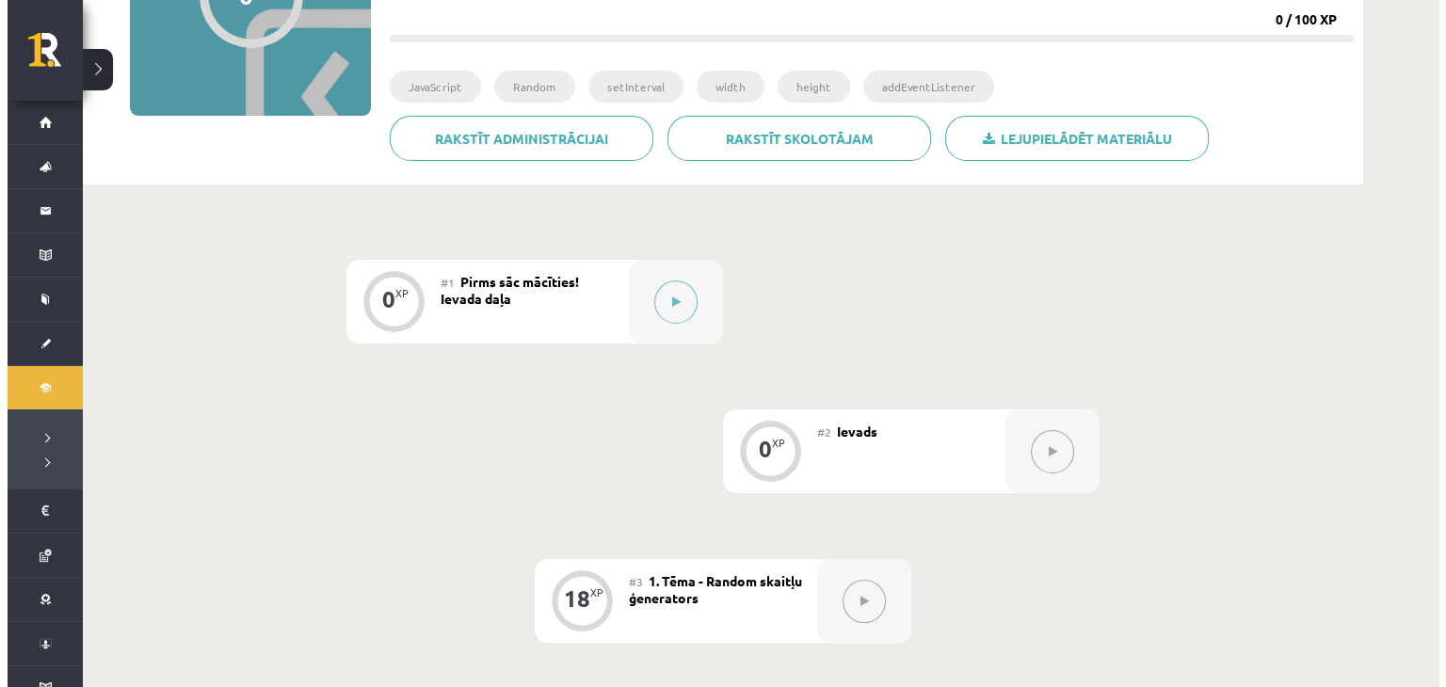
scroll to position [266, 0]
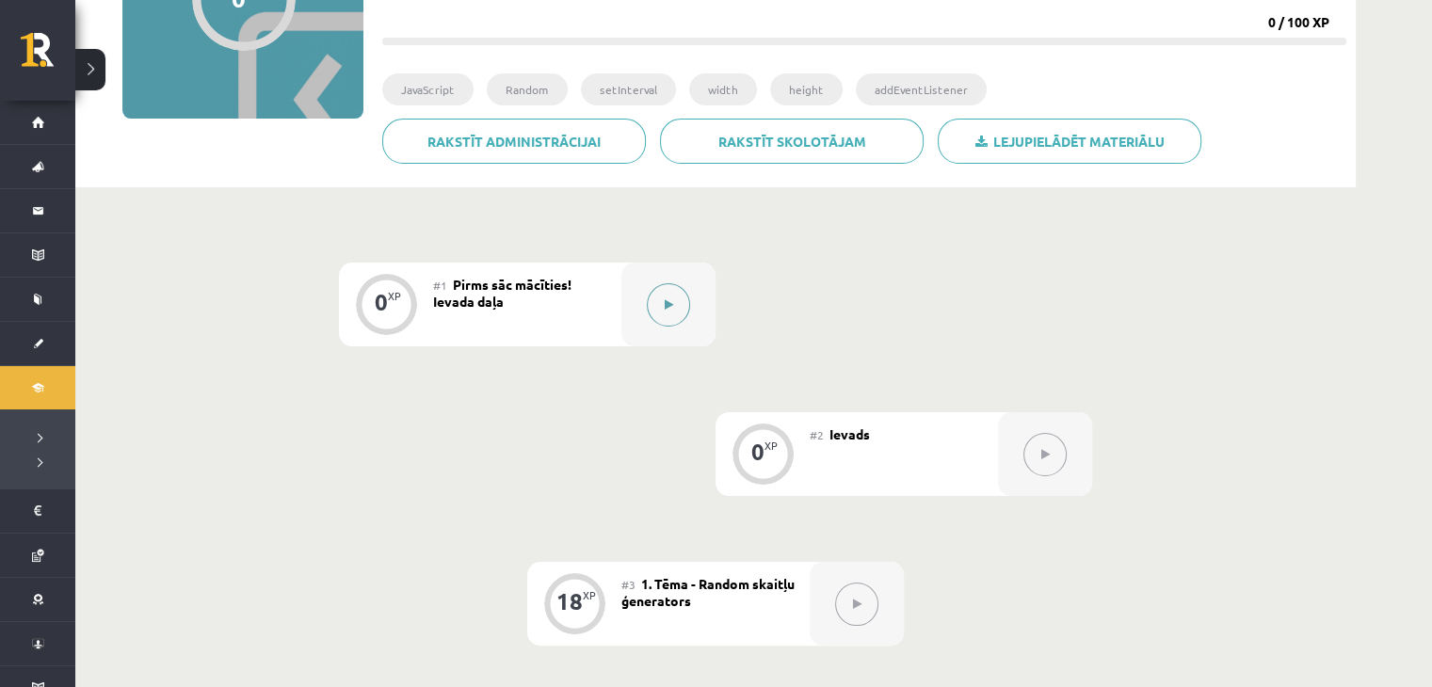
click at [665, 287] on button at bounding box center [668, 304] width 43 height 43
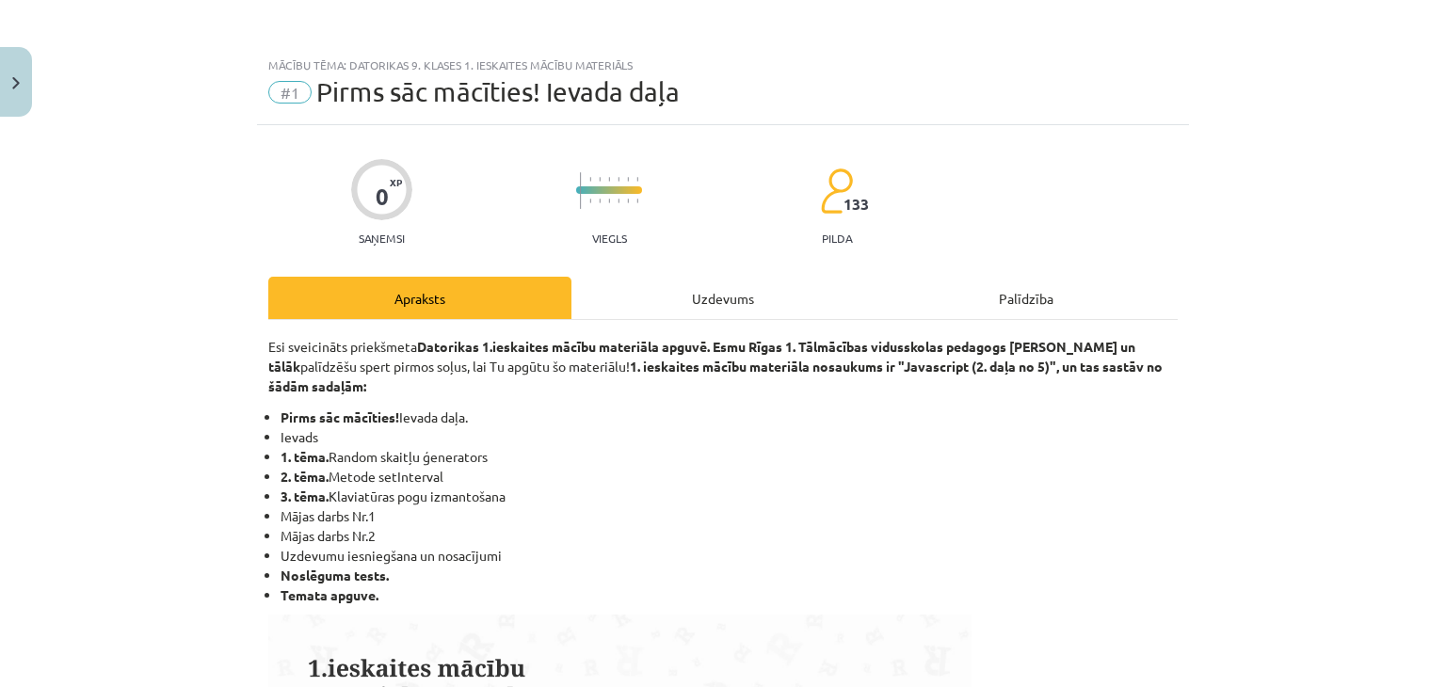
click at [665, 287] on div "Uzdevums" at bounding box center [722, 298] width 303 height 42
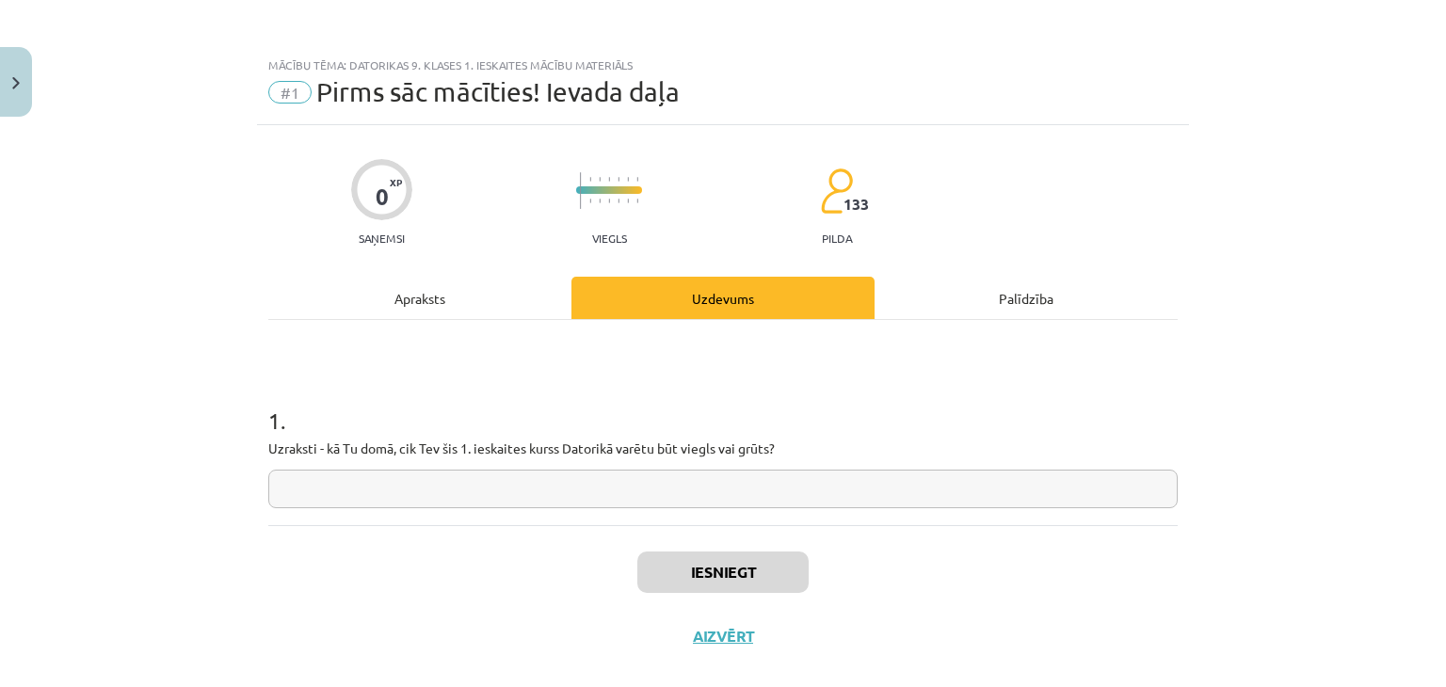
scroll to position [27, 0]
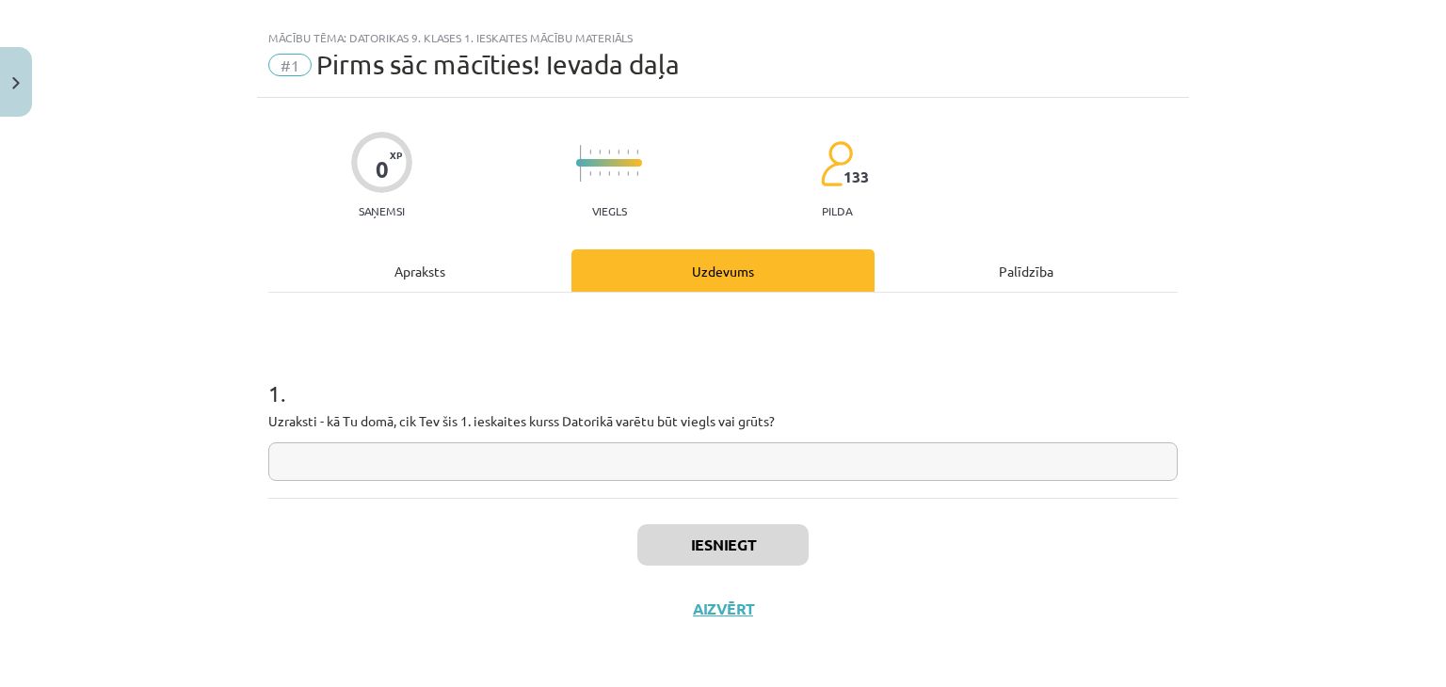
click at [433, 276] on div "Apraksts" at bounding box center [419, 270] width 303 height 42
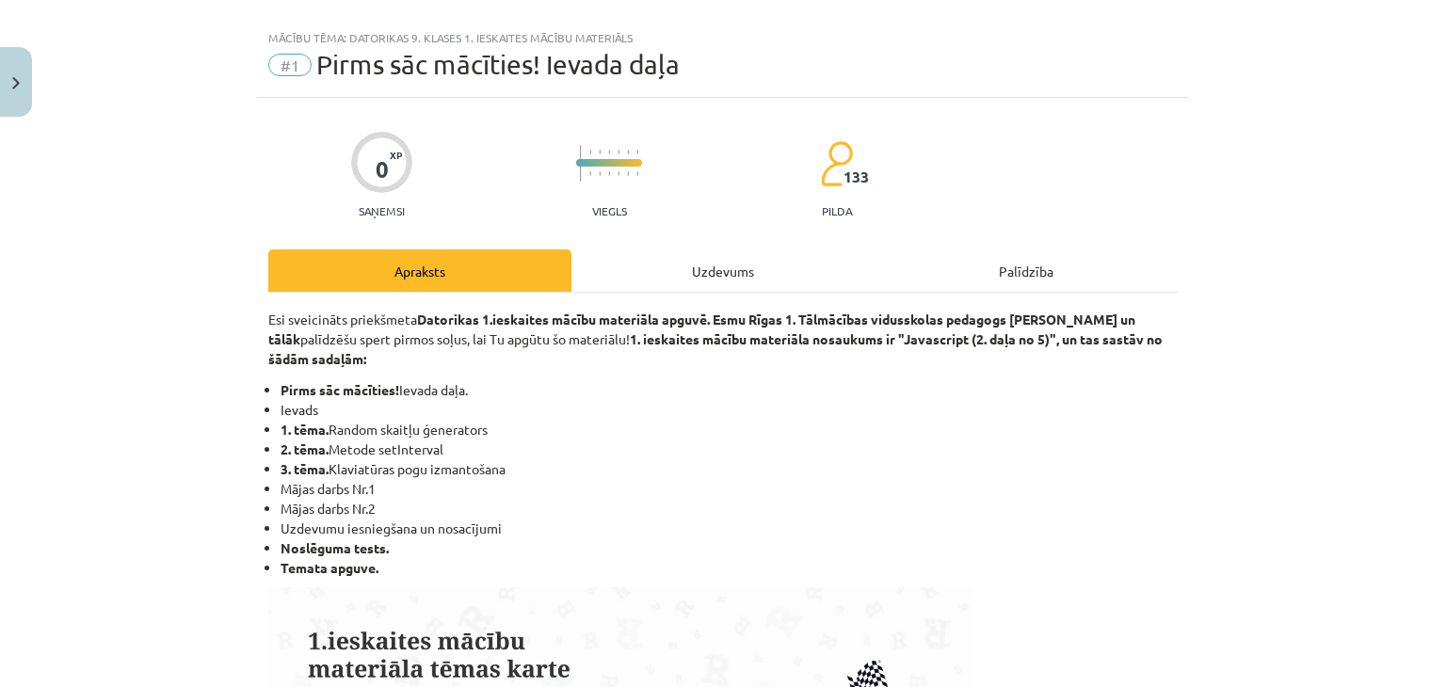
click at [664, 288] on div "Uzdevums" at bounding box center [722, 270] width 303 height 42
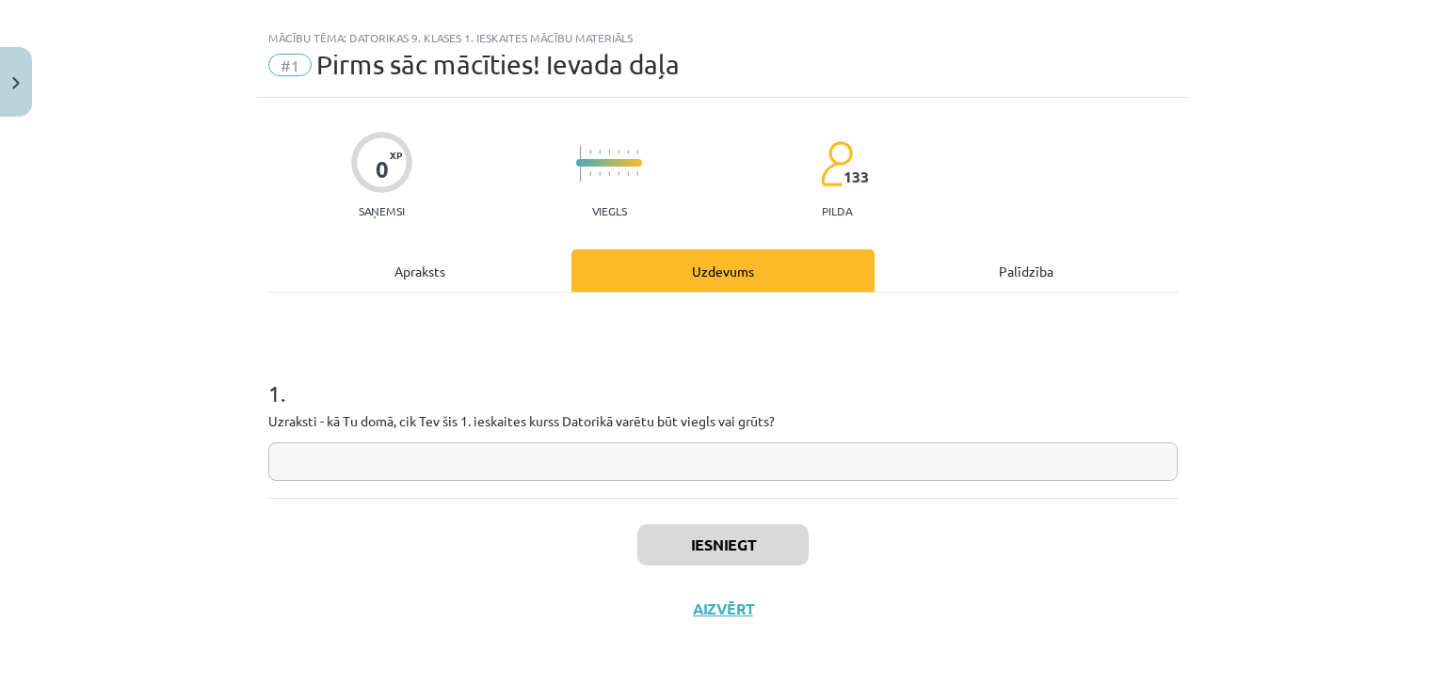
click at [694, 449] on input "text" at bounding box center [722, 461] width 909 height 39
paste input "**********"
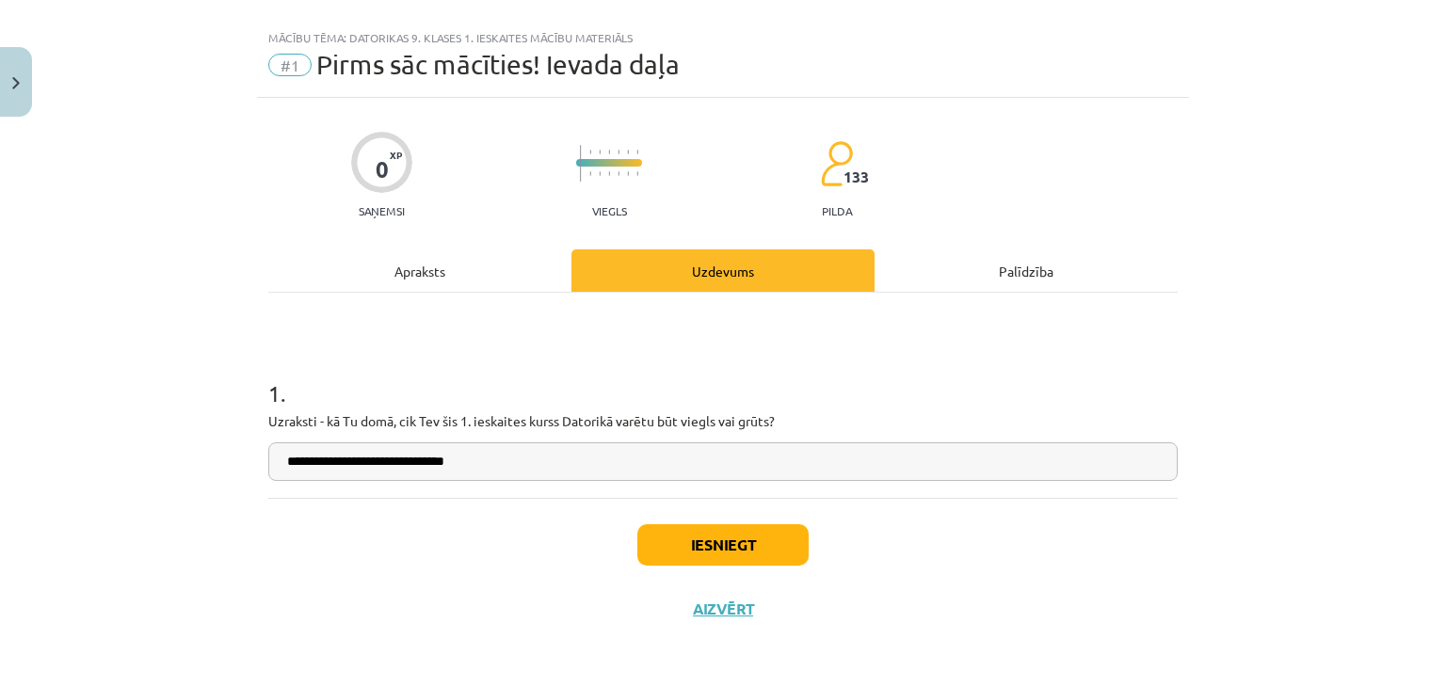
type input "**********"
drag, startPoint x: 651, startPoint y: 541, endPoint x: 723, endPoint y: 675, distance: 151.6
click at [723, 675] on div "**********" at bounding box center [723, 343] width 1446 height 687
click at [718, 539] on button "Iesniegt" at bounding box center [722, 544] width 171 height 41
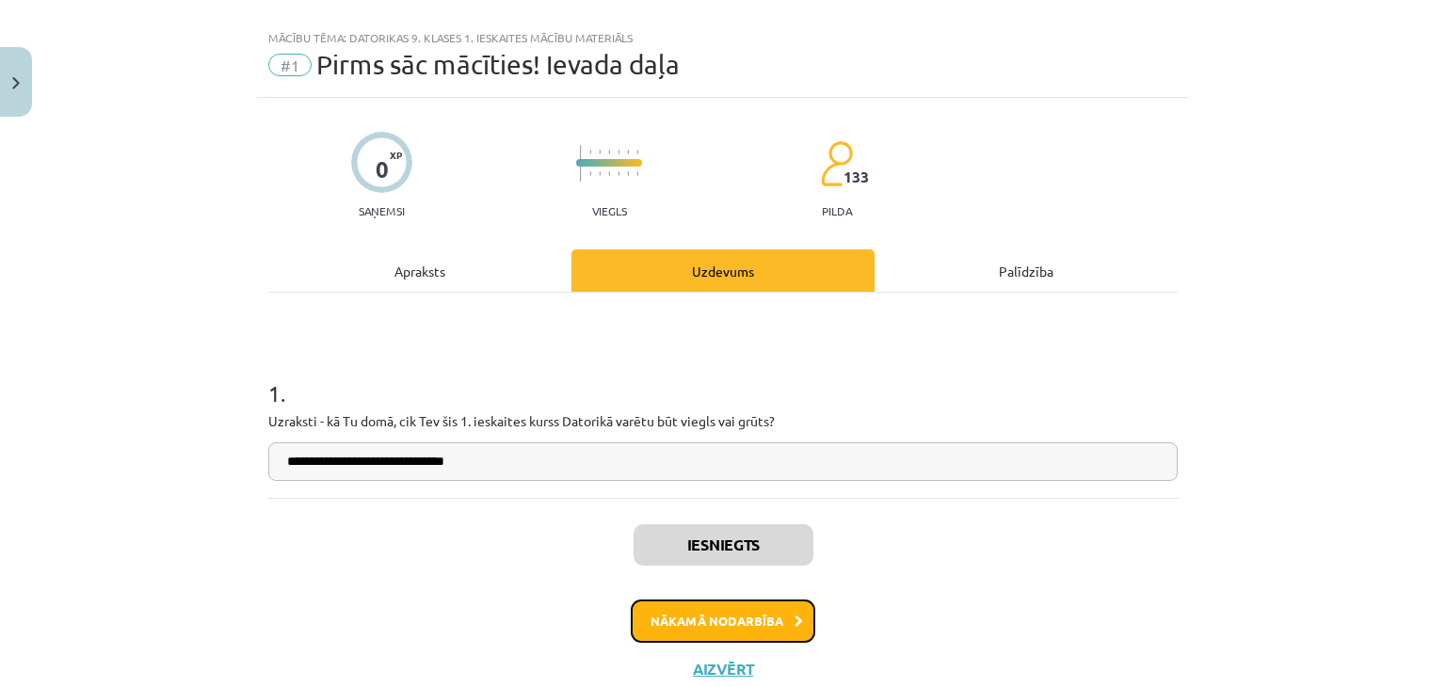
click at [796, 619] on button "Nākamā nodarbība" at bounding box center [723, 621] width 185 height 43
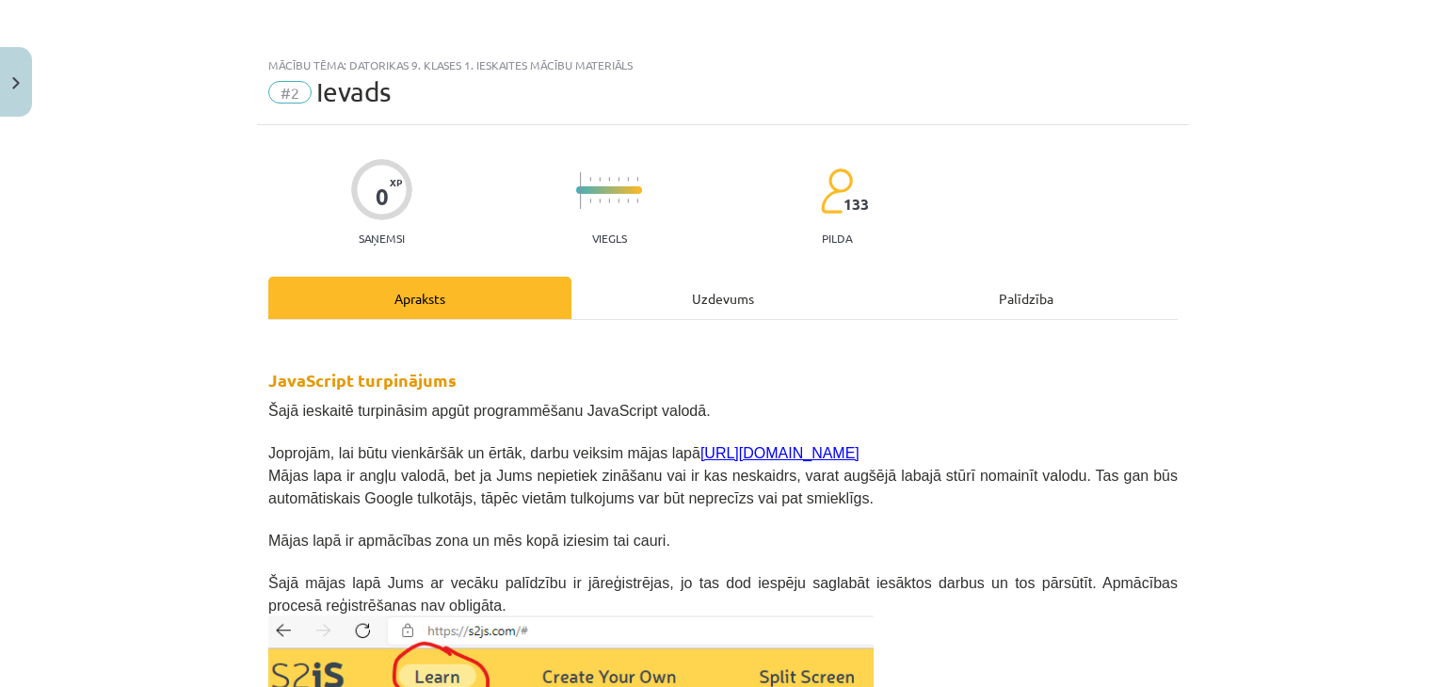
scroll to position [0, 0]
click at [694, 295] on div "Uzdevums" at bounding box center [722, 298] width 303 height 42
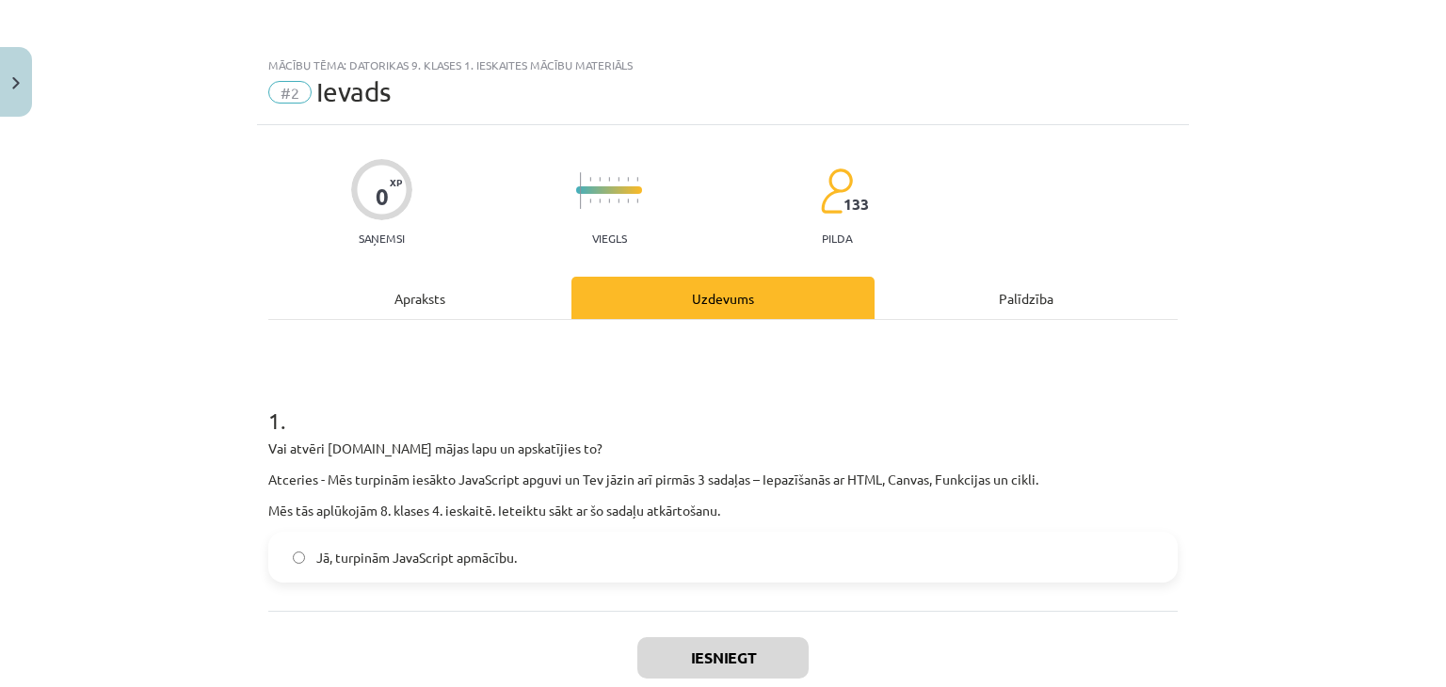
scroll to position [47, 0]
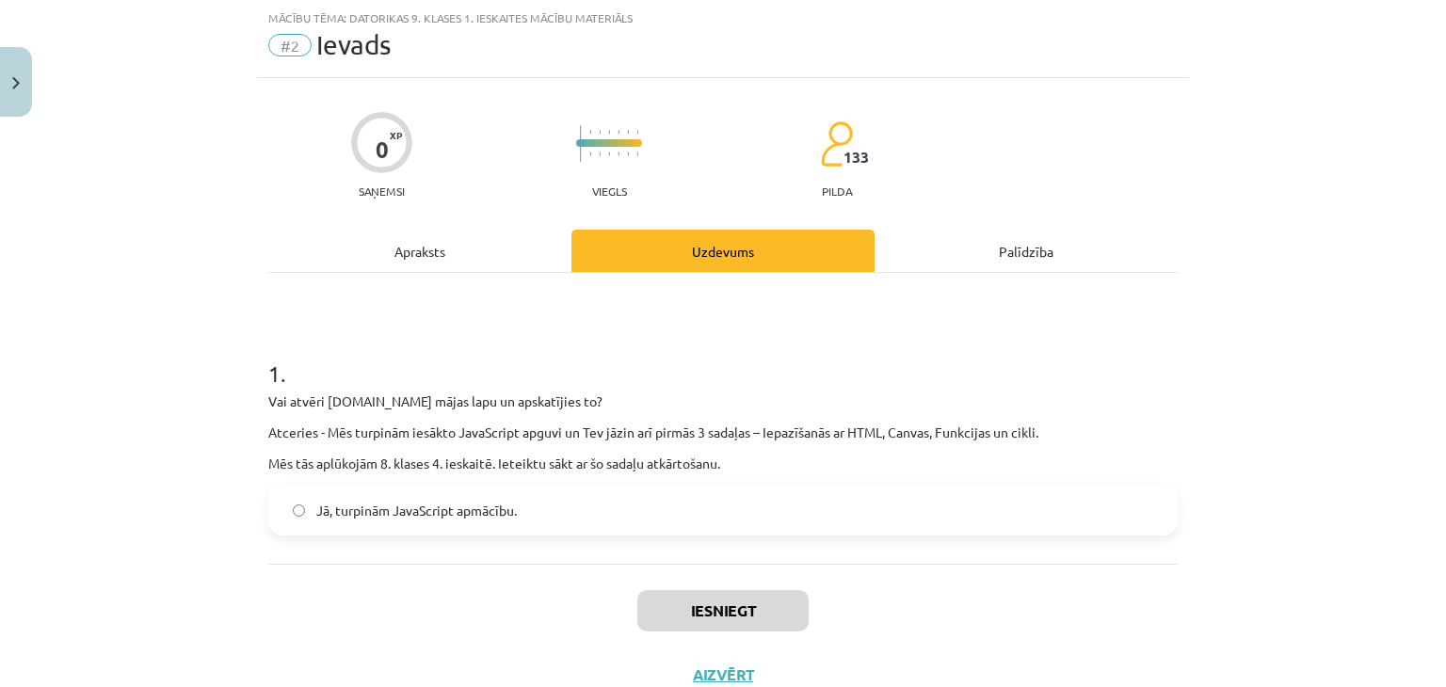
click at [486, 518] on span "Jā, turpinām JavaScript apmācību." at bounding box center [416, 511] width 201 height 20
click at [438, 249] on div "Apraksts" at bounding box center [419, 251] width 303 height 42
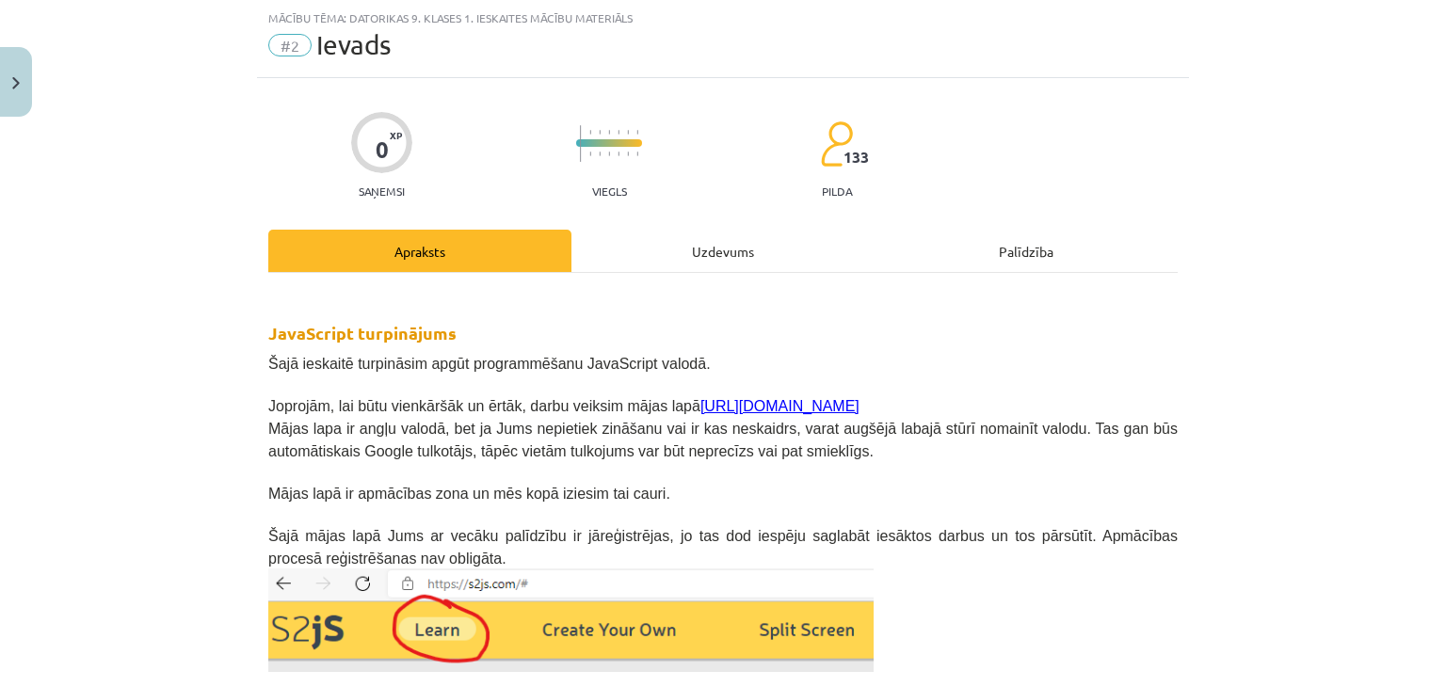
click at [664, 244] on div "Uzdevums" at bounding box center [722, 251] width 303 height 42
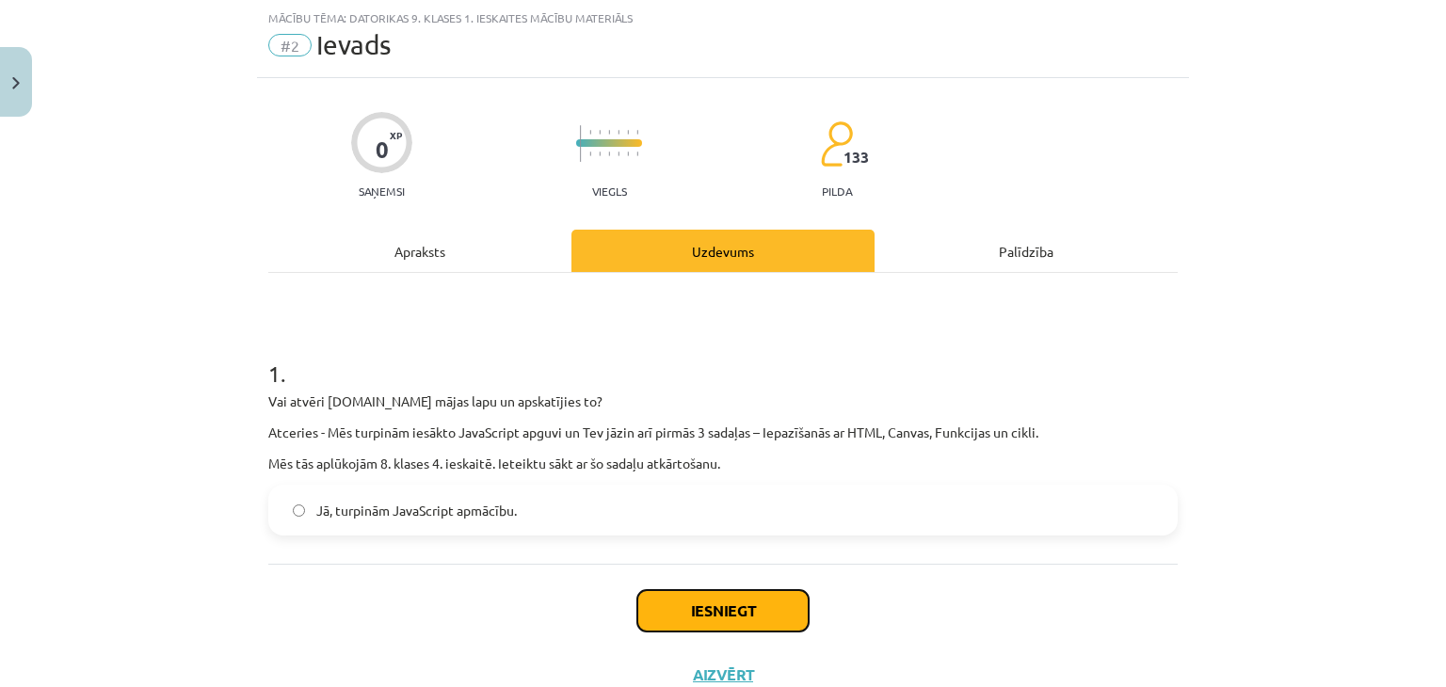
click at [760, 590] on button "Iesniegt" at bounding box center [722, 610] width 171 height 41
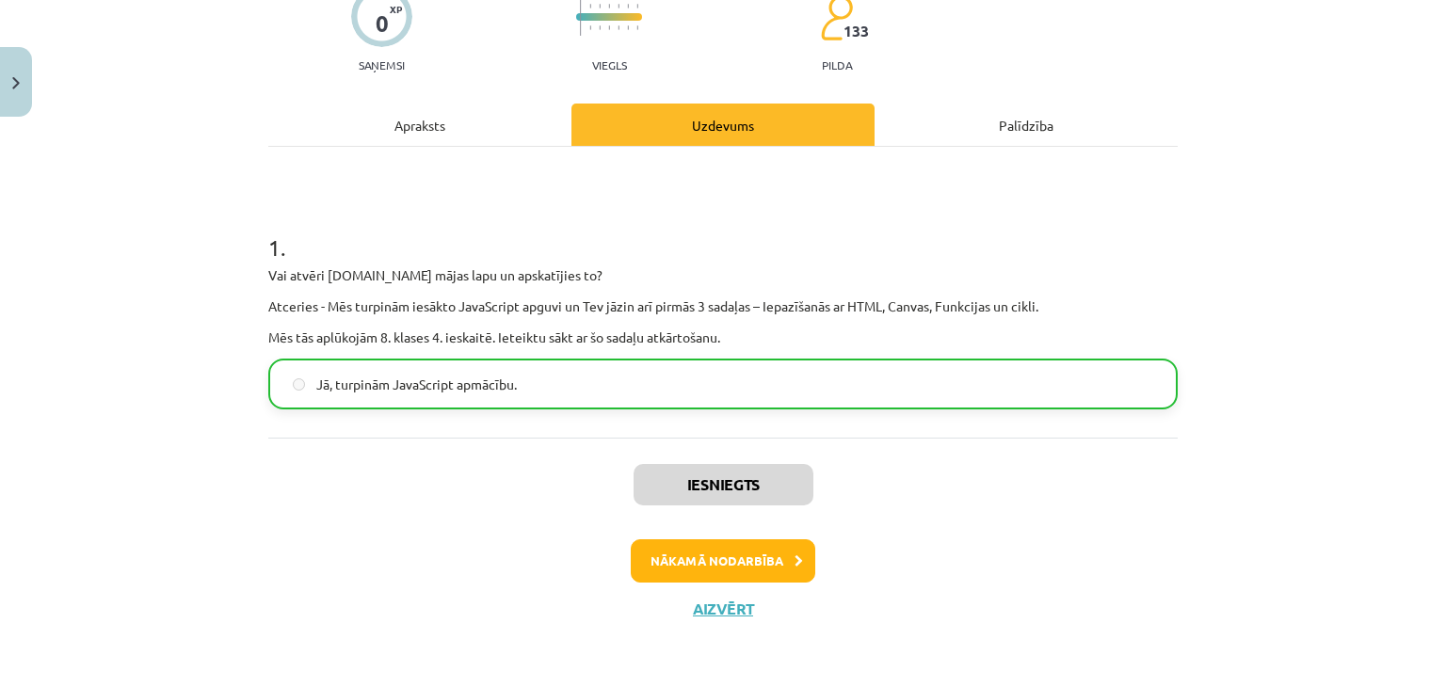
scroll to position [172, 0]
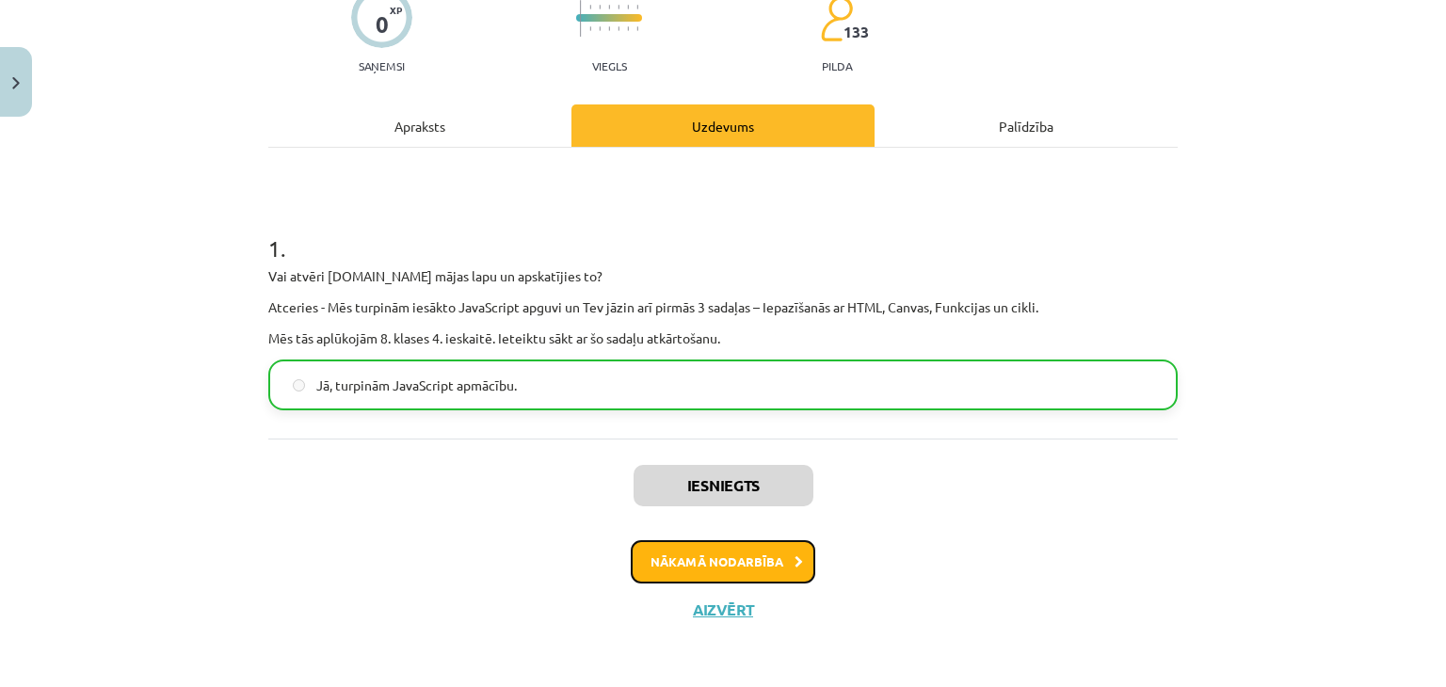
click at [795, 566] on icon at bounding box center [799, 562] width 8 height 12
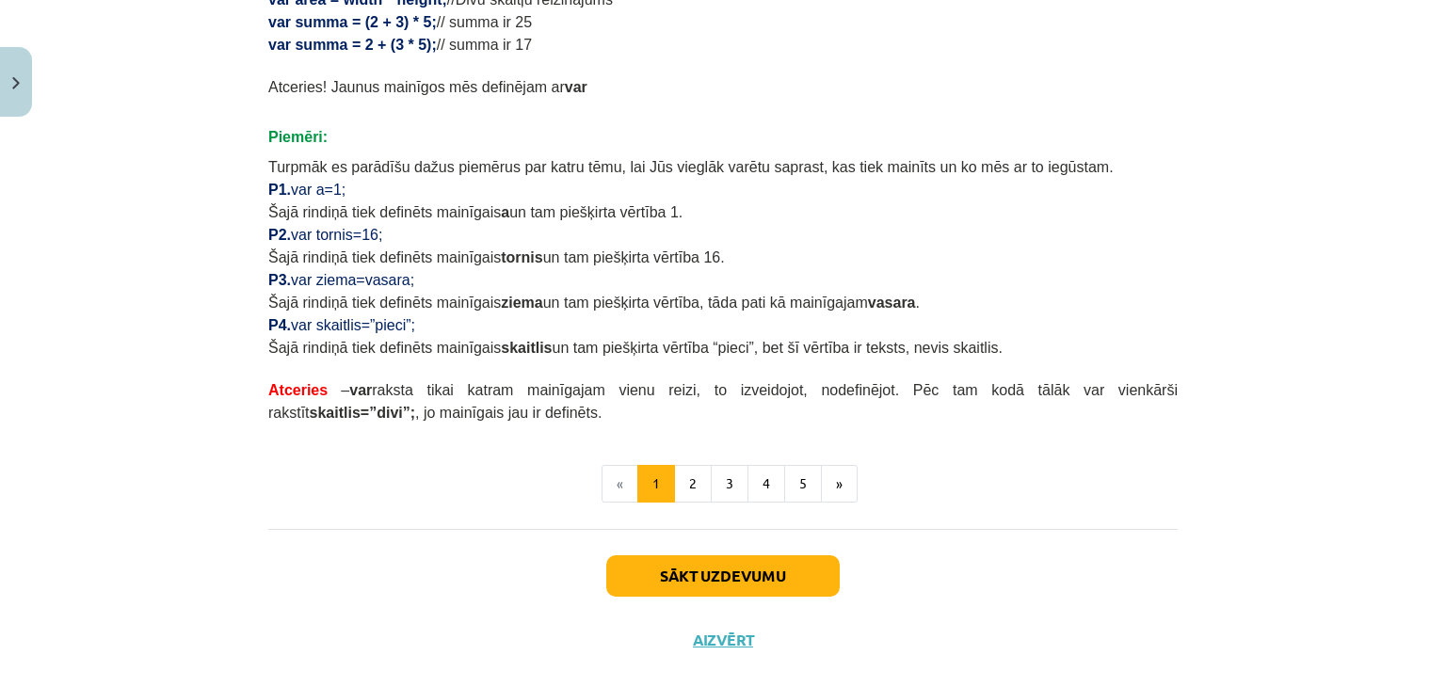
scroll to position [1151, 0]
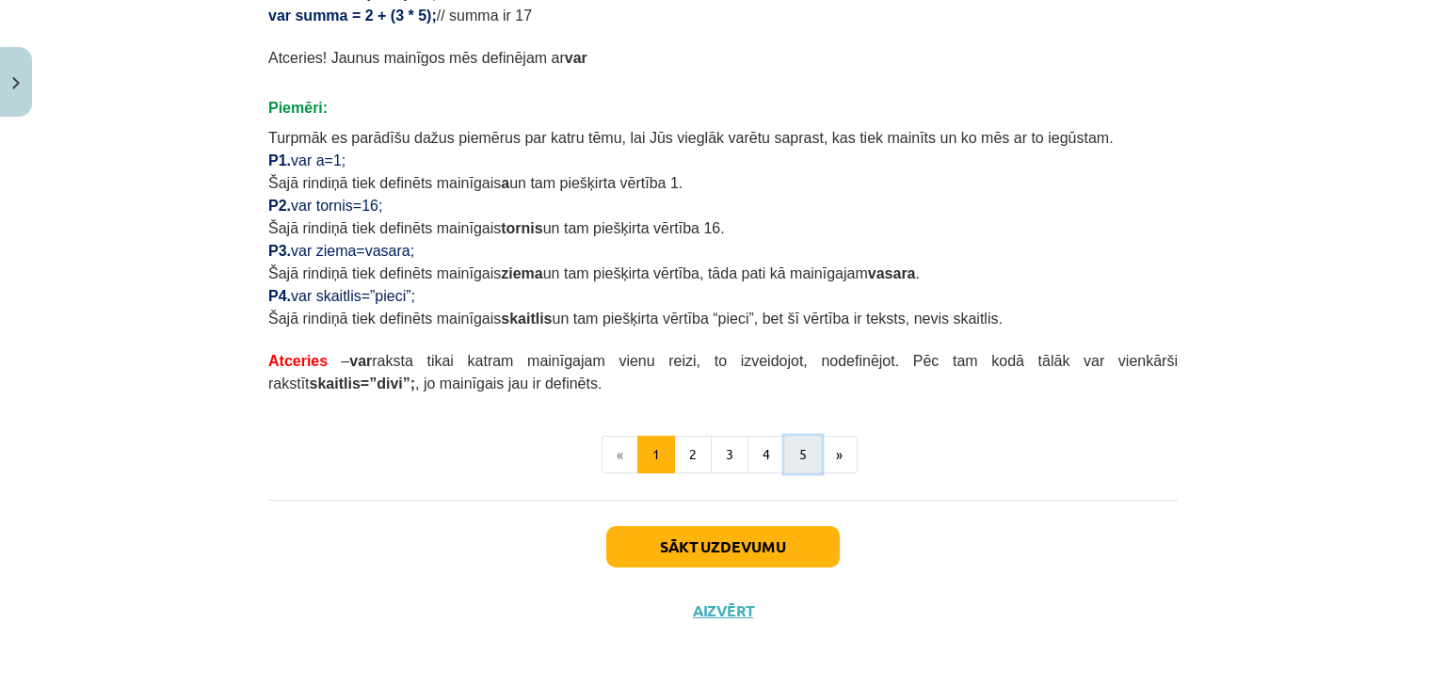
click at [799, 454] on button "5" at bounding box center [803, 455] width 38 height 38
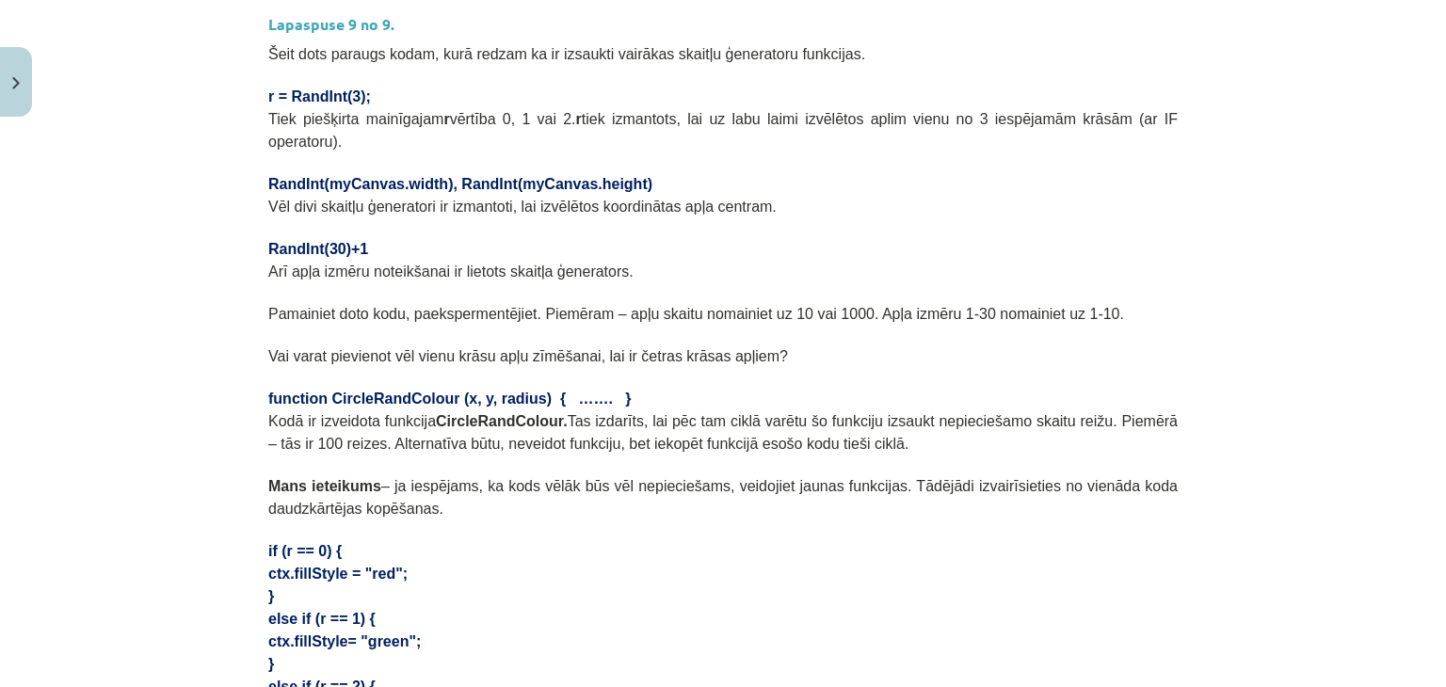
scroll to position [0, 0]
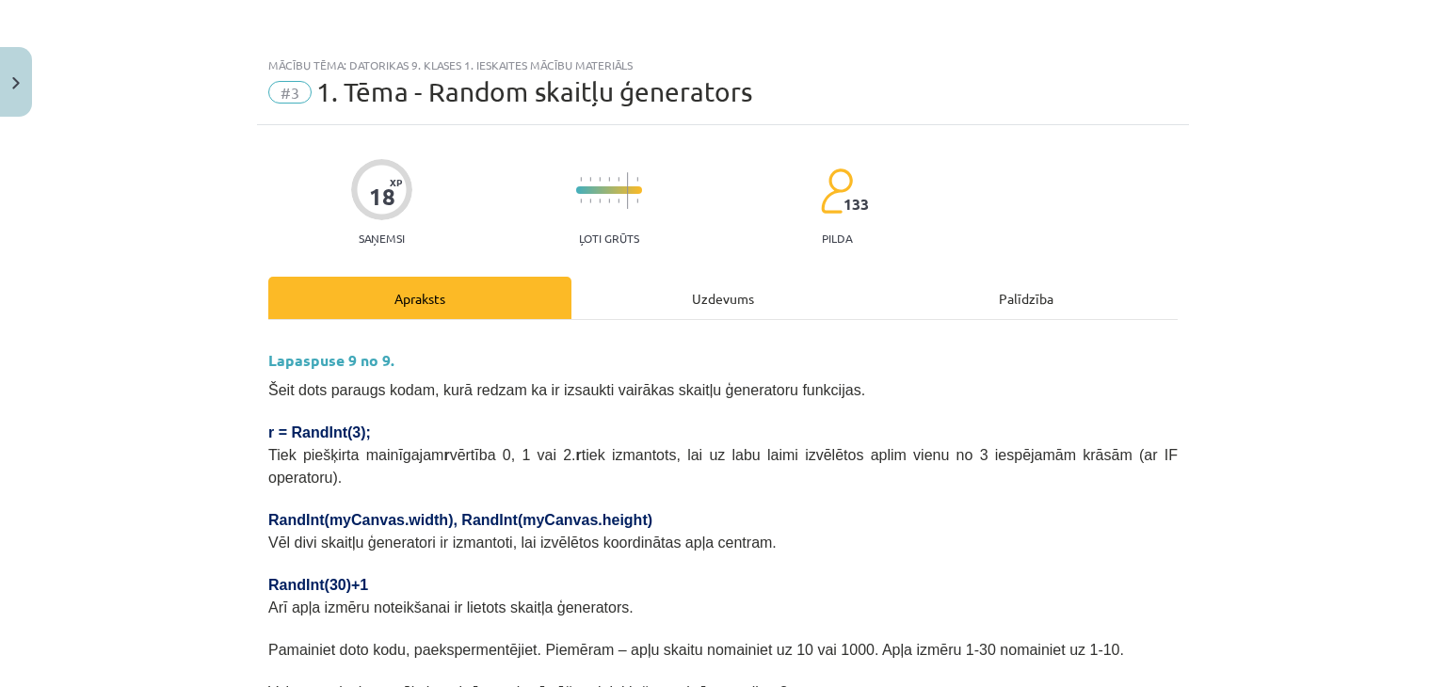
click at [712, 291] on div "Uzdevums" at bounding box center [722, 298] width 303 height 42
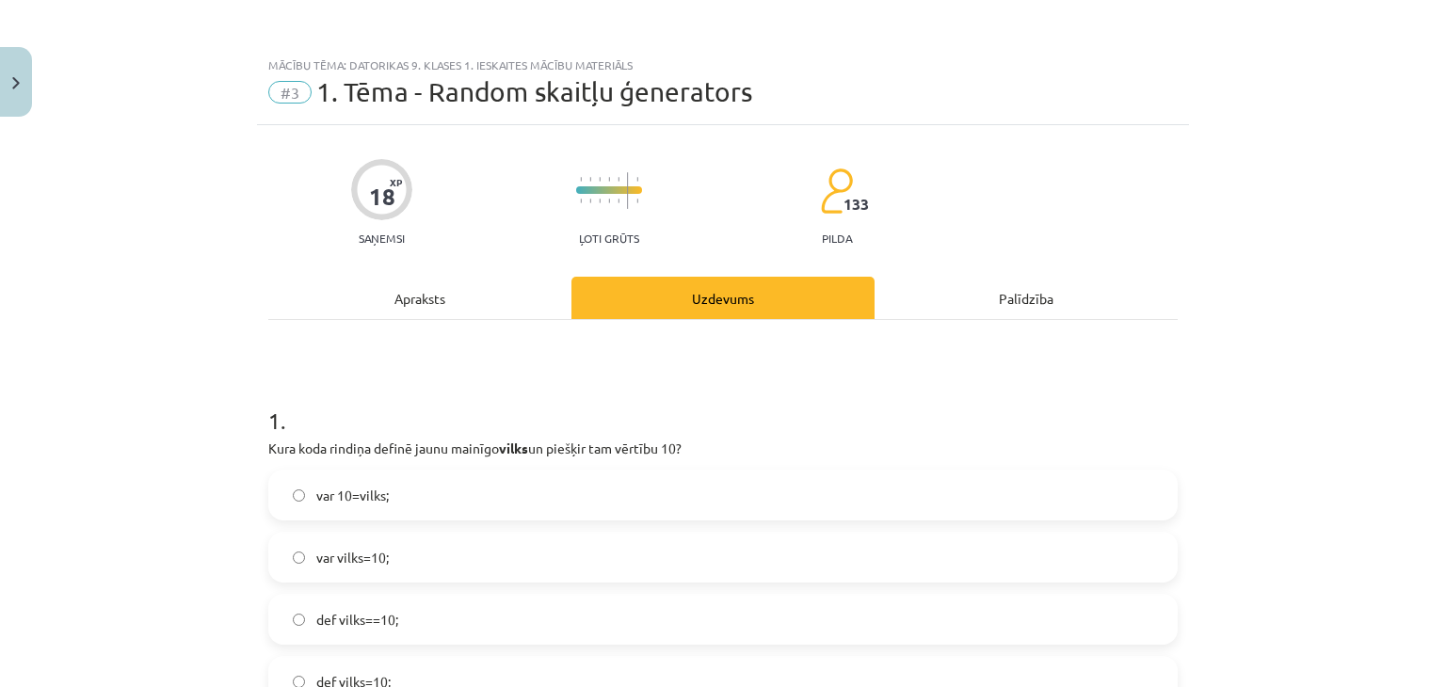
scroll to position [47, 0]
